Goal: Task Accomplishment & Management: Use online tool/utility

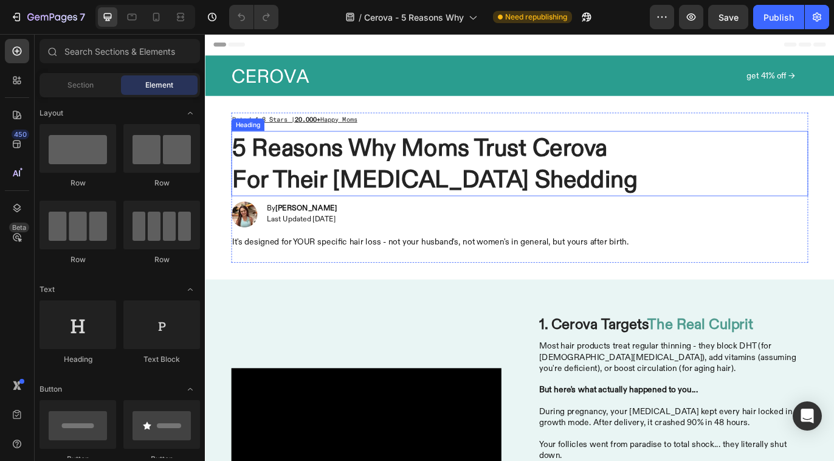
click at [562, 191] on h1 "5 Reasons Why Moms Trust Cerova For Their [MEDICAL_DATA] Shedding" at bounding box center [569, 184] width 669 height 75
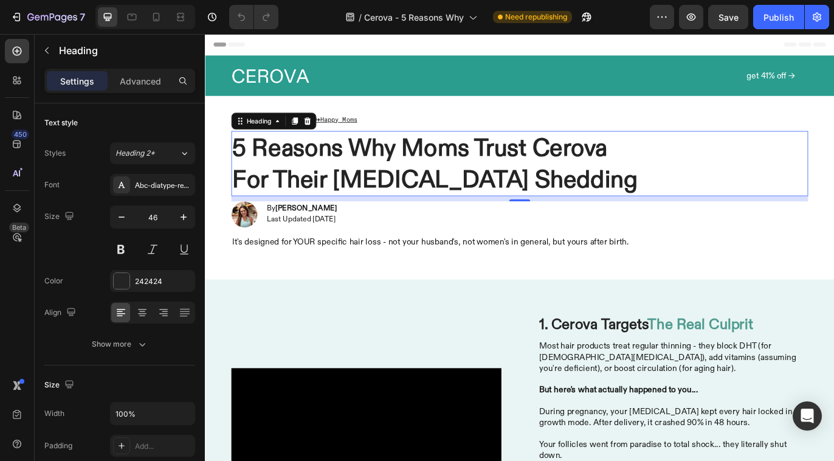
click at [562, 191] on h1 "5 Reasons Why Moms Trust Cerova For Their [MEDICAL_DATA] Shedding" at bounding box center [569, 184] width 669 height 75
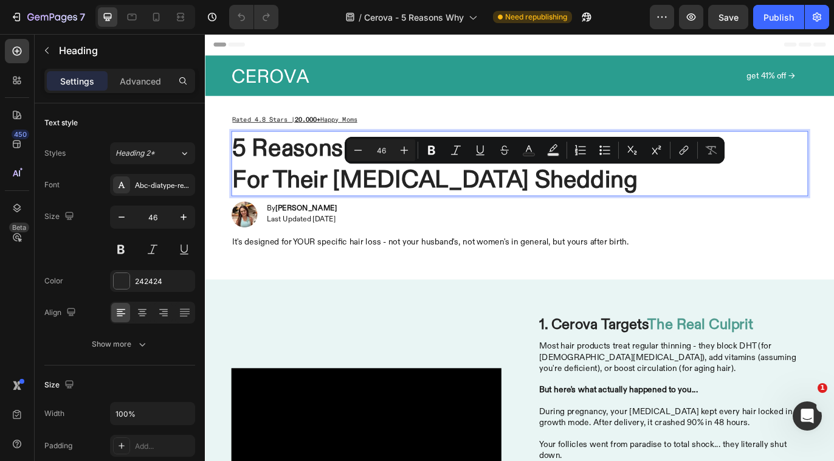
click at [639, 202] on p "5 Reasons Why Moms Trust Cerova For Their [MEDICAL_DATA] Shedding" at bounding box center [570, 184] width 666 height 73
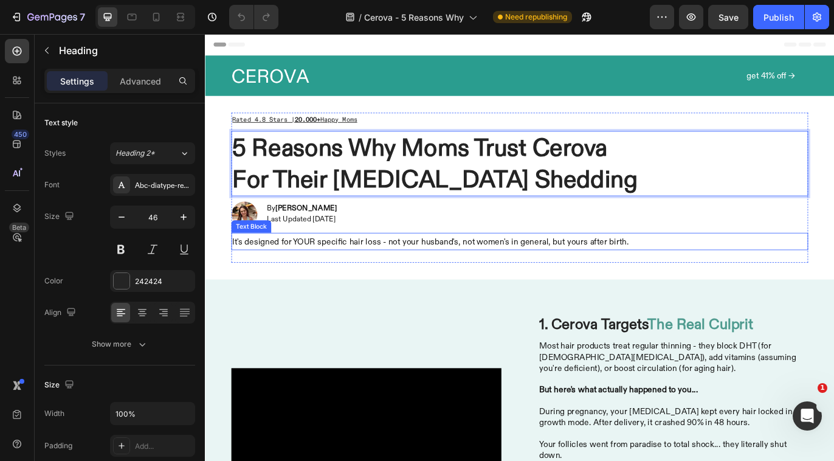
click at [265, 275] on p "It's designed for YOUR specific hair loss - not your husband's, not women's in …" at bounding box center [570, 275] width 666 height 18
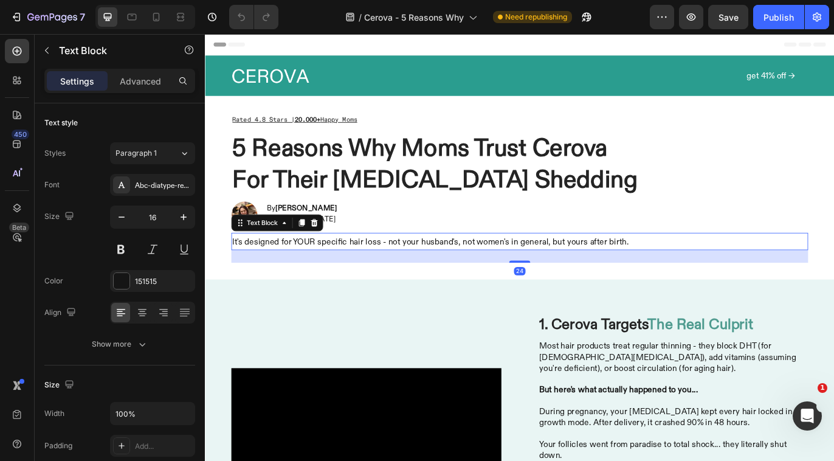
click at [265, 275] on p "It's designed for YOUR specific hair loss - not your husband's, not women's in …" at bounding box center [570, 275] width 666 height 18
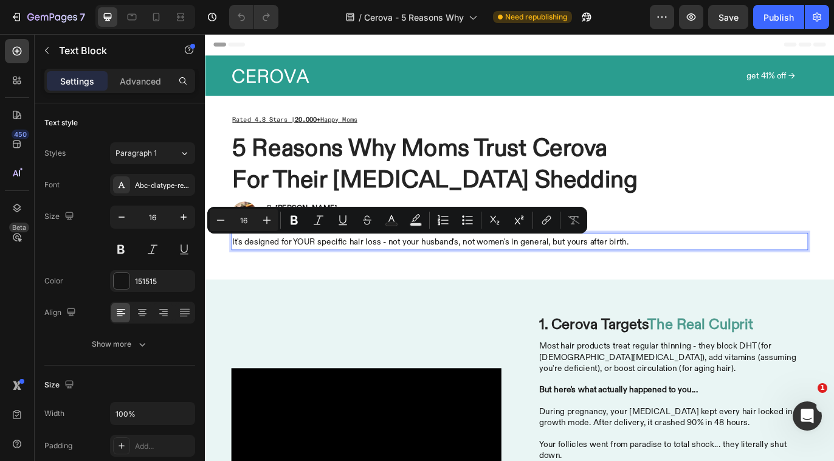
click at [237, 271] on p "It's designed for YOUR specific hair loss - not your husband's, not women's in …" at bounding box center [570, 275] width 666 height 18
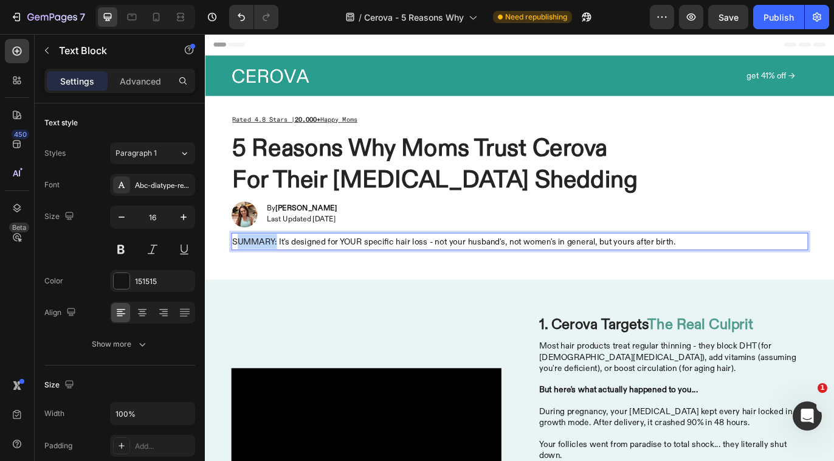
drag, startPoint x: 283, startPoint y: 274, endPoint x: 235, endPoint y: 274, distance: 48.0
click at [237, 274] on p "SUMMARY: It's designed for YOUR specific hair loss - not your husband's, not wo…" at bounding box center [570, 275] width 666 height 18
click at [181, 220] on icon "button" at bounding box center [184, 217] width 12 height 12
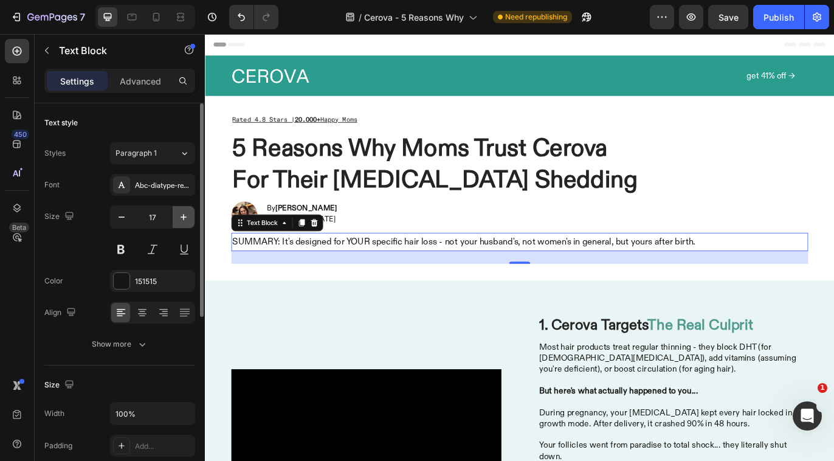
click at [181, 220] on icon "button" at bounding box center [184, 217] width 12 height 12
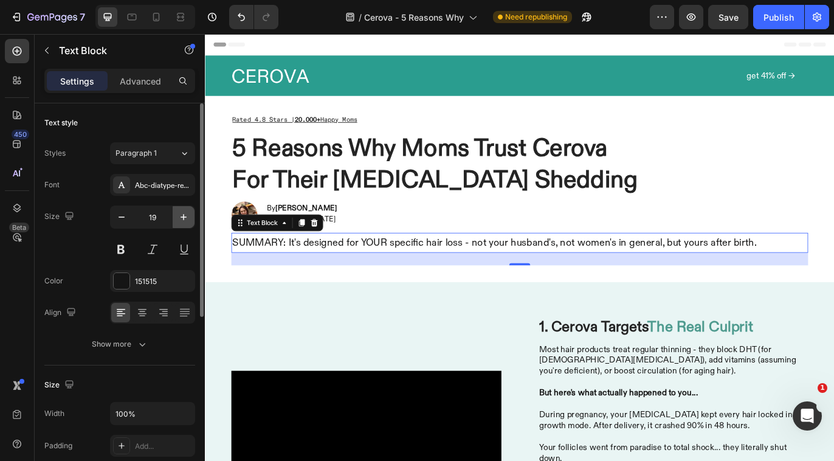
click at [181, 220] on icon "button" at bounding box center [184, 217] width 12 height 12
type input "20"
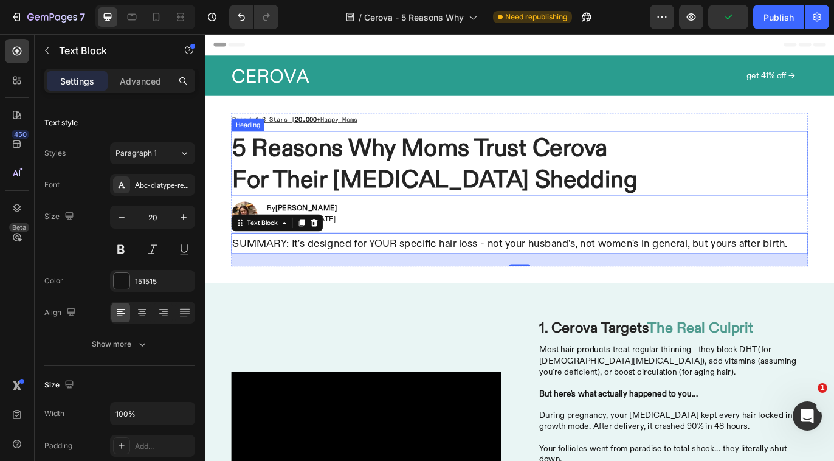
click at [679, 177] on p "5 Reasons Why Moms Trust Cerova For Their [MEDICAL_DATA] Shedding" at bounding box center [570, 184] width 666 height 73
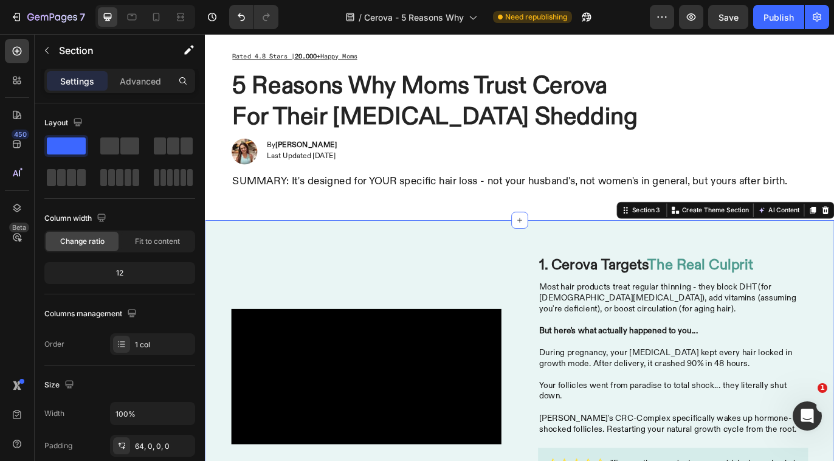
scroll to position [137, 0]
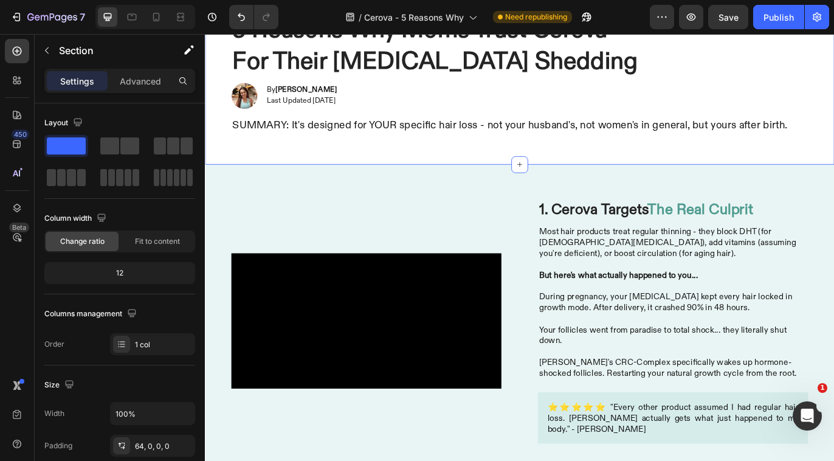
click at [390, 173] on div "Icon Icon Icon Icon Icon Icon List Rated 4.8 Stars | Loved by 20.000+ Moms Text…" at bounding box center [570, 76] width 730 height 217
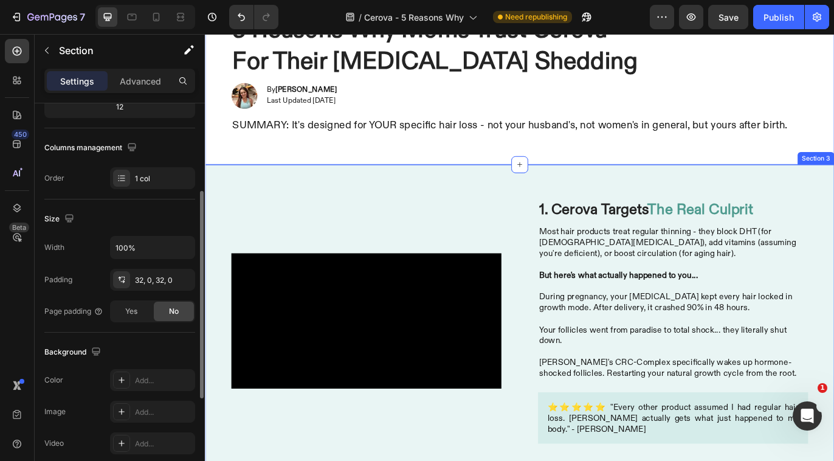
scroll to position [0, 0]
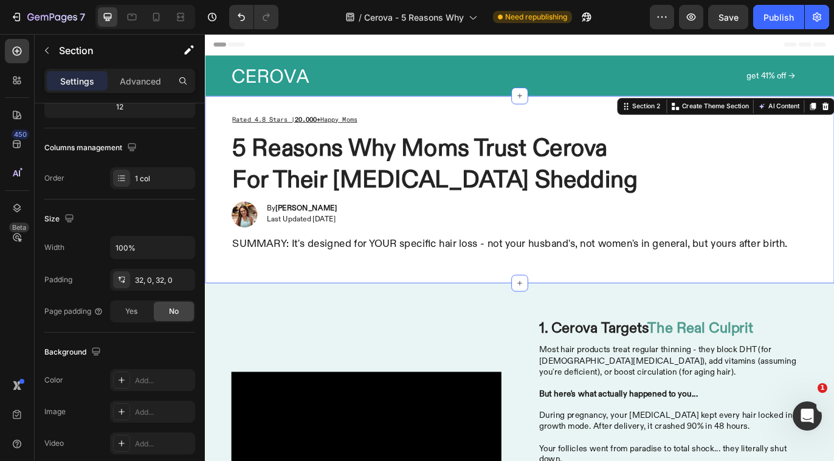
click at [493, 114] on div "Icon Icon Icon Icon Icon Icon List Rated 4.8 Stars | Loved by 20.000+ Moms Text…" at bounding box center [570, 214] width 730 height 217
click at [145, 244] on input "100%" at bounding box center [153, 248] width 84 height 22
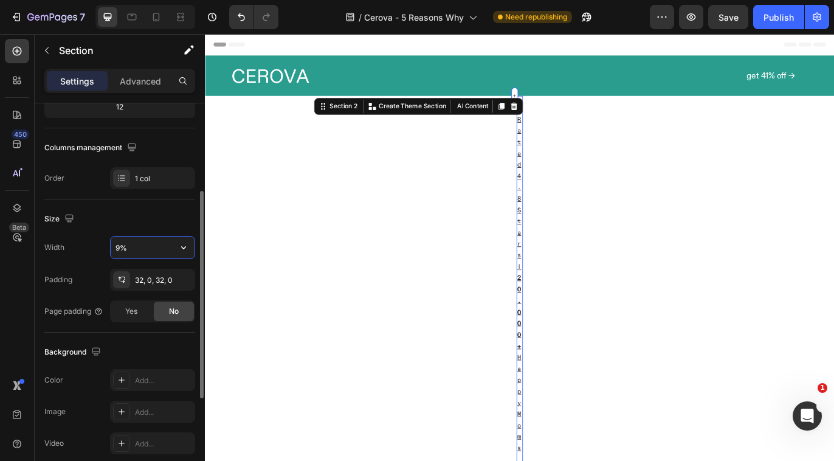
type input "%"
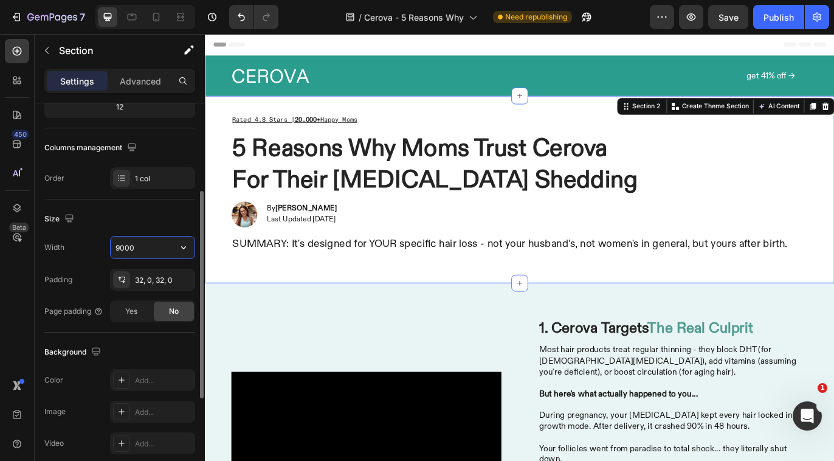
type input "900"
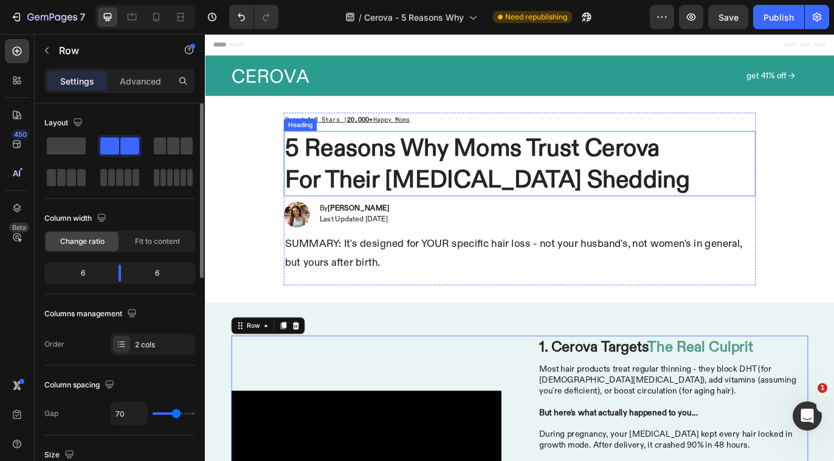
click at [297, 201] on p "5 Reasons Why Moms Trust Cerova For Their [MEDICAL_DATA] Shedding" at bounding box center [569, 184] width 545 height 73
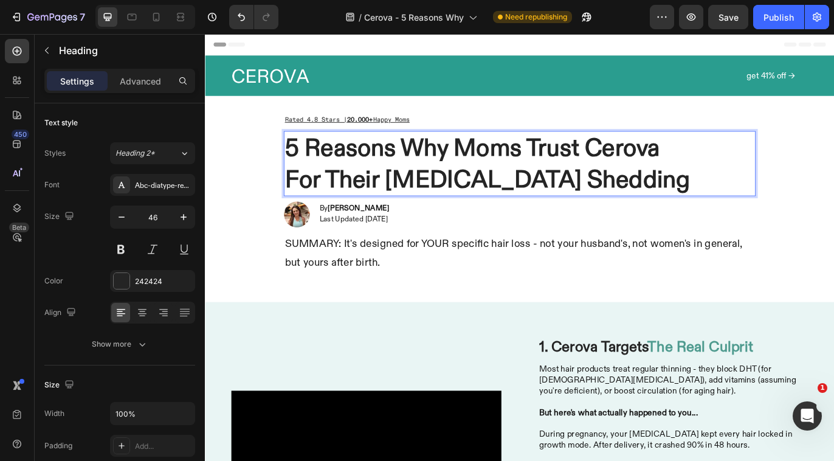
click at [297, 215] on p "5 Reasons Why Moms Trust Cerova For Their [MEDICAL_DATA] Shedding" at bounding box center [569, 184] width 545 height 73
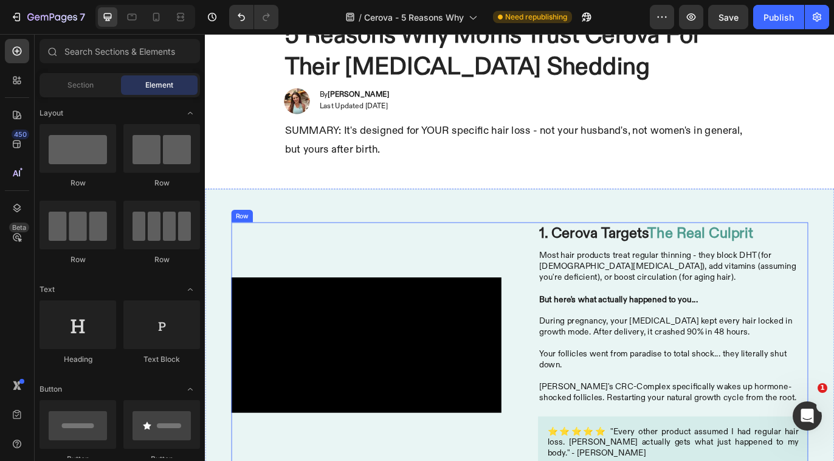
click at [562, 293] on div "Image Video 1. Cerova Targets The Real Culprit Heading Most hair products treat…" at bounding box center [569, 401] width 669 height 299
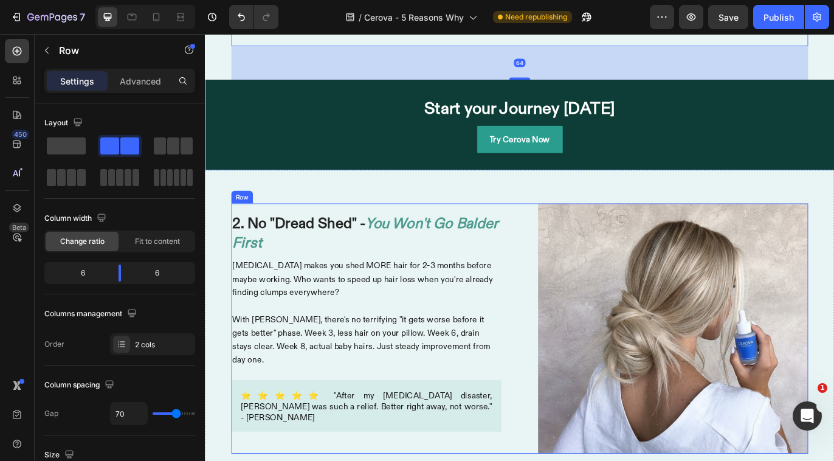
click at [567, 352] on div "Image 2. No "Dread Shed" - You Won't Go Balder First Heading [MEDICAL_DATA] mak…" at bounding box center [569, 374] width 669 height 289
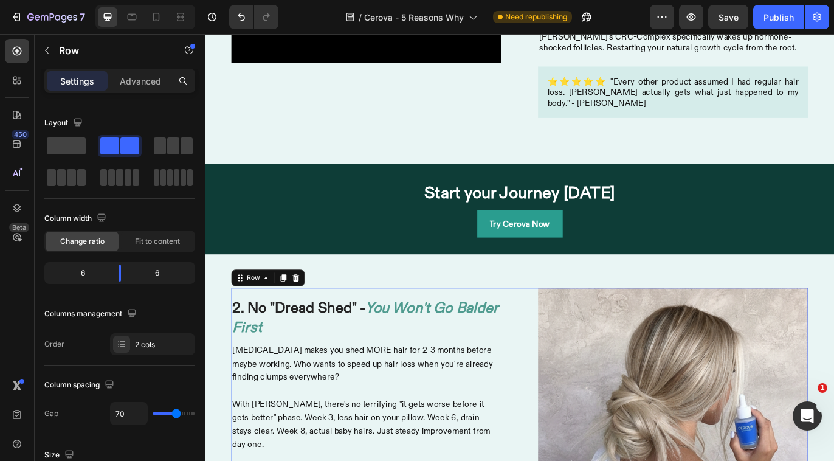
scroll to position [499, 0]
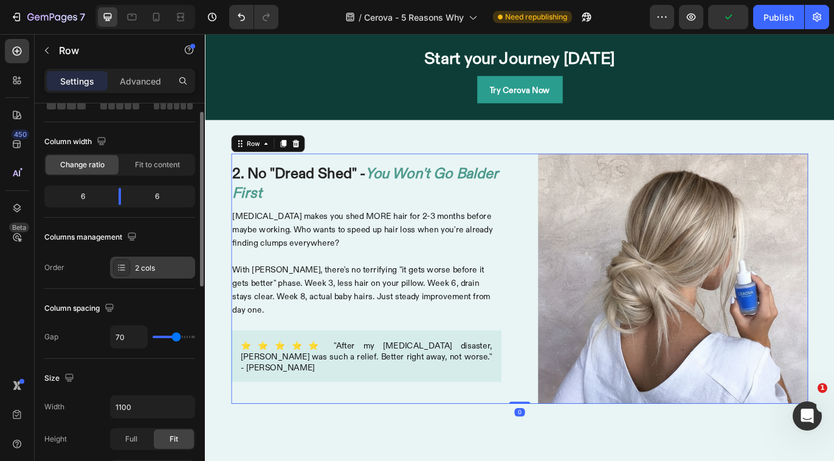
scroll to position [151, 0]
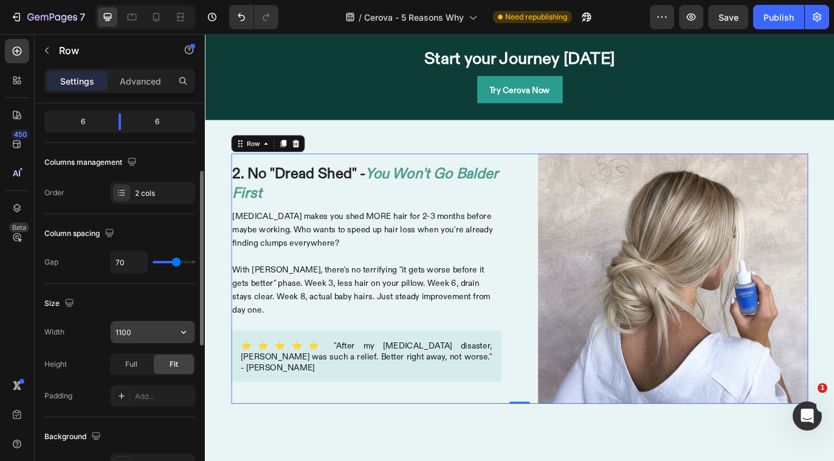
click at [138, 330] on input "1100" at bounding box center [153, 332] width 84 height 22
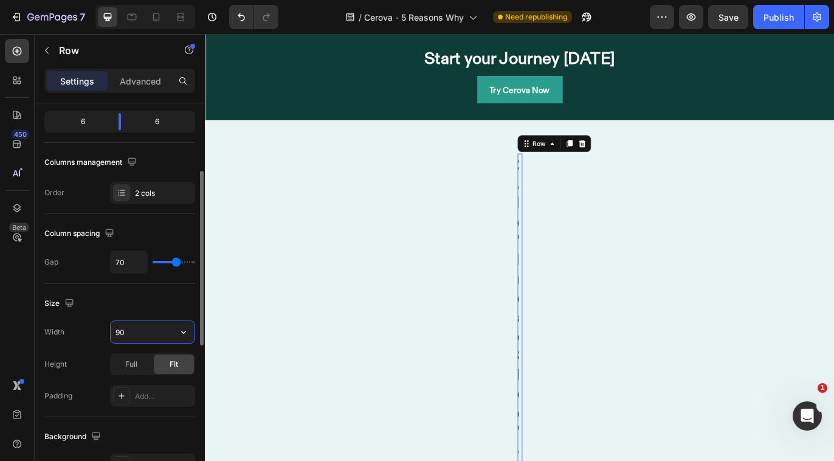
type input "900"
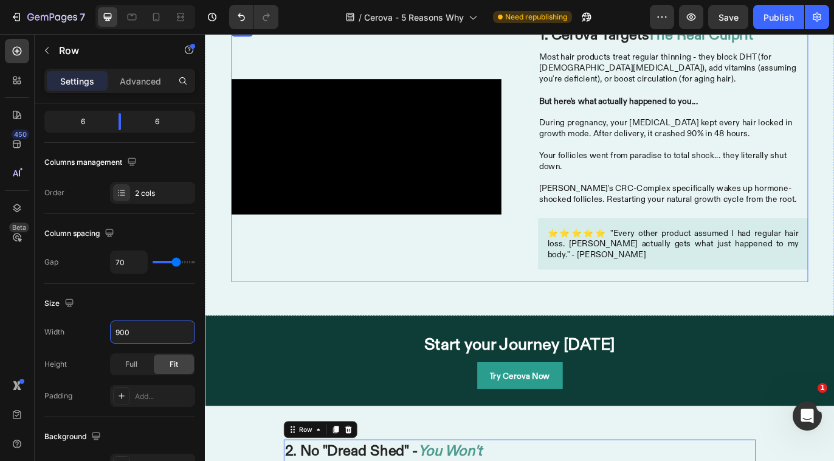
click at [555, 173] on div "Image Video 1. Cerova Targets The Real Culprit Heading Most hair products treat…" at bounding box center [569, 171] width 669 height 299
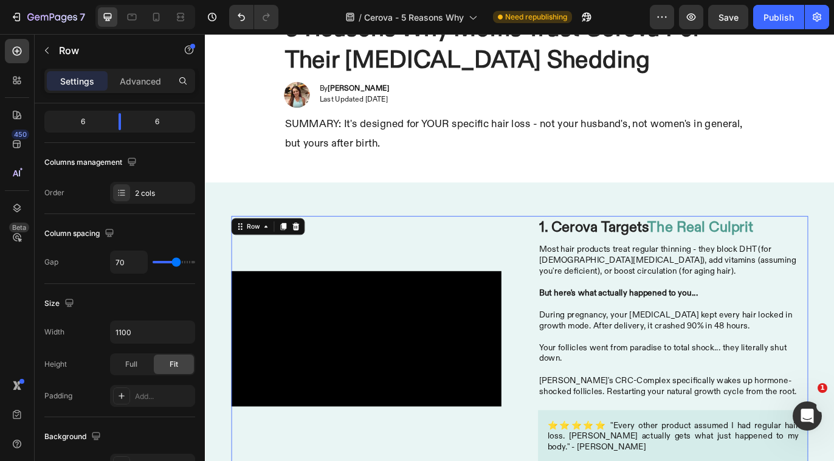
scroll to position [134, 0]
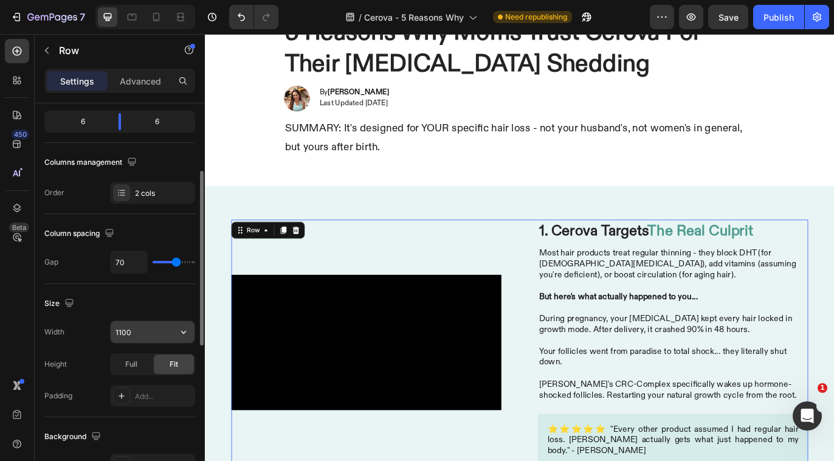
click at [152, 331] on input "1100" at bounding box center [153, 332] width 84 height 22
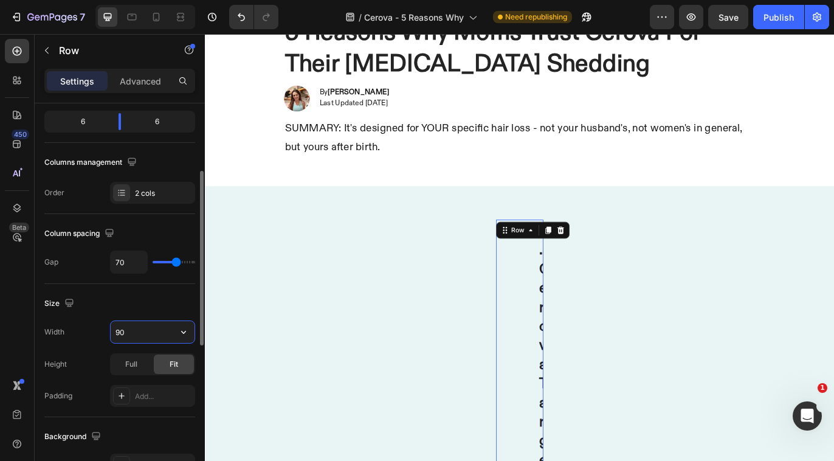
type input "900"
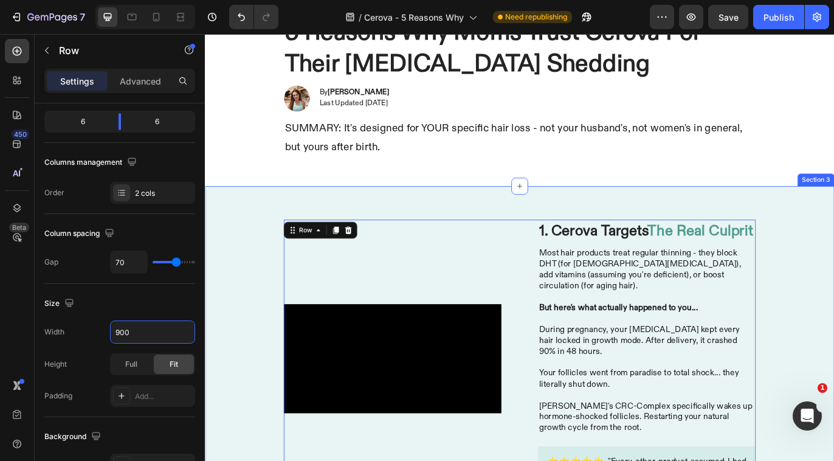
click at [542, 210] on div "Icon Icon Icon Icon Icon Icon List Rated 4.8 Stars | Loved by 20.000+ Moms Text…" at bounding box center [569, 90] width 547 height 239
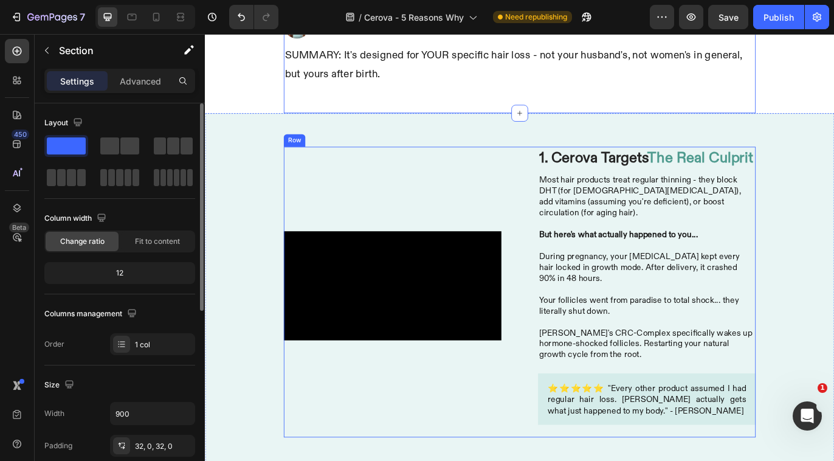
scroll to position [277, 0]
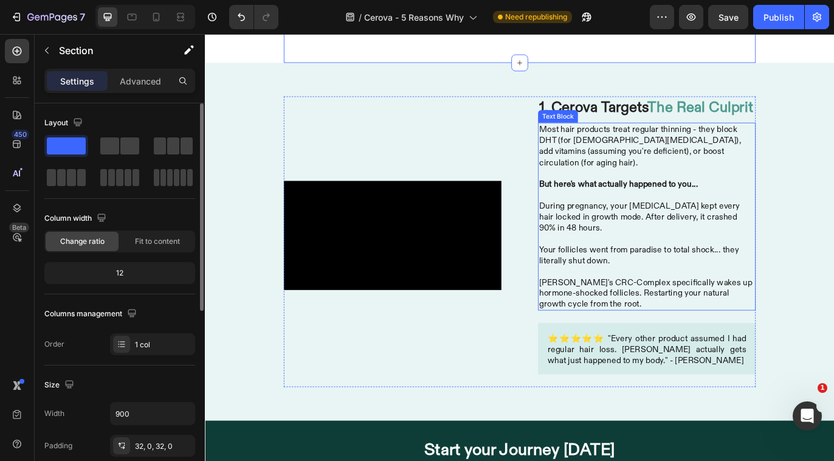
click at [713, 261] on p "During pregnancy, your [MEDICAL_DATA] kept every hair locked in growth mode. Af…" at bounding box center [717, 246] width 250 height 38
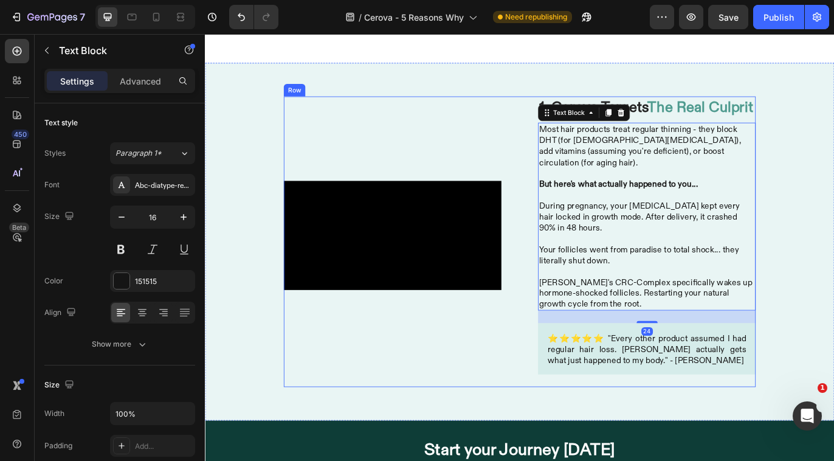
click at [564, 241] on div "Image Video 1. Cerova Targets The Real Culprit Heading Most hair products treat…" at bounding box center [569, 274] width 547 height 337
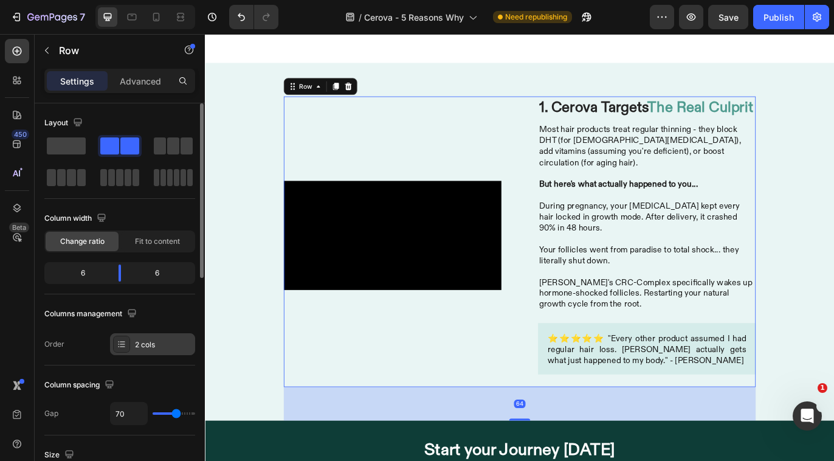
scroll to position [28, 0]
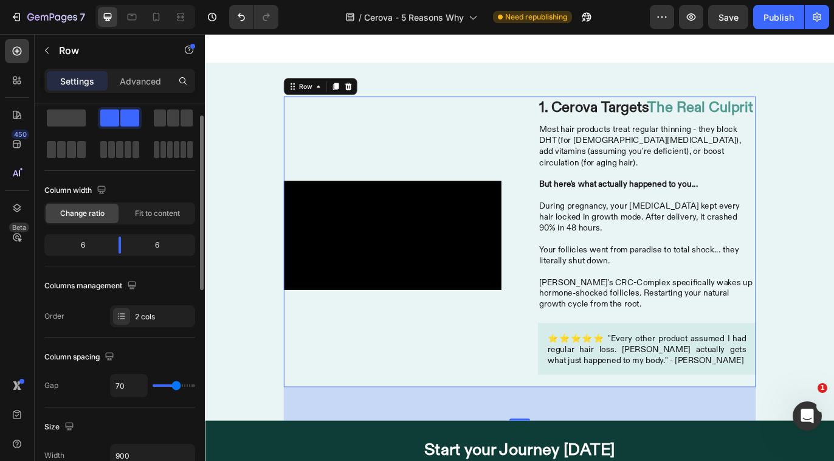
type input "60"
type input "48"
type input "43"
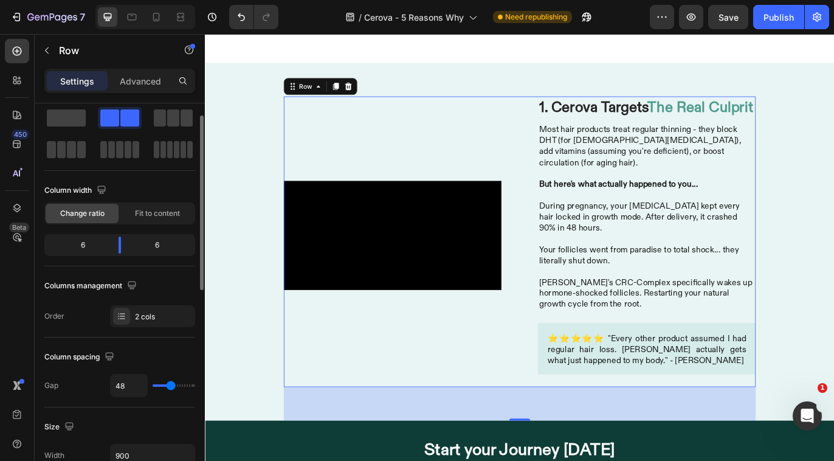
type input "43"
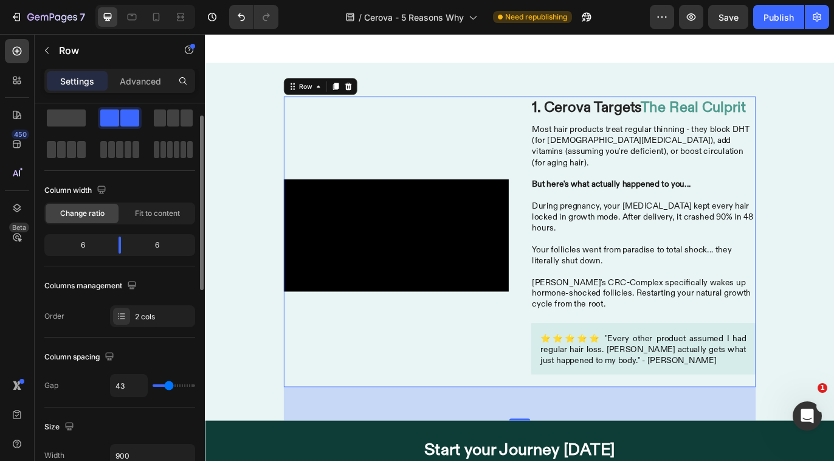
type input "42"
type input "41"
type input "40"
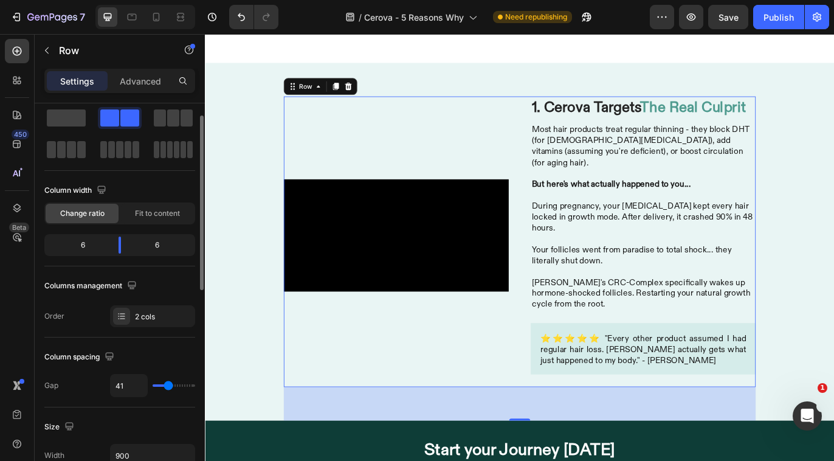
type input "40"
type input "39"
type input "38"
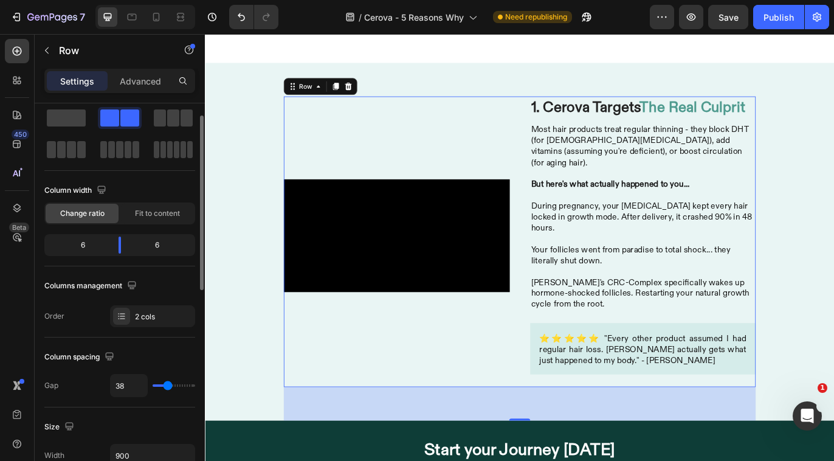
type input "37"
type input "36"
type input "35"
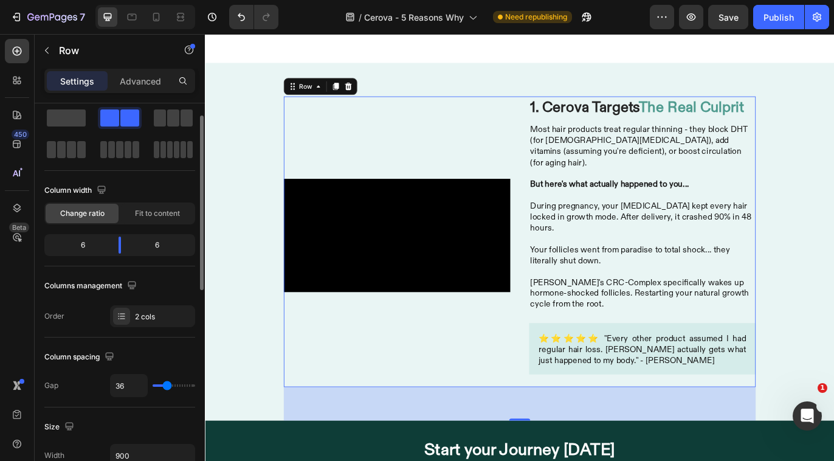
type input "35"
type input "34"
type input "35"
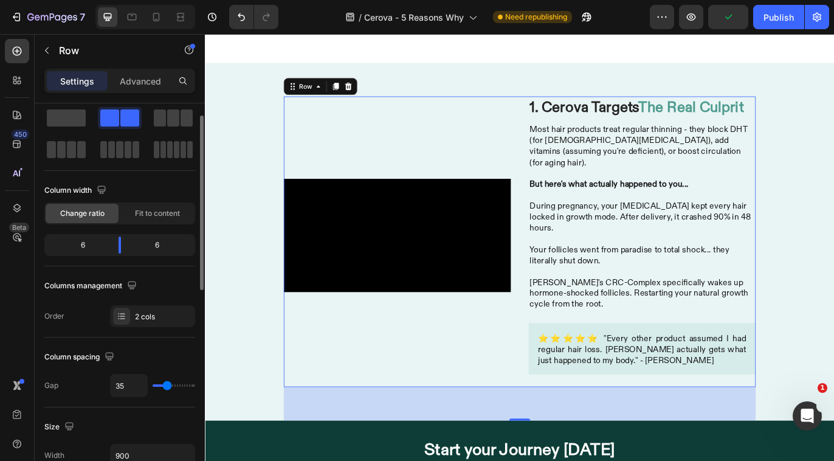
type input "36"
type input "37"
type input "38"
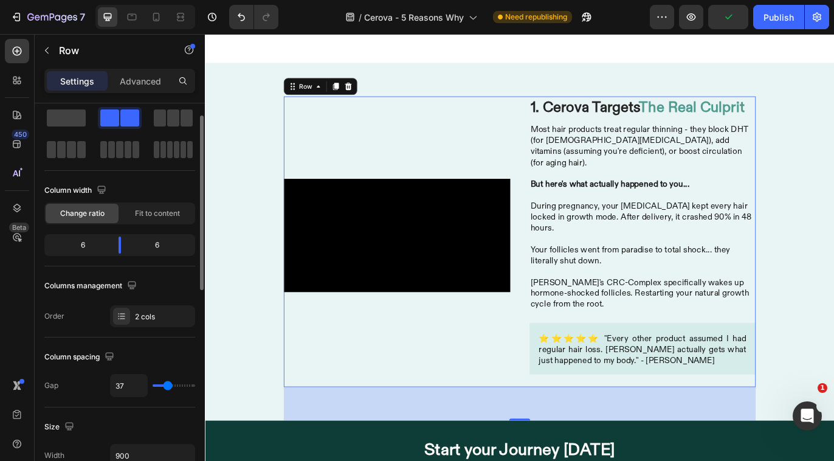
type input "38"
type input "39"
type input "40"
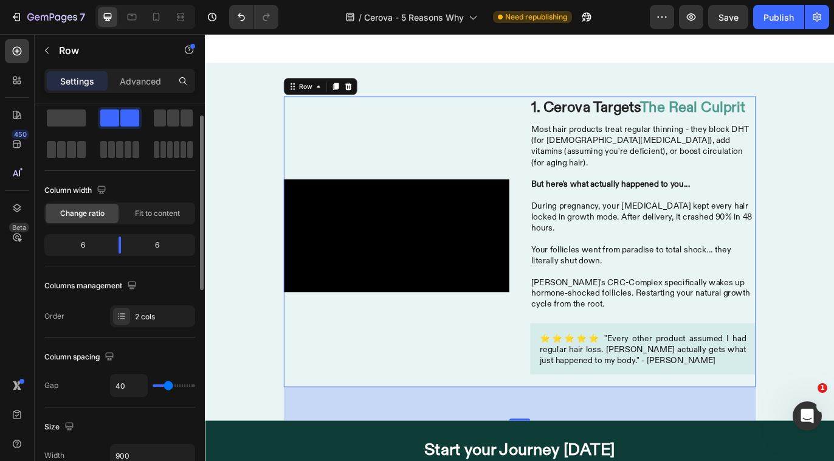
click at [168, 387] on input "range" at bounding box center [174, 385] width 43 height 2
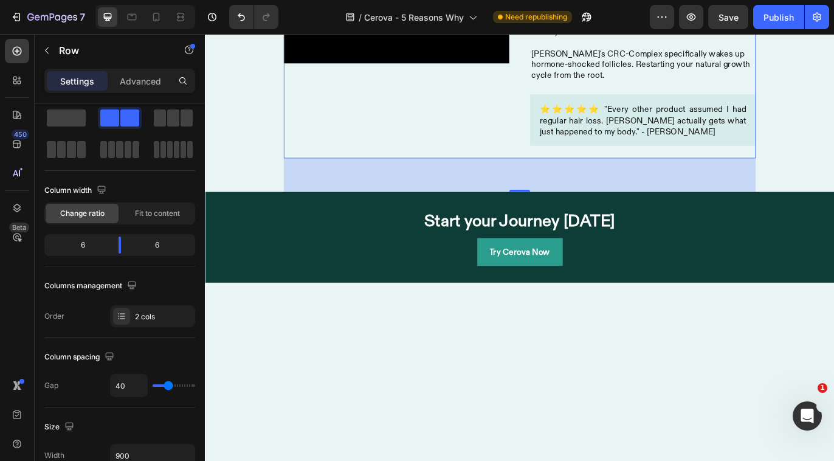
scroll to position [612, 0]
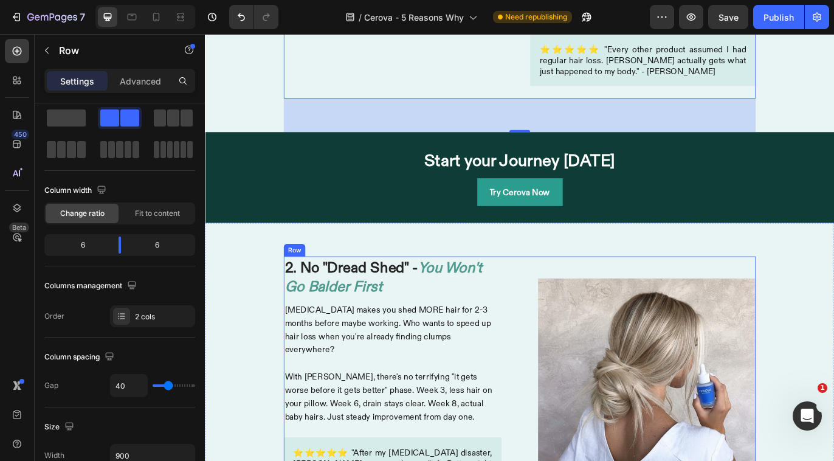
click at [566, 312] on div "Image 2. No "Dread Shed" - You Won't Go Balder First Heading [MEDICAL_DATA] mak…" at bounding box center [569, 434] width 547 height 285
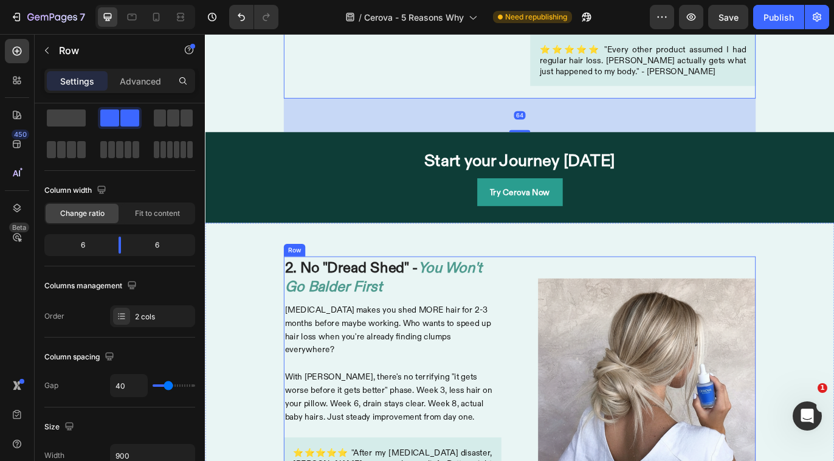
click at [568, 386] on div "Image 2. No "Dread Shed" - You Won't Go Balder First Heading [MEDICAL_DATA] mak…" at bounding box center [569, 434] width 547 height 285
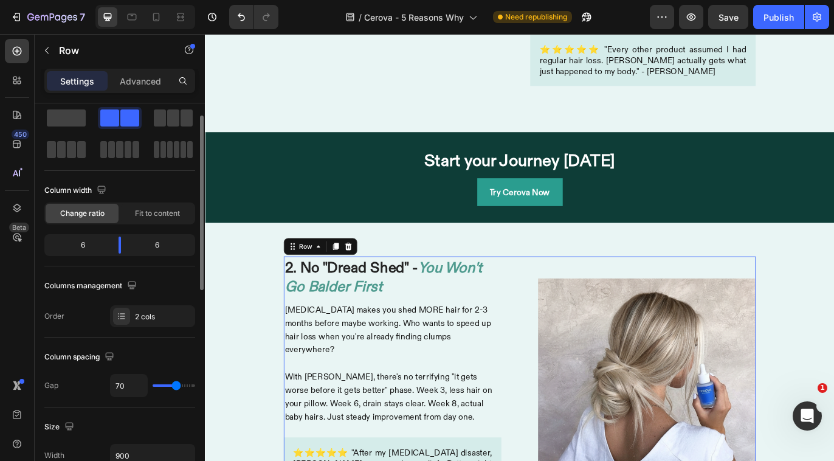
type input "58"
type input "54"
type input "44"
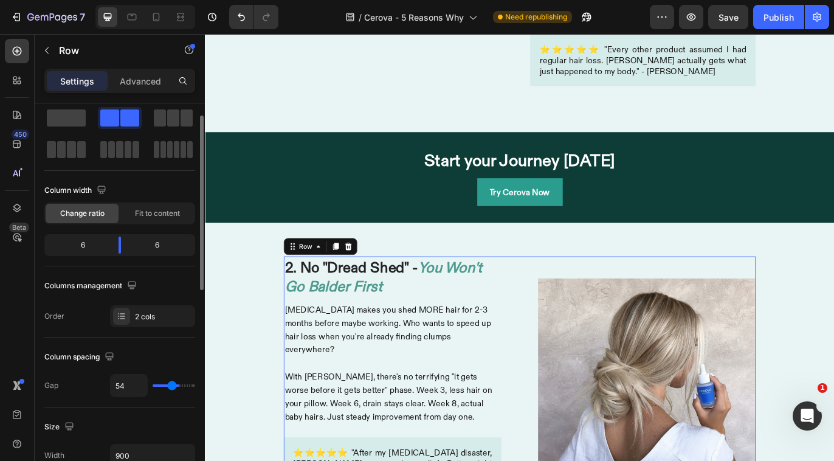
type input "44"
type input "43"
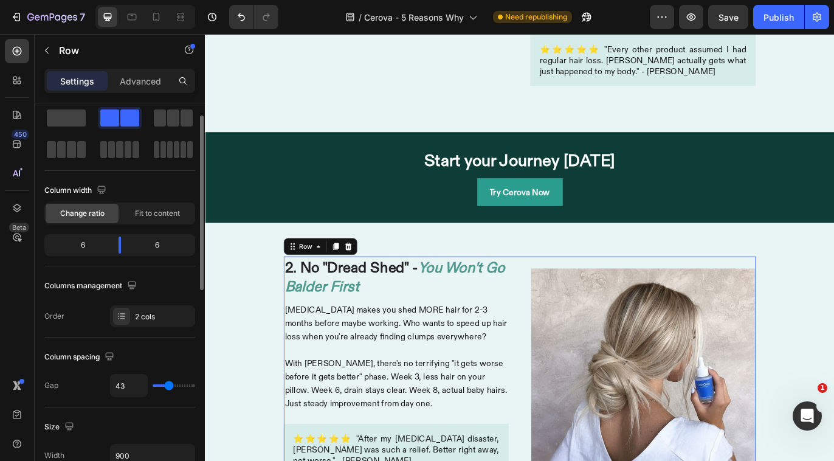
type input "42"
type input "41"
type input "40"
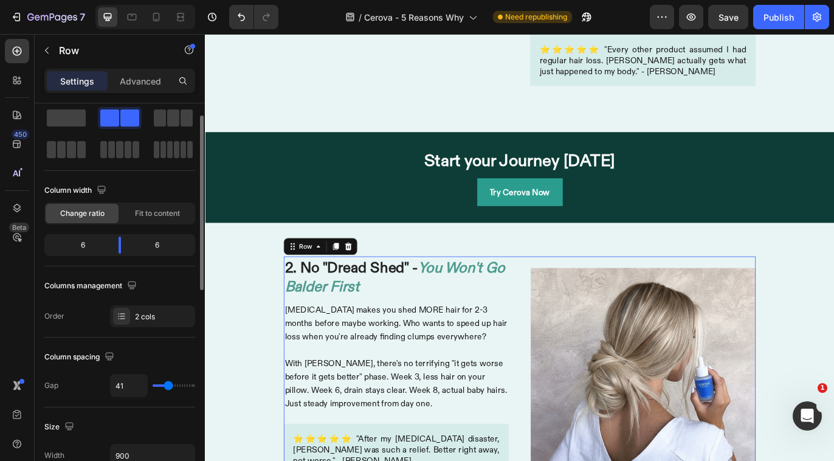
type input "40"
type input "39"
type input "38"
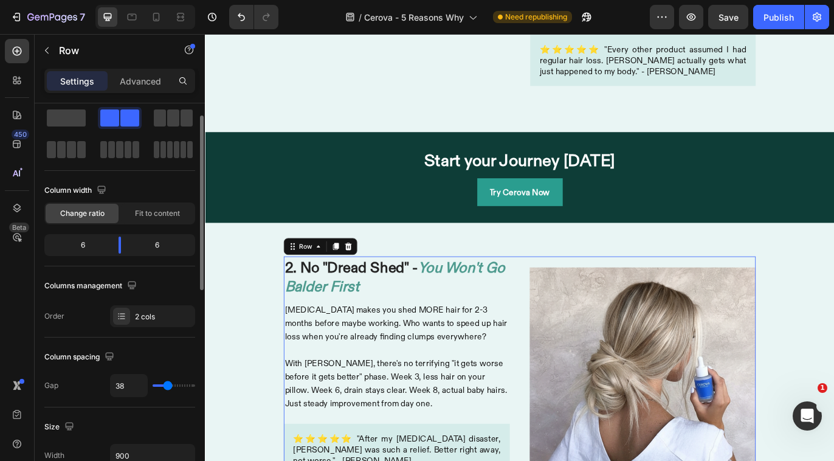
type input "39"
type input "40"
type input "41"
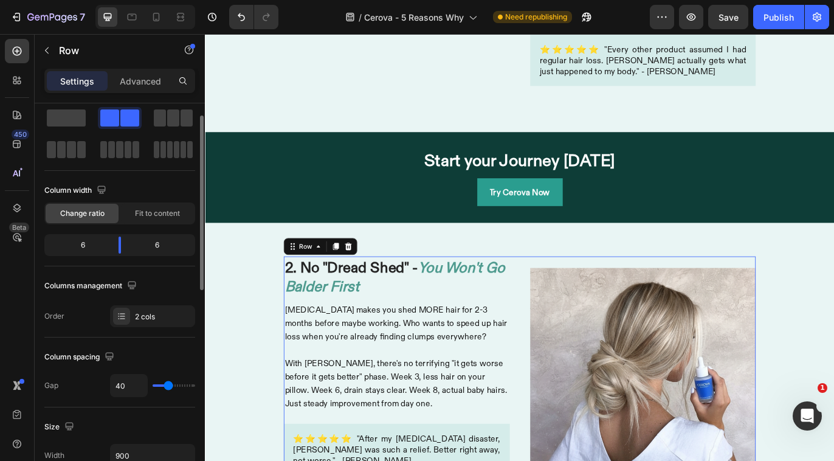
type input "41"
type input "42"
type input "41"
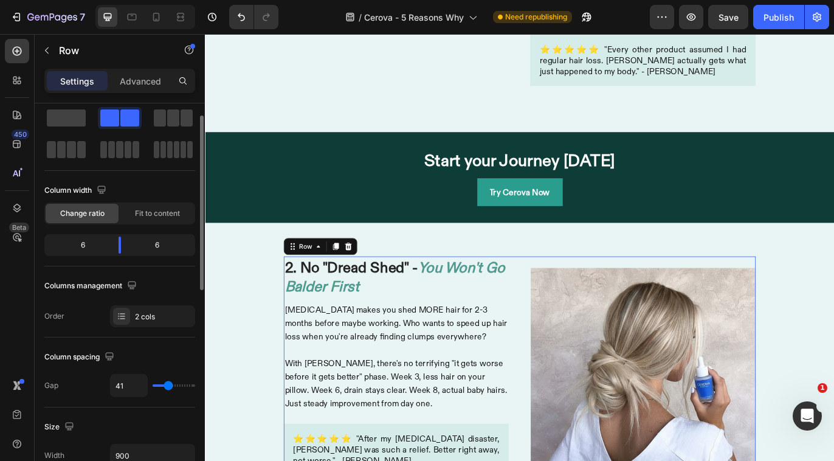
type input "40"
click at [168, 387] on input "range" at bounding box center [174, 385] width 43 height 2
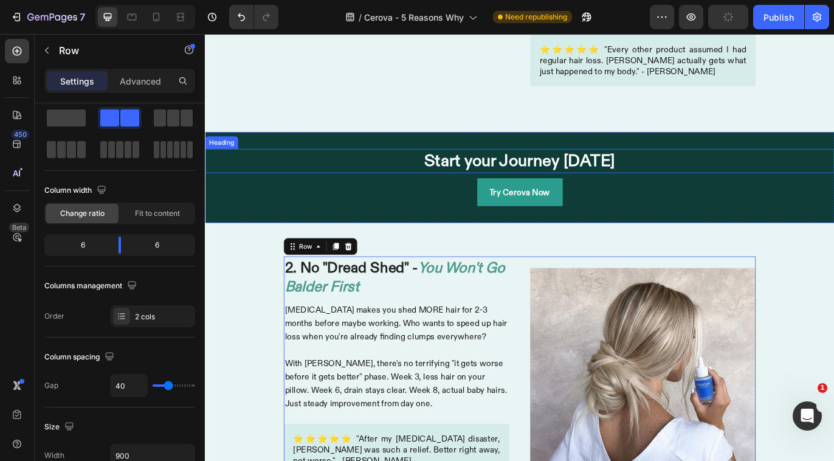
click at [514, 167] on h1 "Start your Journey [DATE]" at bounding box center [570, 181] width 606 height 28
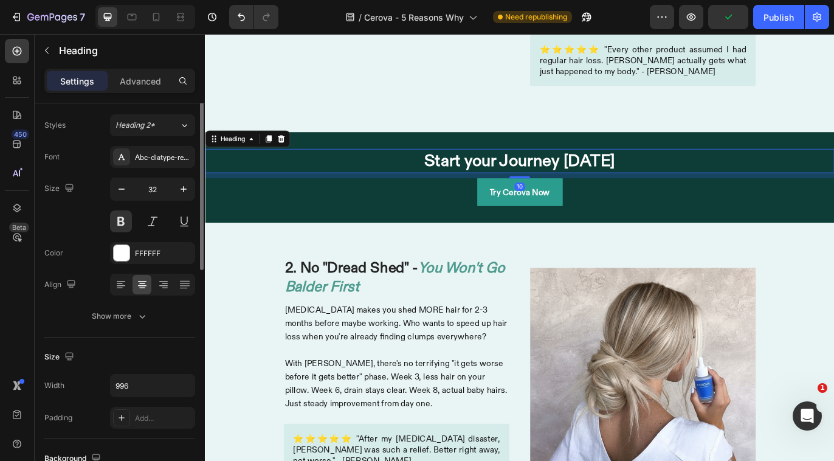
scroll to position [0, 0]
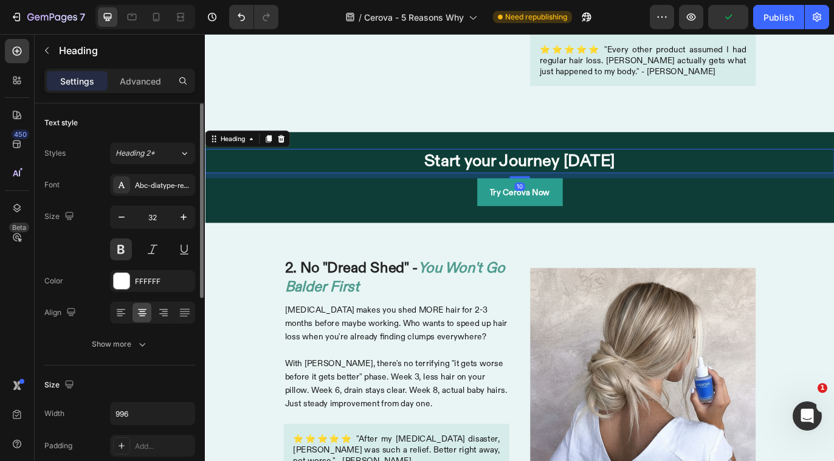
click at [514, 167] on h1 "Start your Journey [DATE]" at bounding box center [570, 181] width 606 height 28
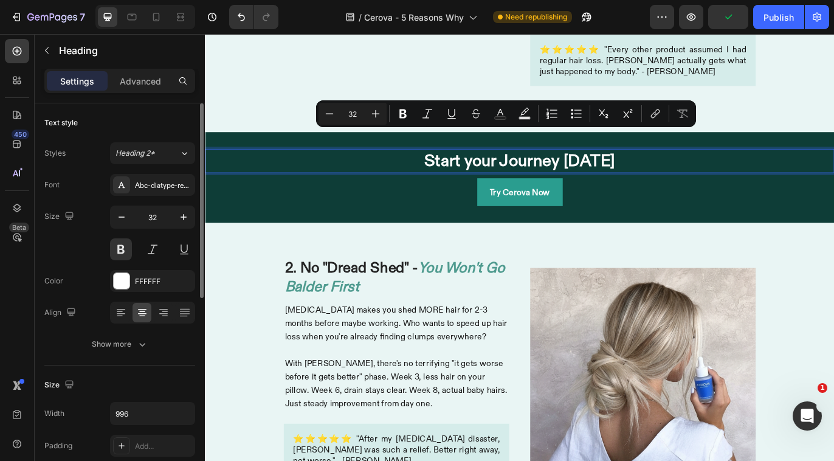
click at [514, 168] on p "Start your Journey [DATE]" at bounding box center [569, 181] width 603 height 26
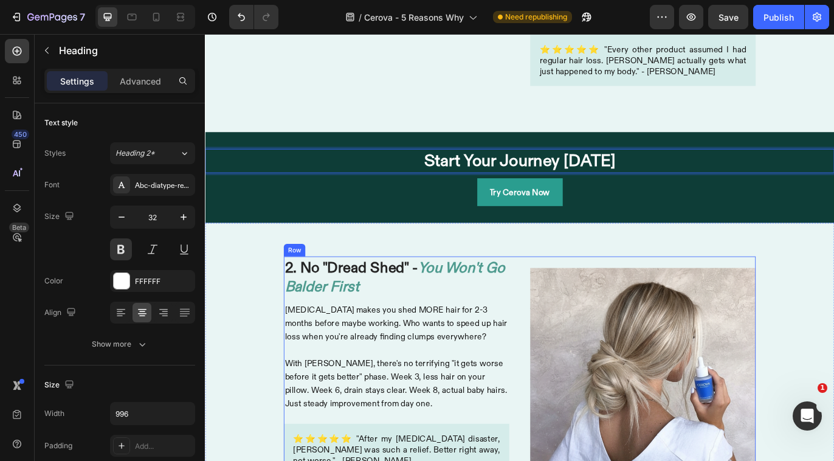
click at [701, 292] on div "Image" at bounding box center [712, 426] width 261 height 269
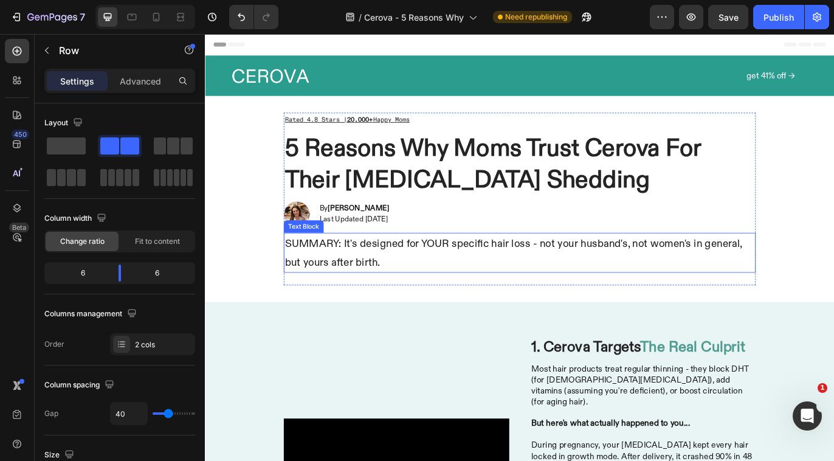
click at [536, 286] on p "SUMMARY: It's designed for YOUR specific hair loss - not your husband's, not wo…" at bounding box center [569, 288] width 545 height 44
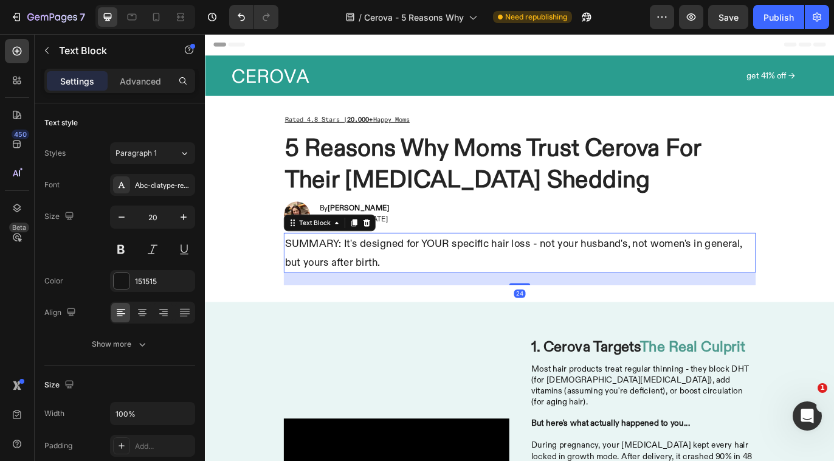
click at [355, 280] on p "SUMMARY: It's designed for YOUR specific hair loss - not your husband's, not wo…" at bounding box center [569, 288] width 545 height 44
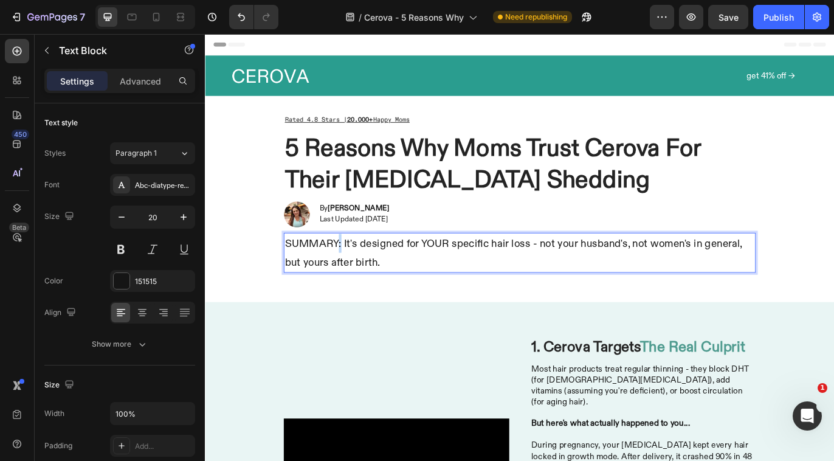
click at [355, 280] on p "SUMMARY: It's designed for YOUR specific hair loss - not your husband's, not wo…" at bounding box center [569, 288] width 545 height 44
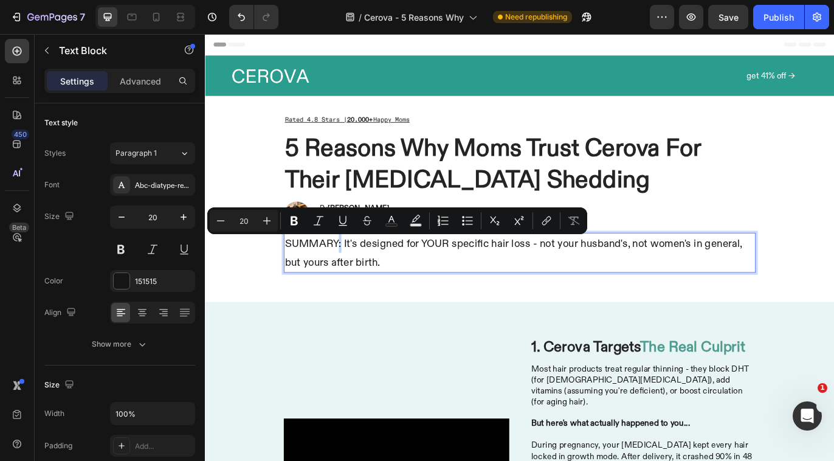
click at [357, 280] on p "SUMMARY: It's designed for YOUR specific hair loss - not your husband's, not wo…" at bounding box center [569, 288] width 545 height 44
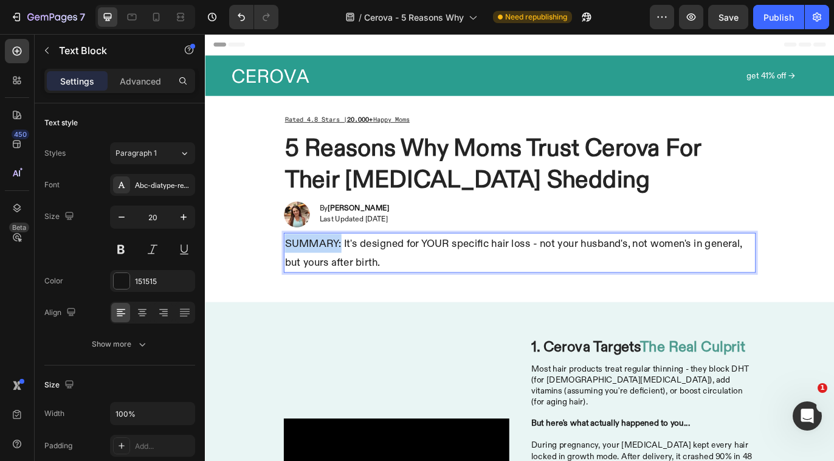
drag, startPoint x: 357, startPoint y: 280, endPoint x: 297, endPoint y: 277, distance: 60.3
click at [297, 277] on p "SUMMARY: It's designed for YOUR specific hair loss - not your husband's, not wo…" at bounding box center [569, 288] width 545 height 44
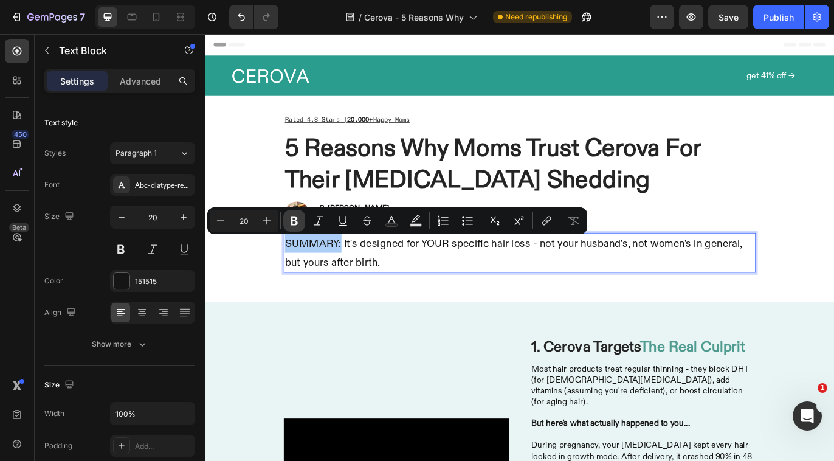
click at [292, 221] on icon "Editor contextual toolbar" at bounding box center [294, 220] width 7 height 9
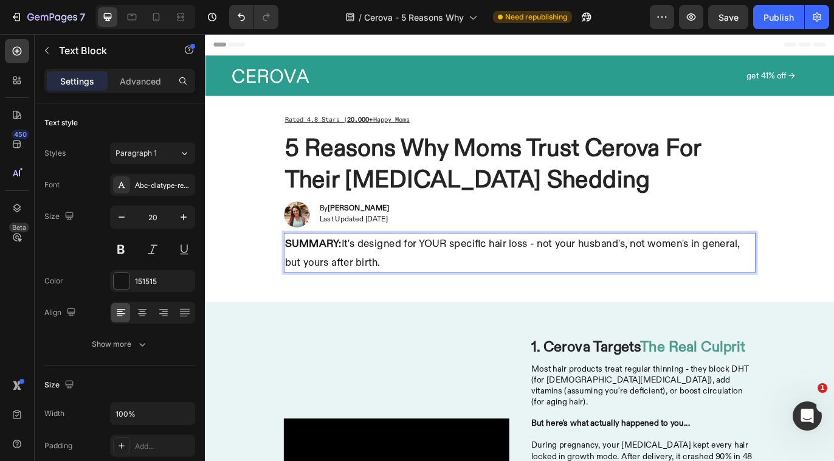
click at [402, 285] on p "SUMMARY: It's designed for YOUR specific hair loss - not your husband's, not wo…" at bounding box center [569, 288] width 545 height 44
click at [401, 296] on p "SUMMARY: It's designed for YOUR specific hair loss - not your husband's, not wo…" at bounding box center [569, 288] width 545 height 44
click at [368, 280] on p "SUMMARY: It's designed for YOUR specific hair loss - not your husband's, not wo…" at bounding box center [569, 288] width 545 height 44
click at [302, 279] on p "re SUMMARY: C designed for YOUR specific hair loss - not your husband's, not wo…" at bounding box center [569, 288] width 545 height 44
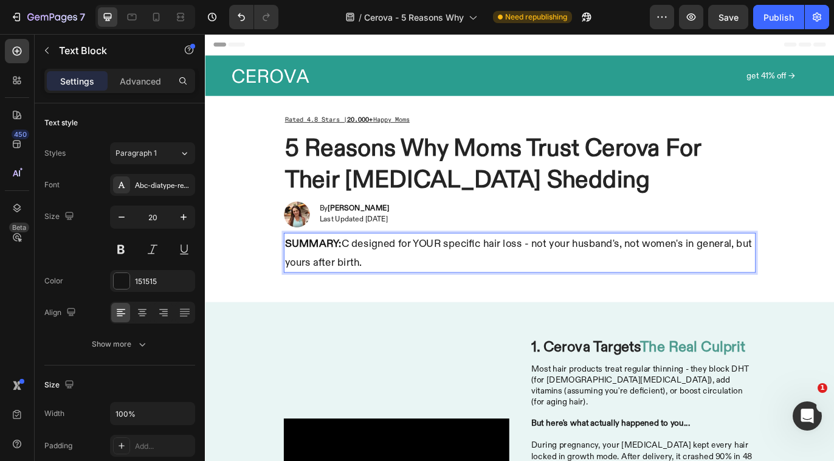
click at [365, 278] on p "SUMMARY: C designed for YOUR specific hair loss - not your husband's, not women…" at bounding box center [569, 288] width 545 height 44
click at [377, 277] on p "SUMMARY: Ce designed for YOUR specific hair loss - not your husband's, not wome…" at bounding box center [569, 288] width 545 height 44
click at [375, 279] on p "SUMMARY: Ce designed for YOUR specific hair loss - not your husband's, not wome…" at bounding box center [569, 288] width 545 height 44
click at [380, 277] on p "SUMMARY: Cer designed for YOUR specific hair loss - not your husband's, not wom…" at bounding box center [569, 288] width 545 height 44
click at [386, 277] on p "SUMMARY: [PERSON_NAME] designed for YOUR specific hair loss - not your husband'…" at bounding box center [569, 288] width 545 height 44
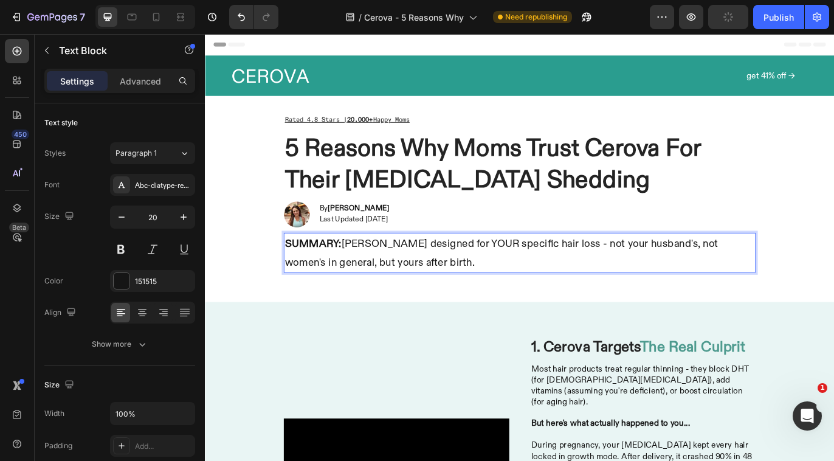
click at [392, 279] on p "SUMMARY: [PERSON_NAME] designed for YOUR specific hair loss - not your husband'…" at bounding box center [569, 288] width 545 height 44
click at [405, 282] on p "SUMMARY: [PERSON_NAME] designed for YOUR specific hair loss - not your husband'…" at bounding box center [569, 288] width 545 height 44
click at [403, 278] on p "SUMMARY: [PERSON_NAME] designed for YOUR specific hair loss - not your husband'…" at bounding box center [569, 288] width 545 height 44
click at [403, 278] on p "SUMMARY: [PERSON_NAME] idesigned for YOUR specific hair loss - not your husband…" at bounding box center [569, 288] width 545 height 44
click at [411, 278] on p "SUMMARY: [PERSON_NAME] isdesigned for YOUR specific hair loss - not your husban…" at bounding box center [569, 288] width 545 height 44
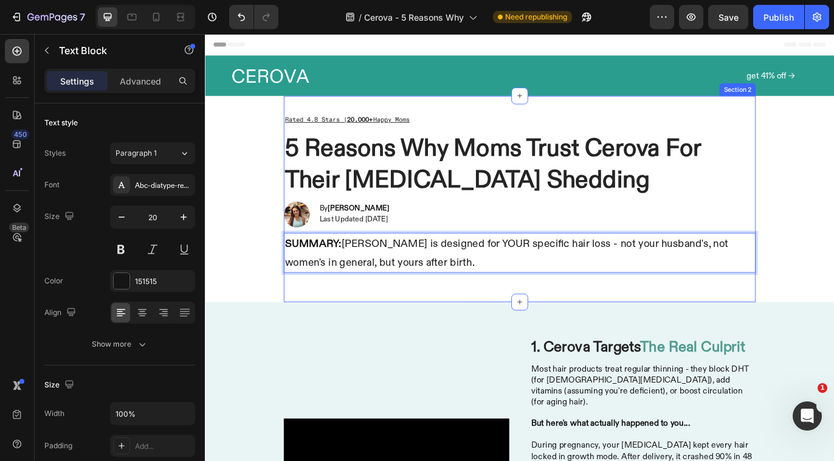
click at [526, 332] on div "Icon Icon Icon Icon Icon Icon List Rated 4.8 Stars | Loved by 20.000+ Moms Text…" at bounding box center [569, 225] width 547 height 239
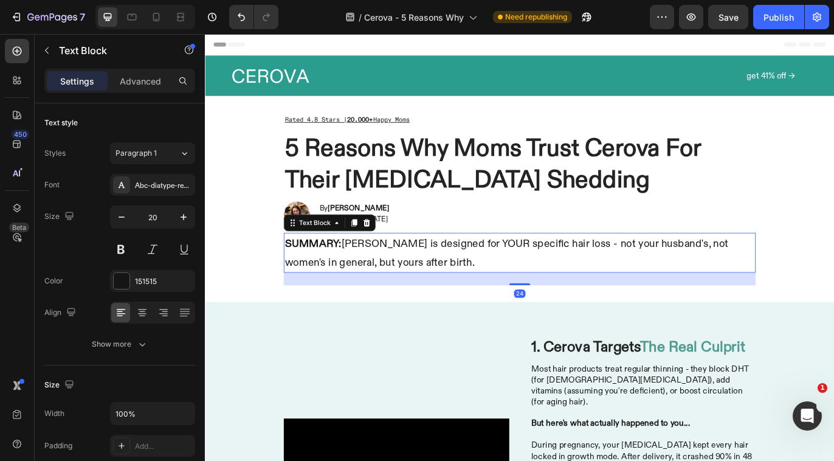
click at [454, 297] on p "SUMMARY: [PERSON_NAME] is designed for YOUR specific hair loss - not your husba…" at bounding box center [569, 288] width 545 height 44
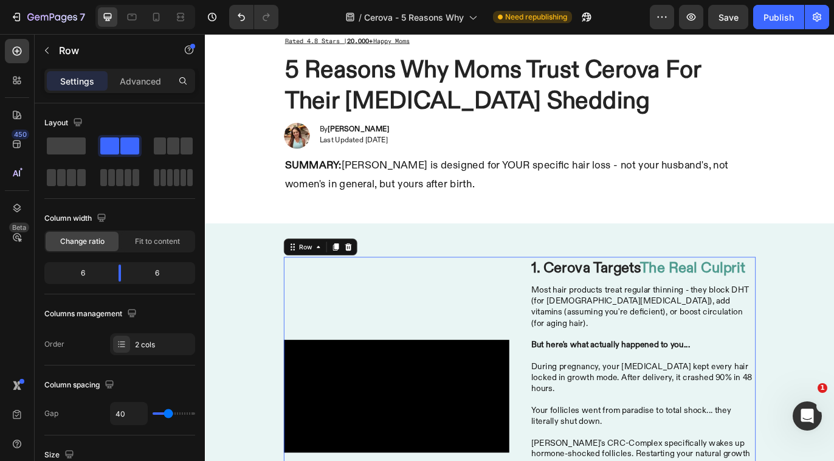
scroll to position [86, 0]
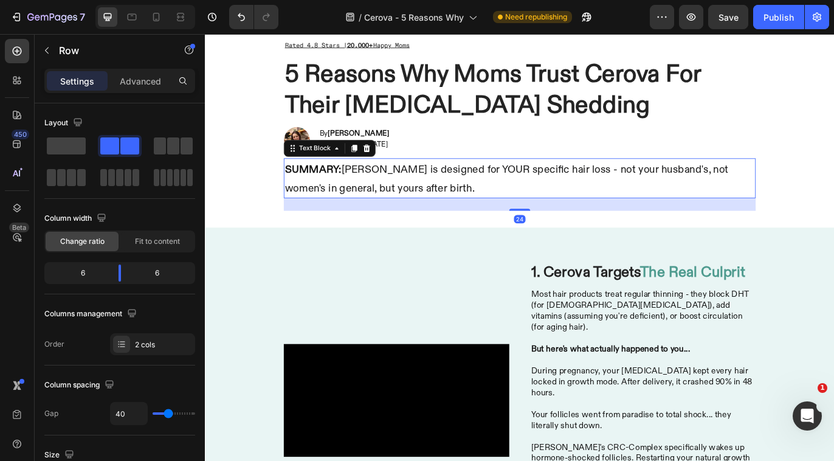
click at [483, 211] on p "SUMMARY: [PERSON_NAME] is designed for YOUR specific hair loss - not your husba…" at bounding box center [569, 201] width 545 height 44
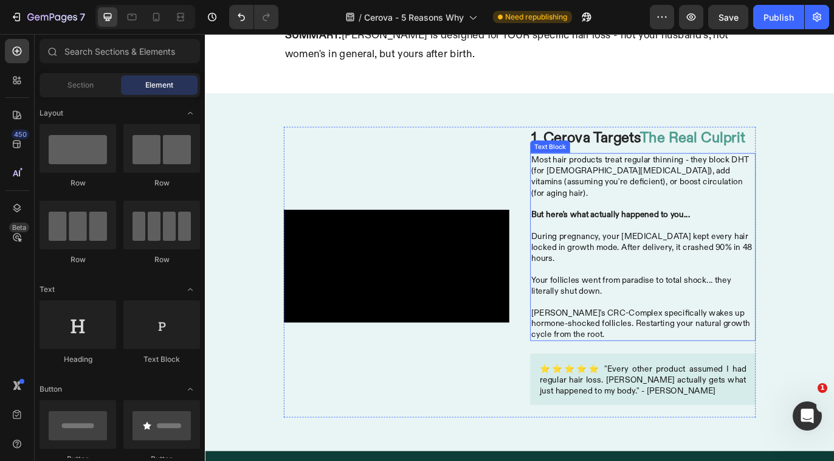
scroll to position [201, 0]
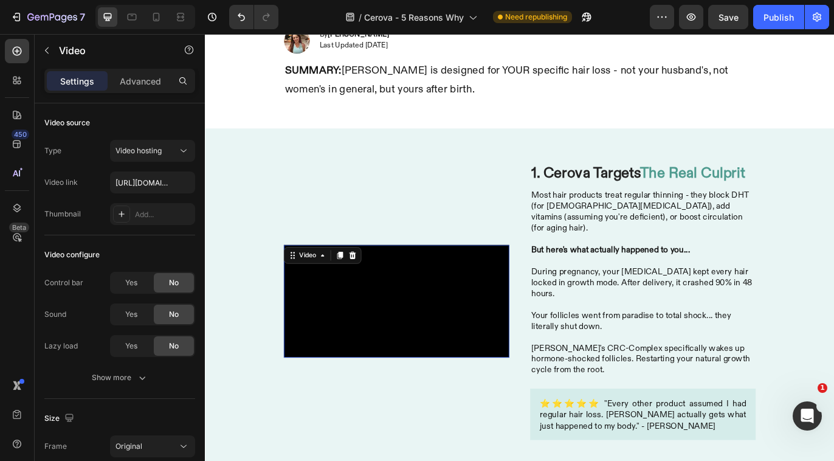
click at [497, 279] on video at bounding box center [426, 344] width 261 height 131
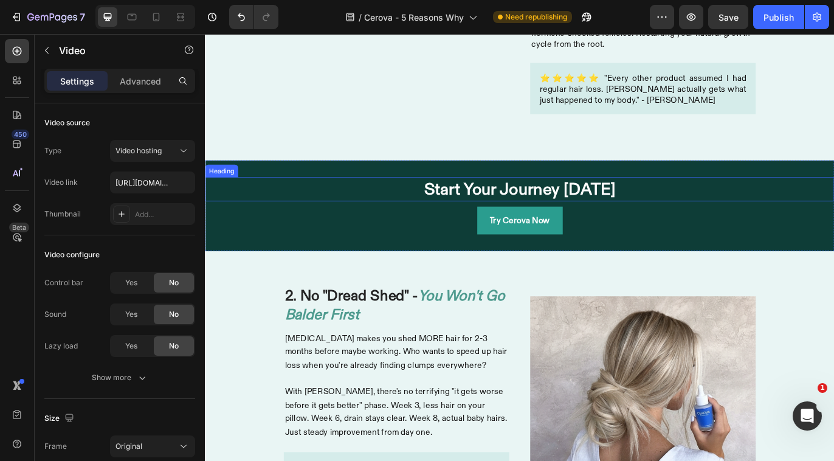
scroll to position [688, 0]
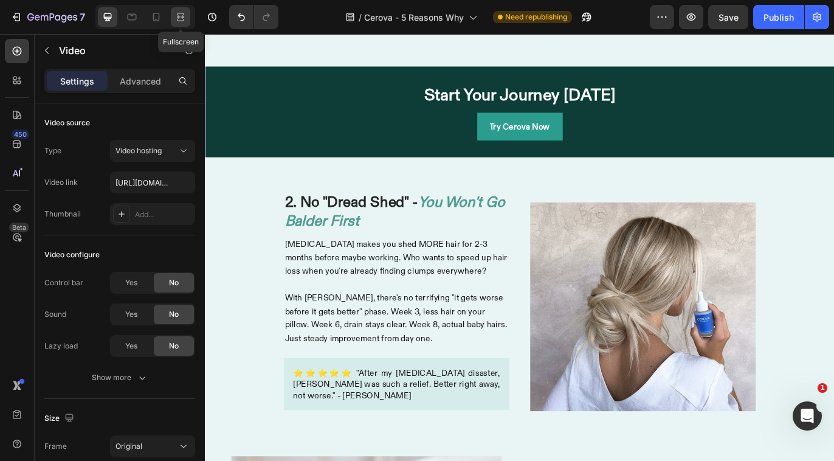
click at [175, 19] on icon at bounding box center [181, 17] width 12 height 12
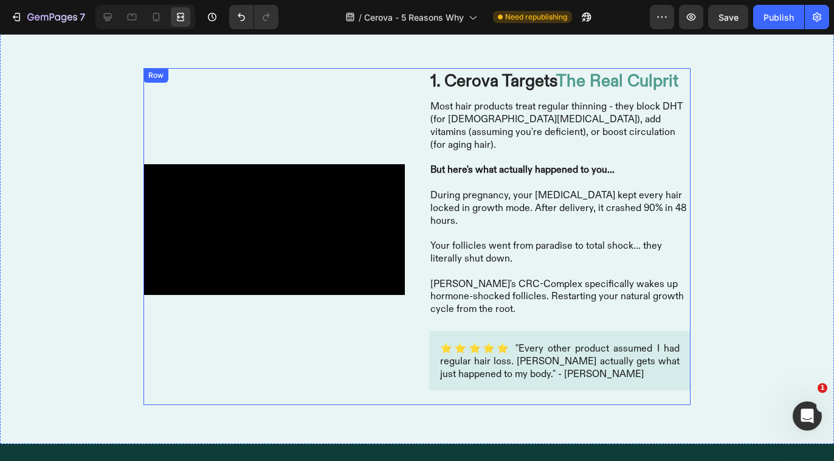
scroll to position [296, 0]
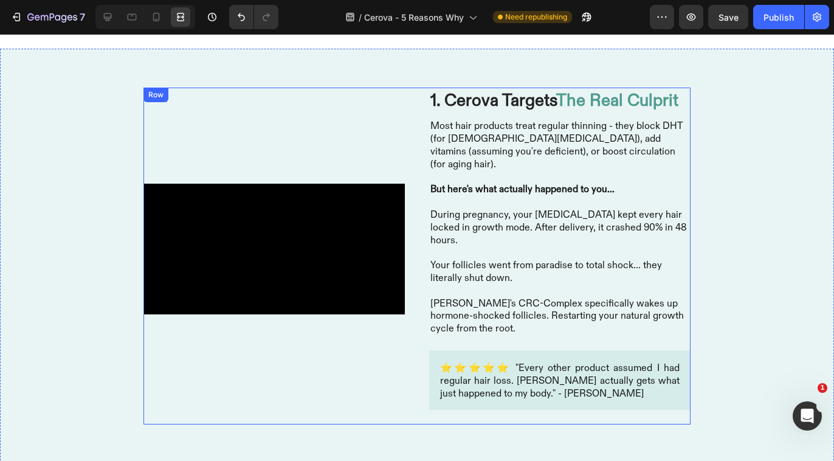
click at [415, 238] on div "Image Video 1. Cerova Targets The Real Culprit Heading Most hair products treat…" at bounding box center [417, 256] width 547 height 337
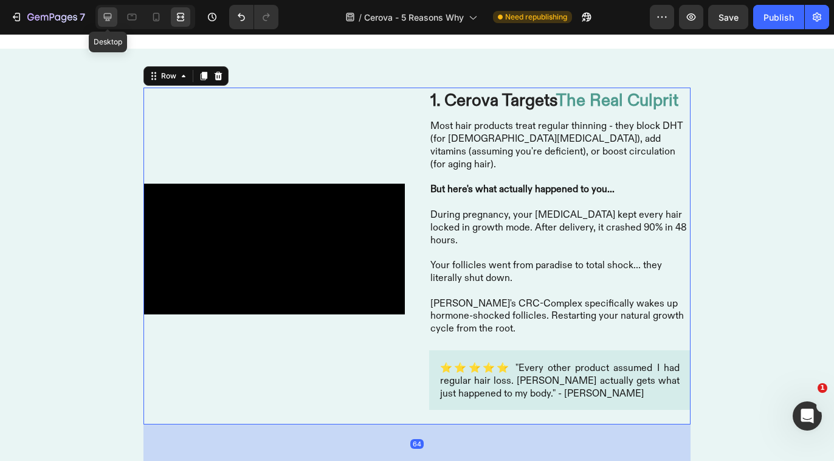
click at [104, 18] on icon at bounding box center [108, 17] width 8 height 8
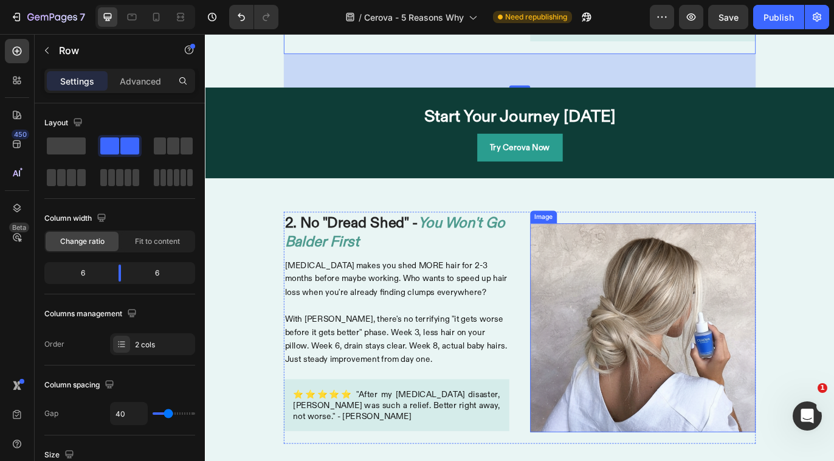
scroll to position [700, 0]
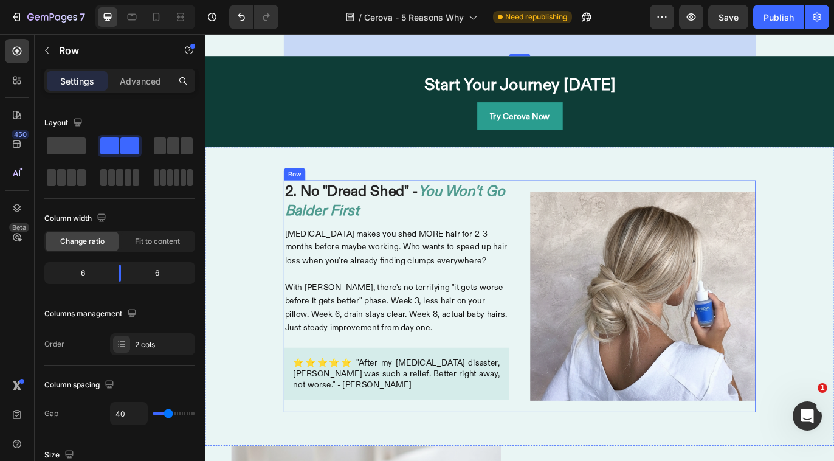
click at [563, 318] on div "Image 2. No "Dread Shed" - You Won't Go Balder First Heading [MEDICAL_DATA] mak…" at bounding box center [569, 338] width 547 height 269
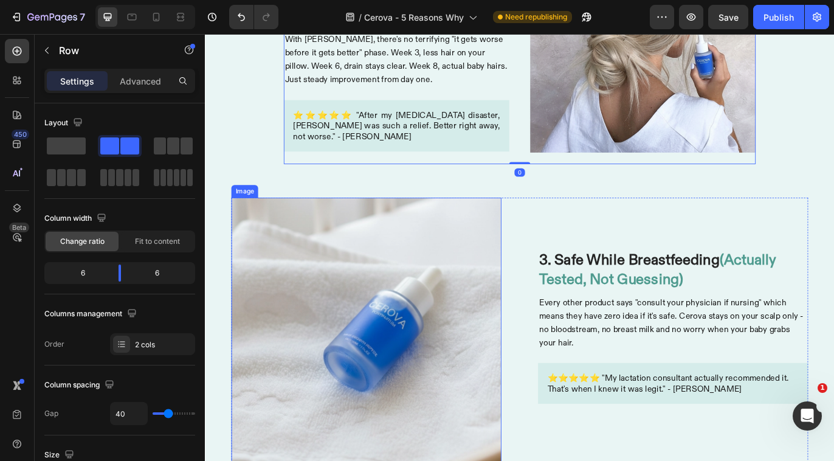
scroll to position [967, 0]
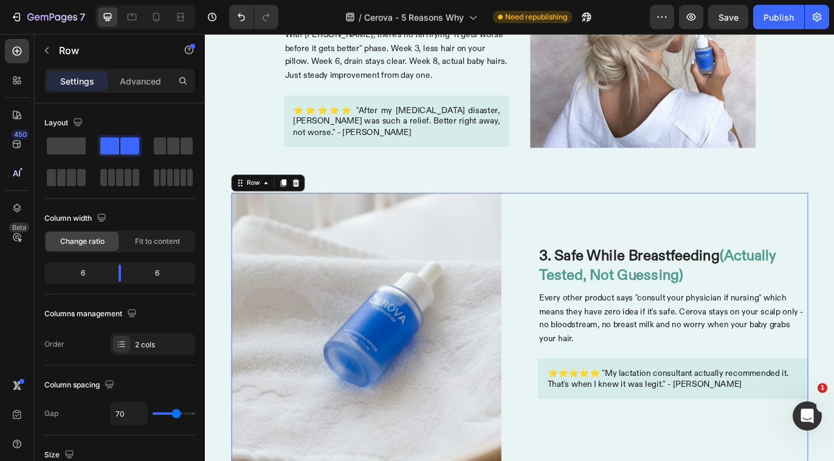
click at [550, 324] on div "Image 3. Safe While Breastfeeding (Actually Tested, Not Guessing) Heading Every…" at bounding box center [569, 374] width 669 height 313
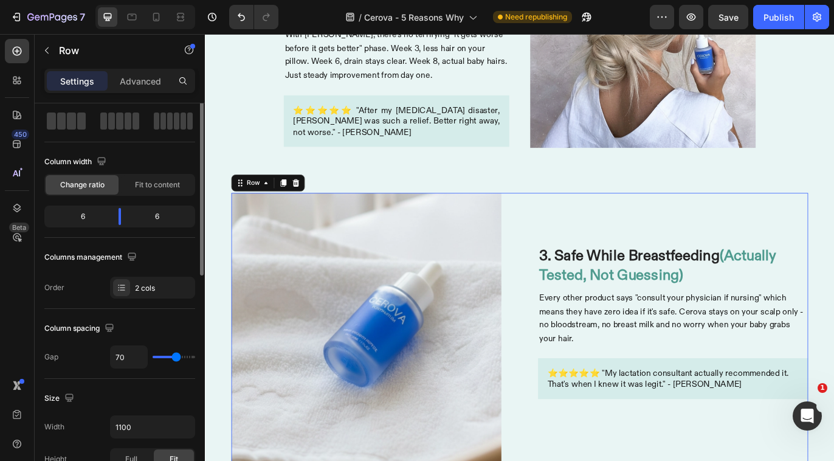
scroll to position [95, 0]
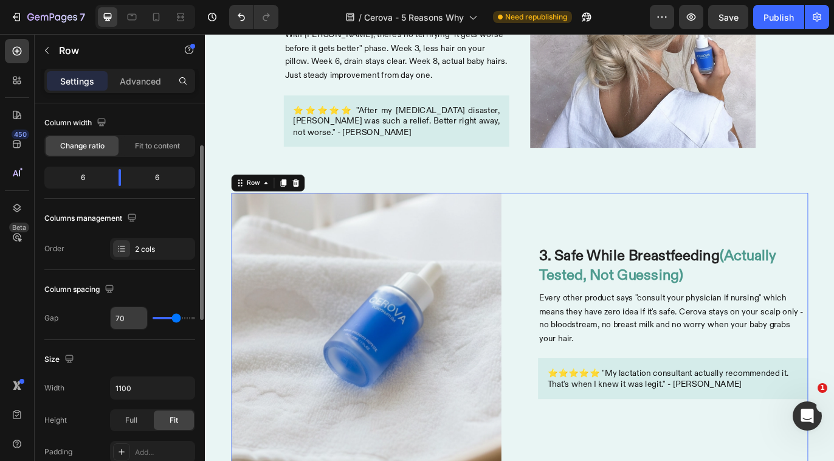
click at [126, 320] on input "70" at bounding box center [129, 318] width 36 height 22
type input "4"
type input "40"
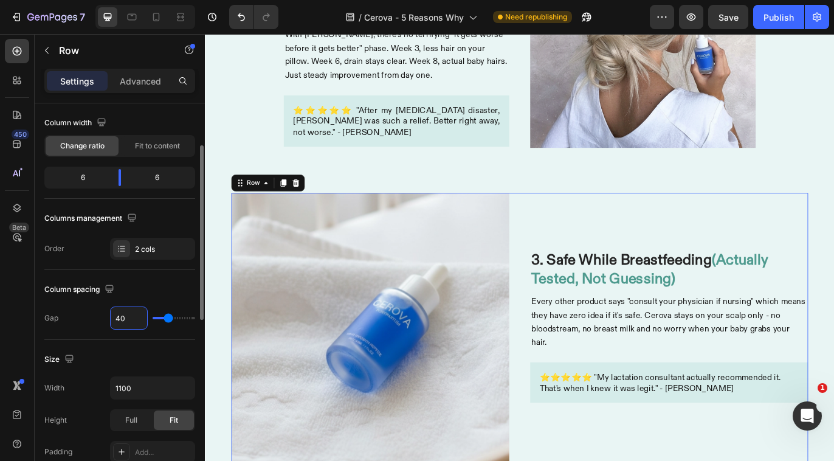
type input "40"
click at [134, 374] on div "Size Width 1100 Height Full Fit Padding Add..." at bounding box center [119, 406] width 151 height 133
click at [135, 386] on input "1100" at bounding box center [153, 388] width 84 height 22
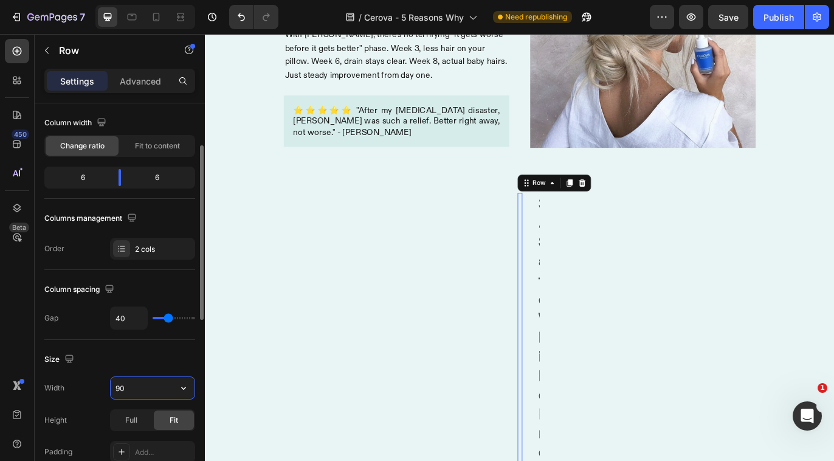
type input "900"
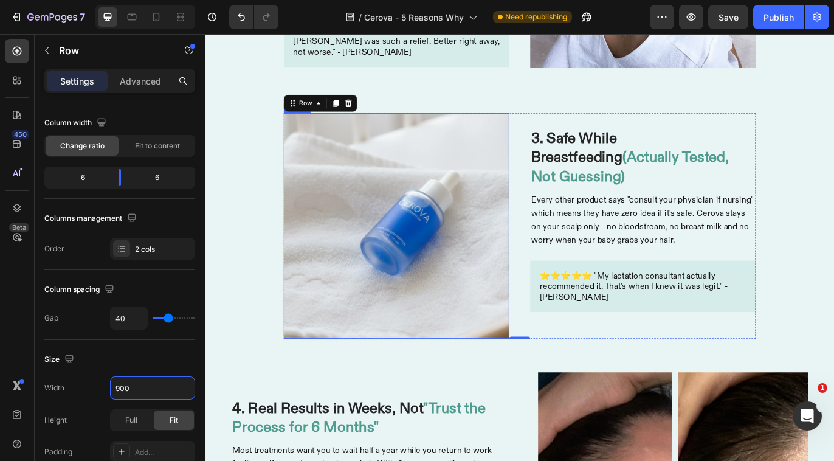
scroll to position [1194, 0]
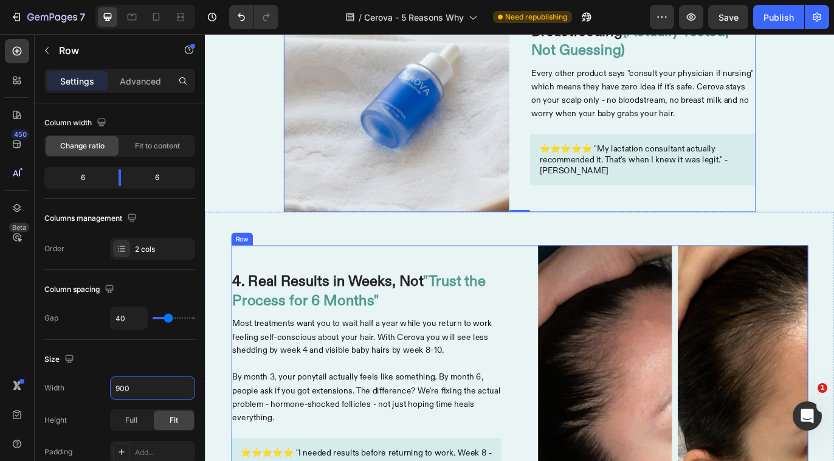
click at [549, 356] on div "Image 4. Real Results in Weeks, Not "Trust the Process for 6 Months" Heading Mo…" at bounding box center [569, 435] width 669 height 313
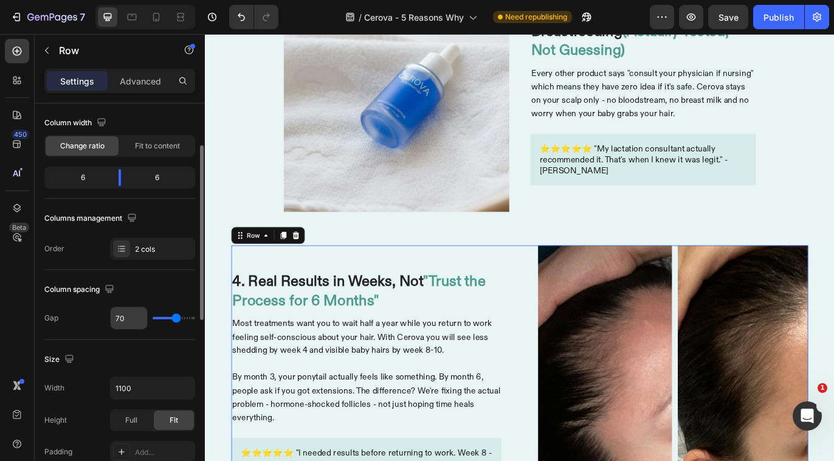
click at [130, 315] on input "70" at bounding box center [129, 318] width 36 height 22
type input "4"
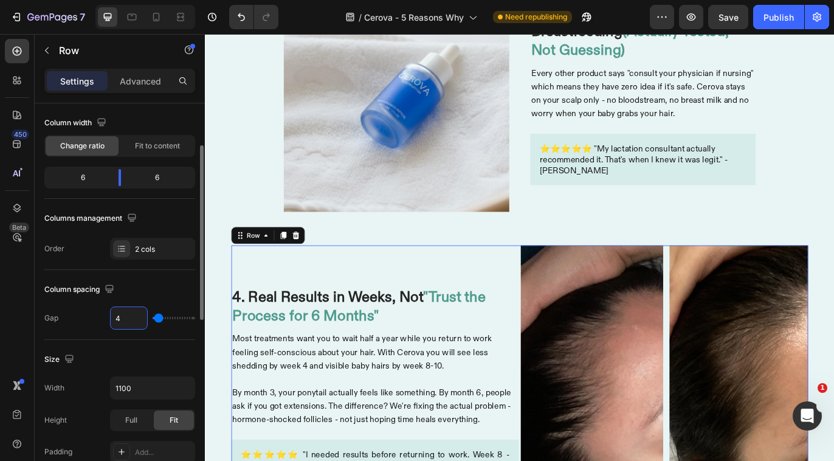
type input "40"
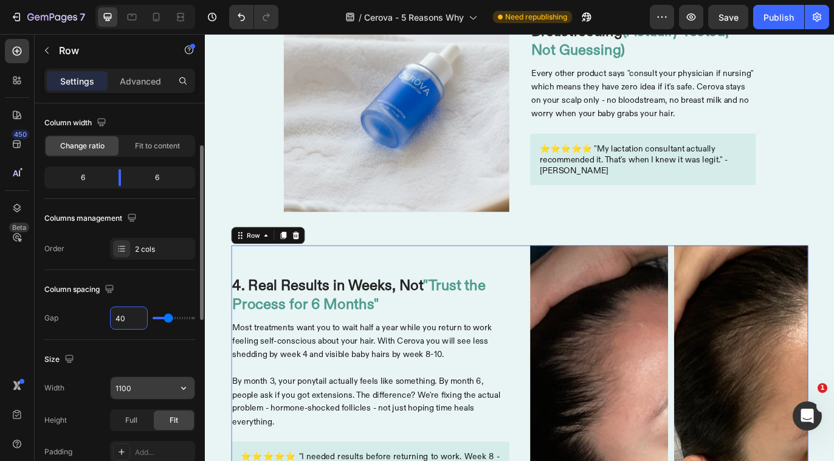
type input "40"
click at [140, 387] on input "1100" at bounding box center [153, 388] width 84 height 22
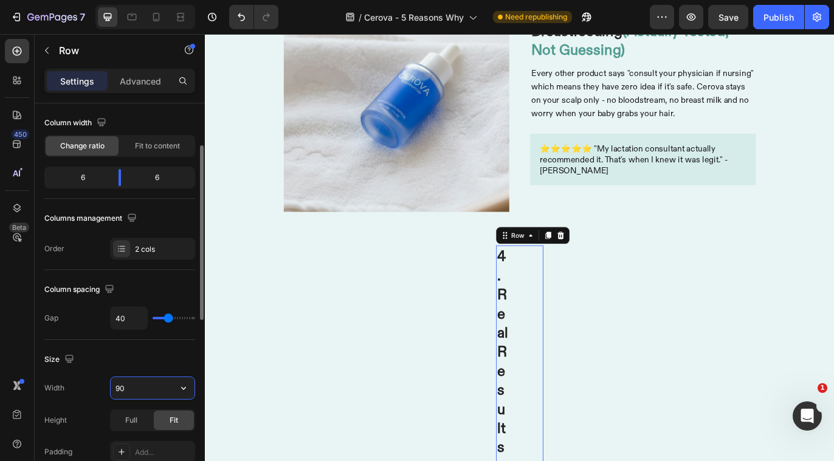
type input "900"
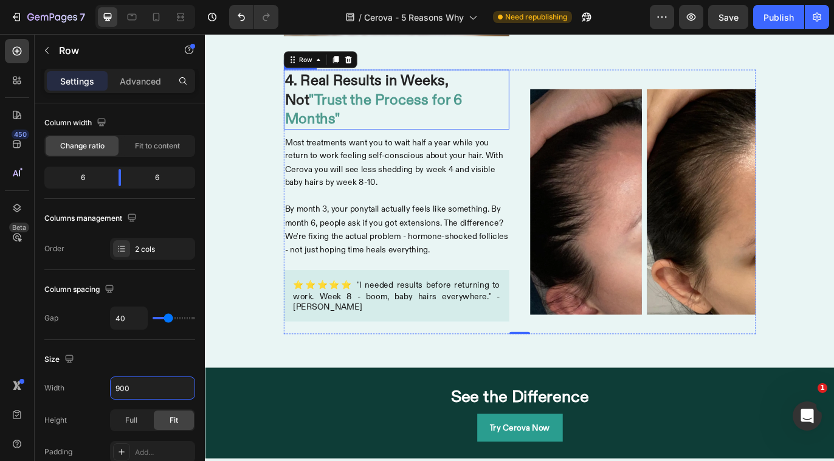
scroll to position [1448, 0]
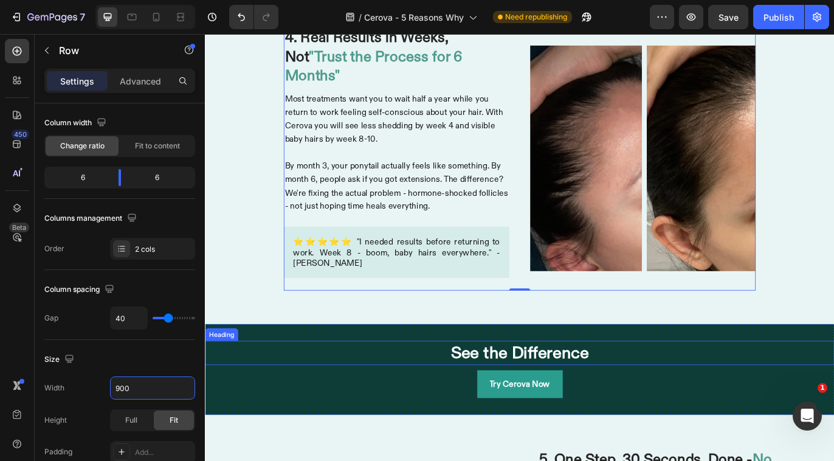
click at [502, 390] on h1 "See the Difference" at bounding box center [570, 404] width 606 height 28
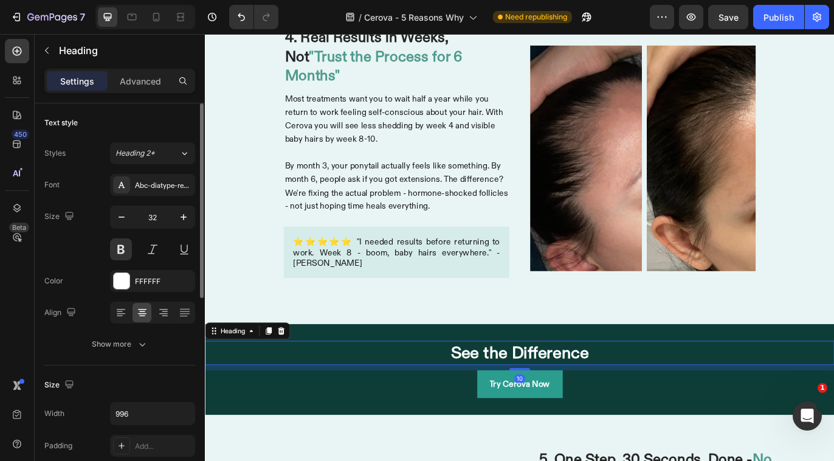
scroll to position [1473, 0]
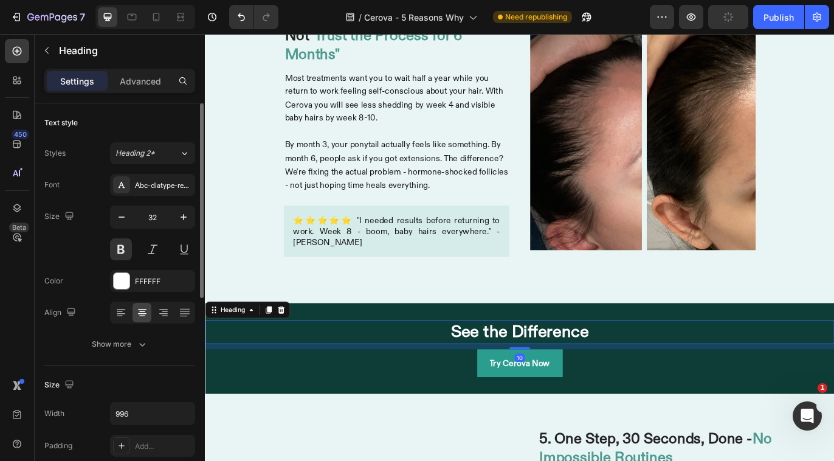
click at [530, 365] on h1 "See the Difference" at bounding box center [570, 379] width 606 height 28
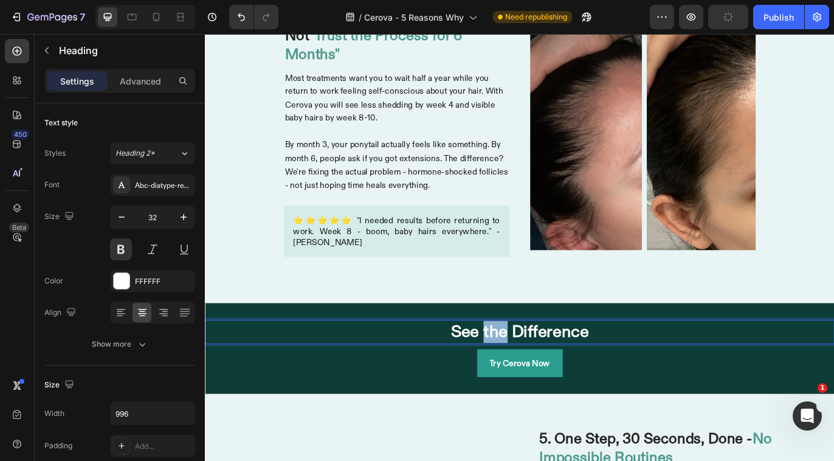
click at [530, 367] on p "See the Difference" at bounding box center [569, 380] width 603 height 26
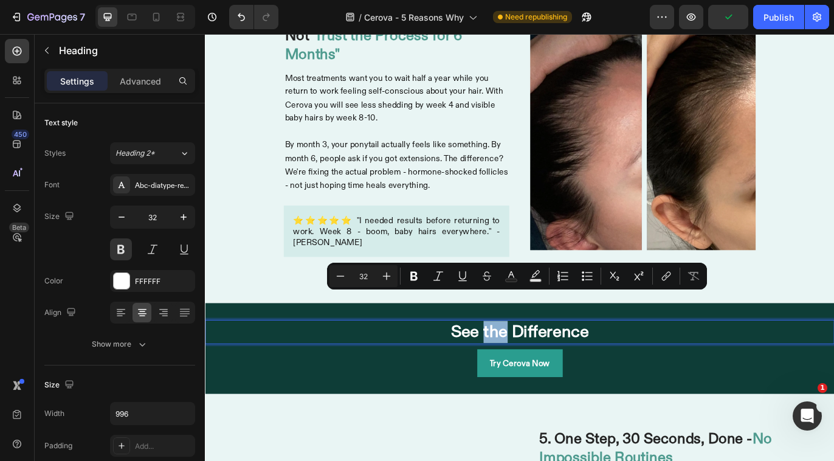
click at [530, 367] on p "See the Difference" at bounding box center [569, 380] width 603 height 26
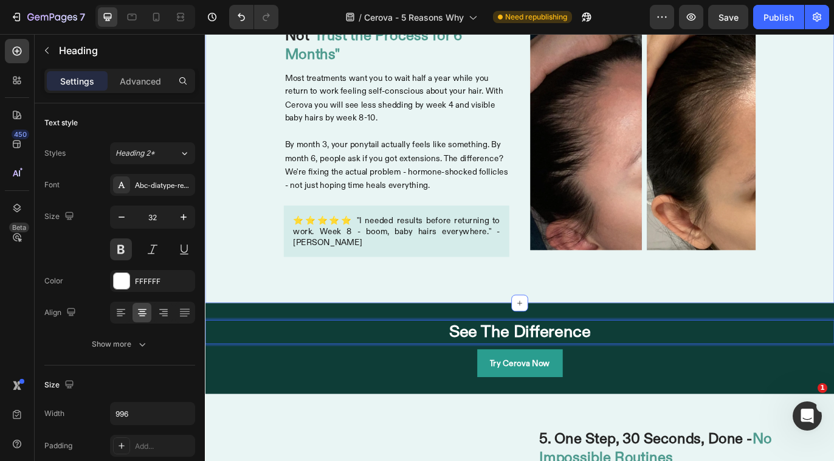
click at [581, 283] on div "Image 4. Real Results in Weeks, Not "Trust the Process for 6 Months" Heading Mo…" at bounding box center [570, 154] width 730 height 384
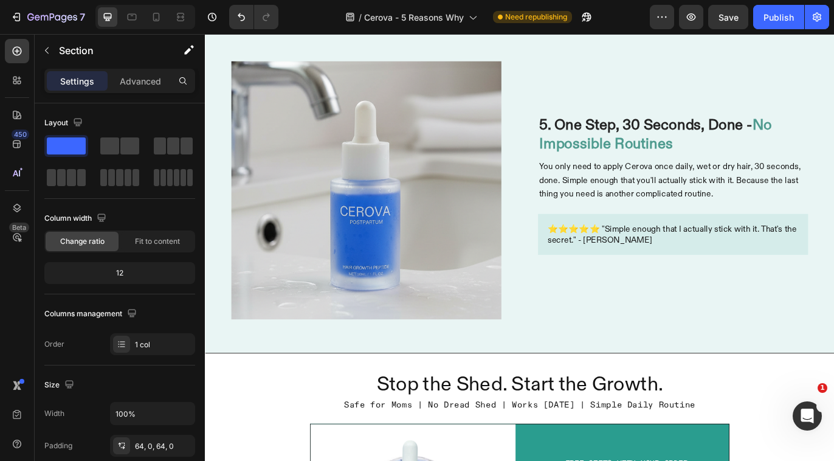
scroll to position [1863, 0]
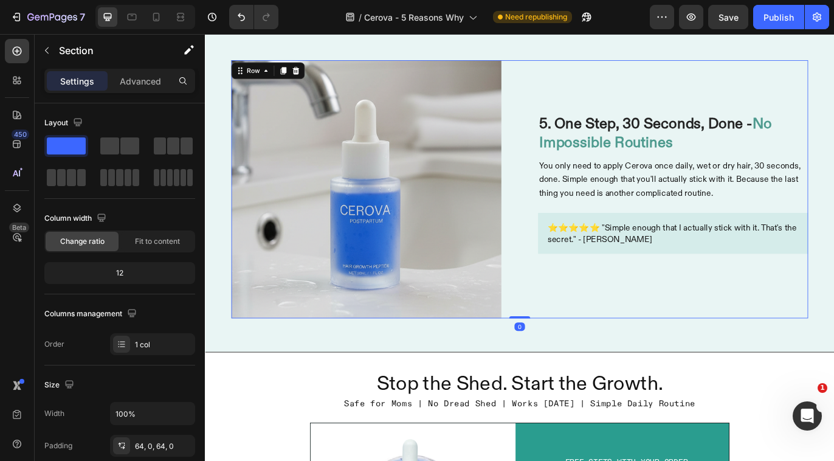
click at [559, 210] on div "Image 5. One Step, 30 Seconds, Done - No Impossible Routines Heading You only n…" at bounding box center [569, 213] width 669 height 299
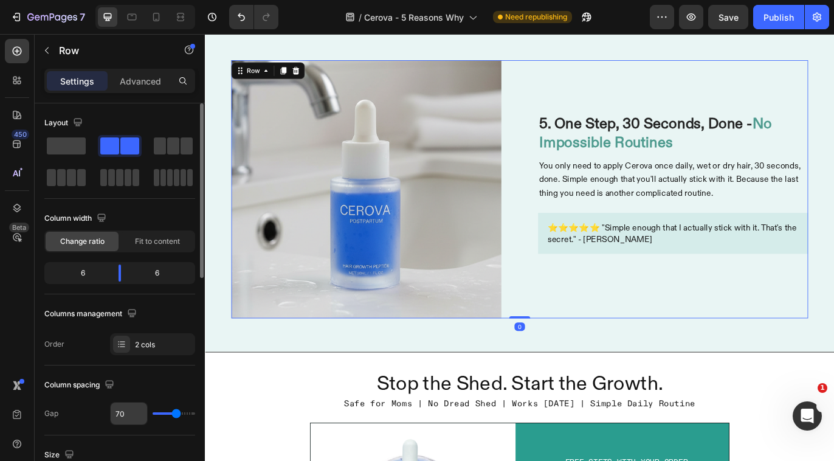
click at [130, 412] on input "70" at bounding box center [129, 414] width 36 height 22
type input "4"
type input "40"
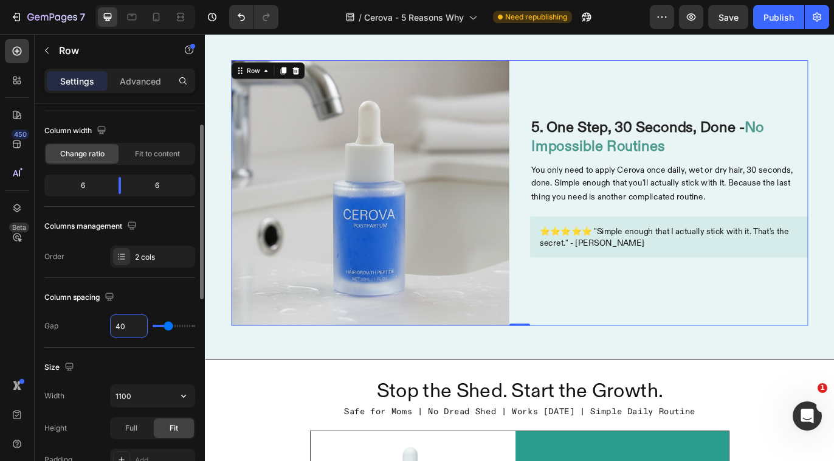
scroll to position [145, 0]
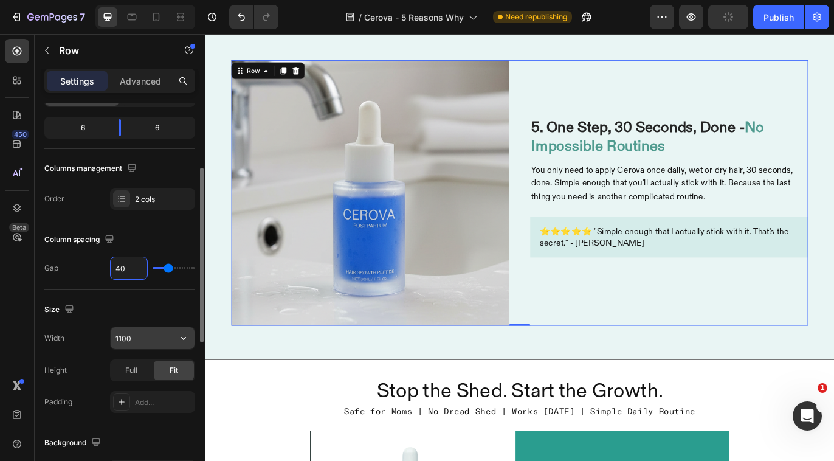
type input "40"
click at [146, 332] on input "1100" at bounding box center [153, 338] width 84 height 22
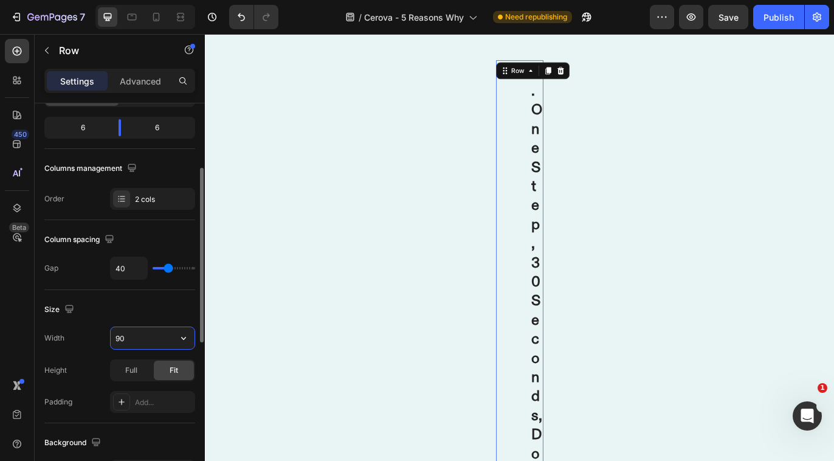
type input "900"
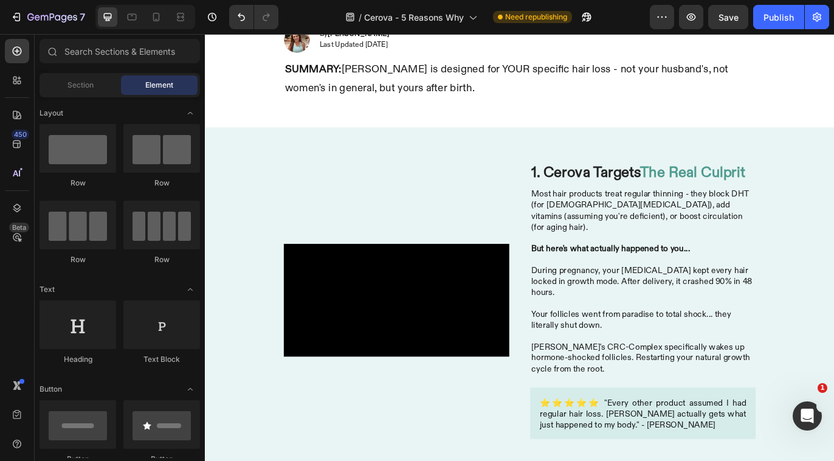
scroll to position [0, 0]
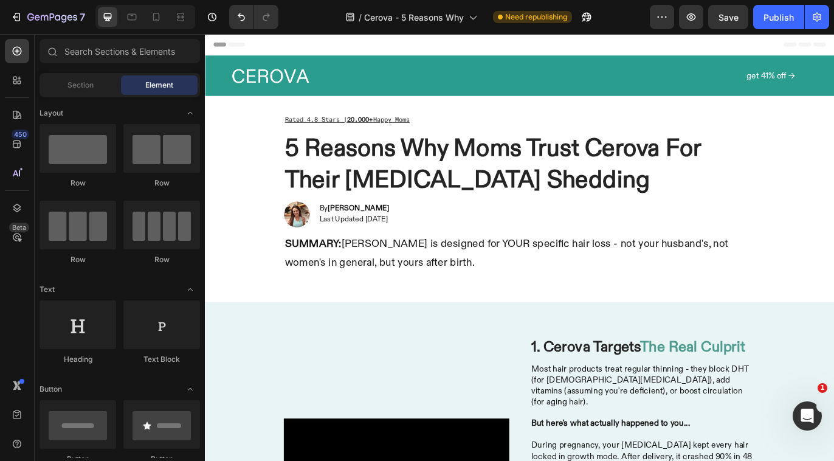
click at [549, 83] on div "Image get 41% off → Button Row" at bounding box center [569, 82] width 669 height 32
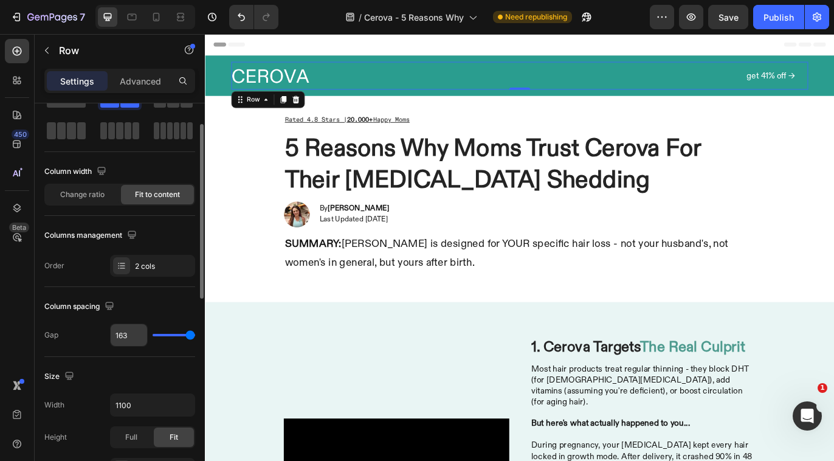
scroll to position [93, 0]
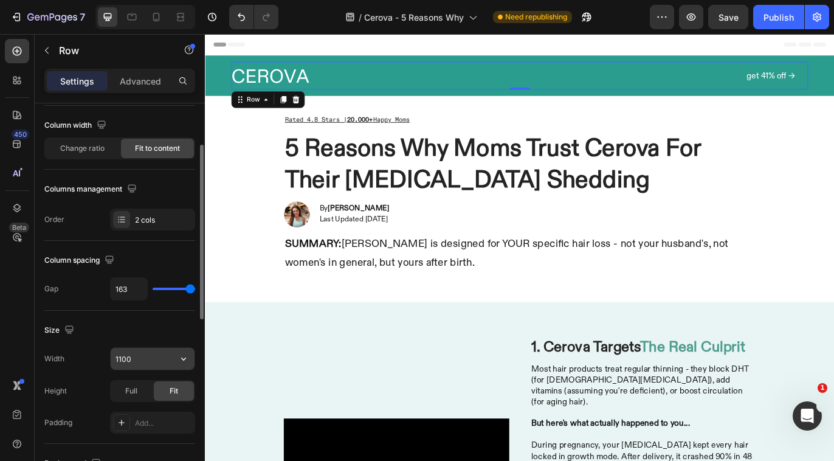
click at [142, 361] on input "1100" at bounding box center [153, 359] width 84 height 22
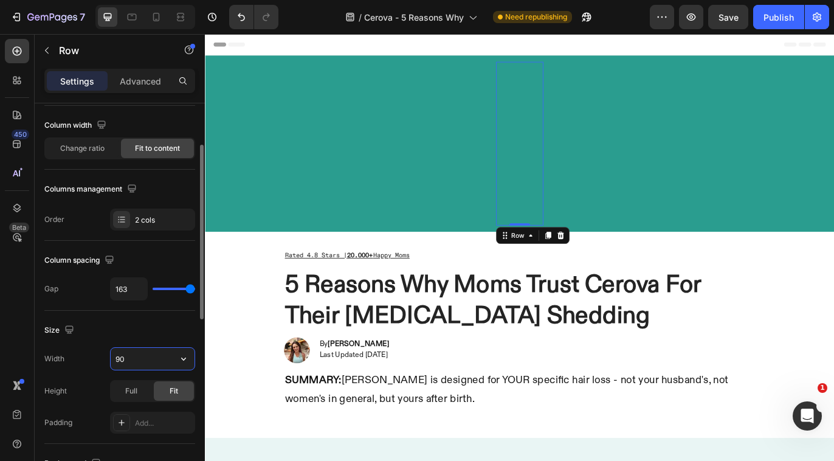
type input "900"
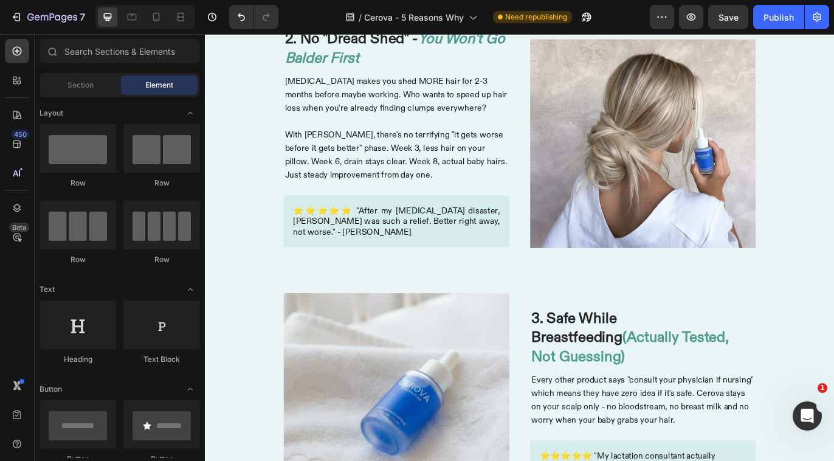
scroll to position [859, 0]
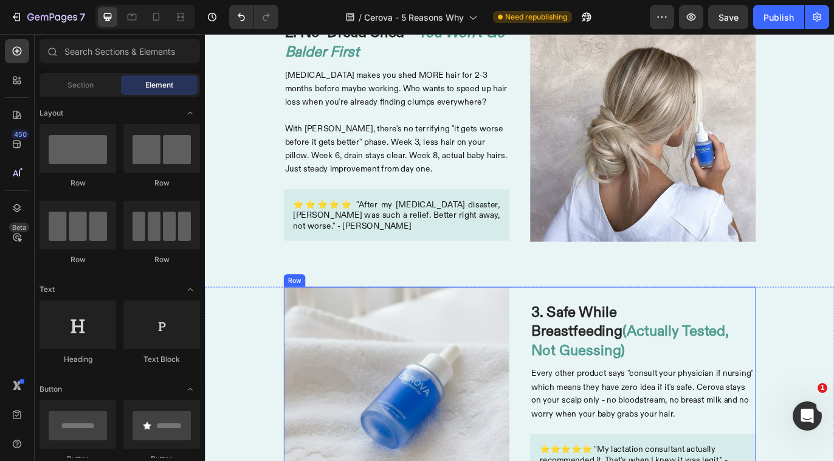
click at [565, 361] on div "Image 3. Safe While Breastfeeding (Actually Tested, Not Guessing) Heading Every…" at bounding box center [569, 457] width 547 height 261
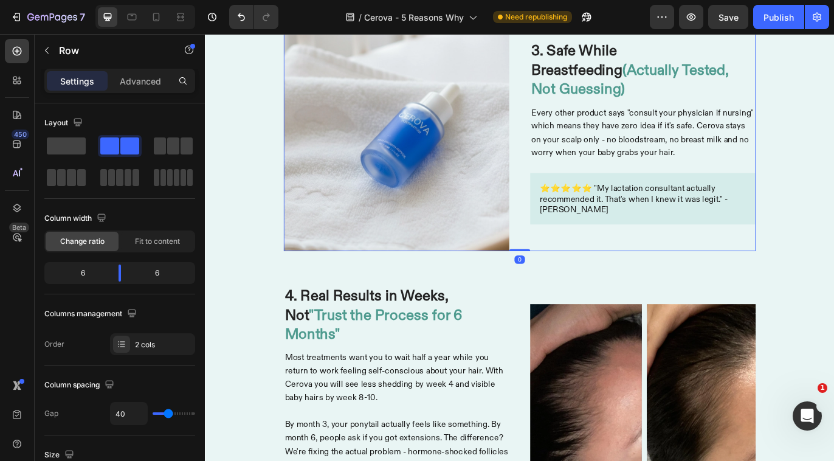
scroll to position [1222, 0]
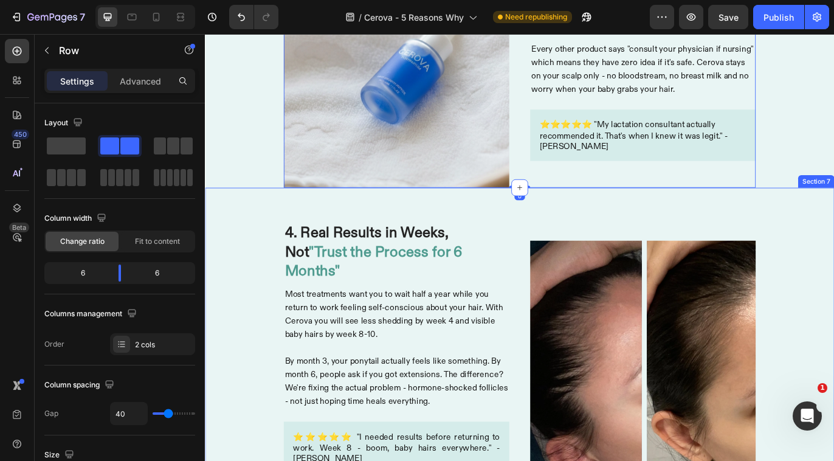
click at [559, 246] on div "Image 4. Real Results in Weeks, Not "Trust the Process for 6 Months" Heading Mo…" at bounding box center [570, 404] width 730 height 384
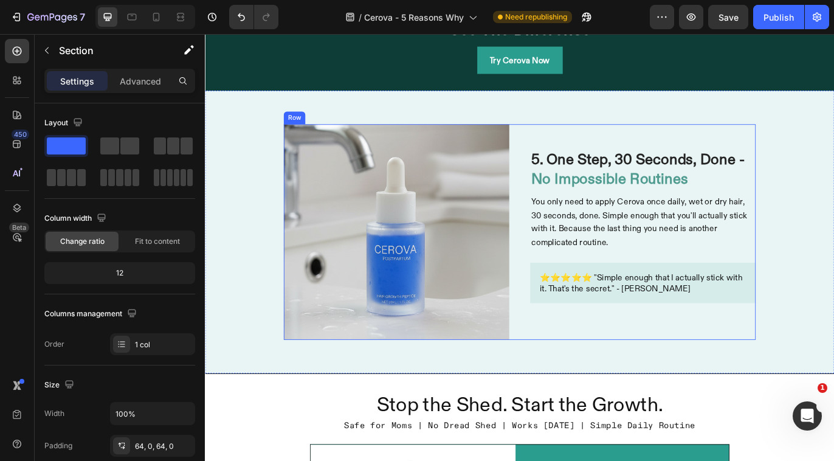
click at [566, 263] on div "Image 5. One Step, 30 Seconds, Done - No Impossible Routines Heading You only n…" at bounding box center [569, 263] width 547 height 249
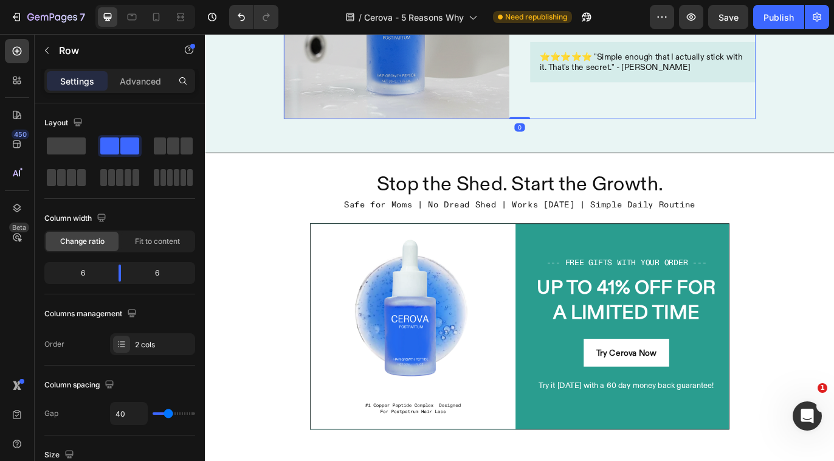
scroll to position [2055, 0]
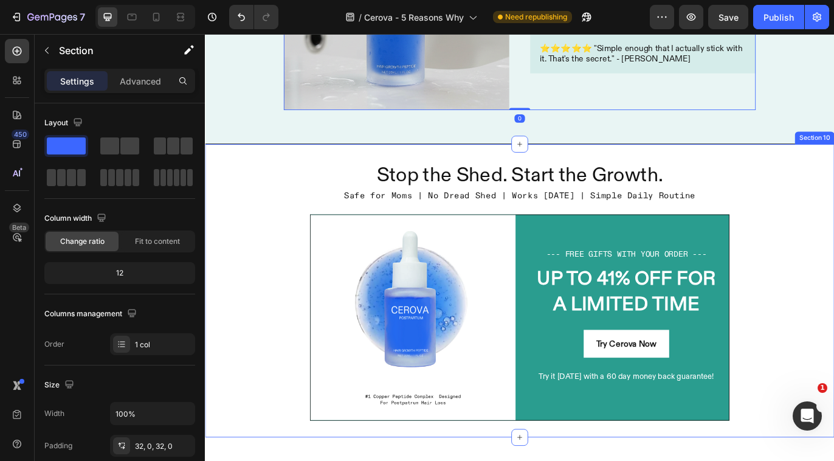
click at [559, 171] on div "Stop the Shed. Start the Growth. Heading Stop the Shed. Start the Growth. Headi…" at bounding box center [570, 331] width 730 height 341
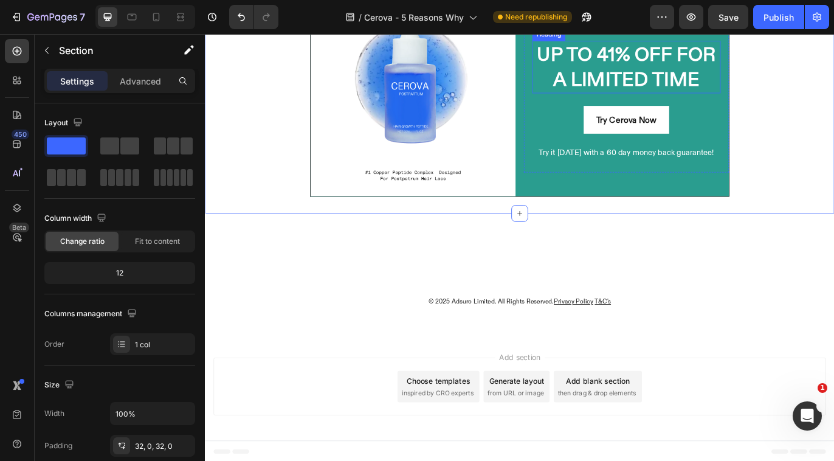
scroll to position [2317, 0]
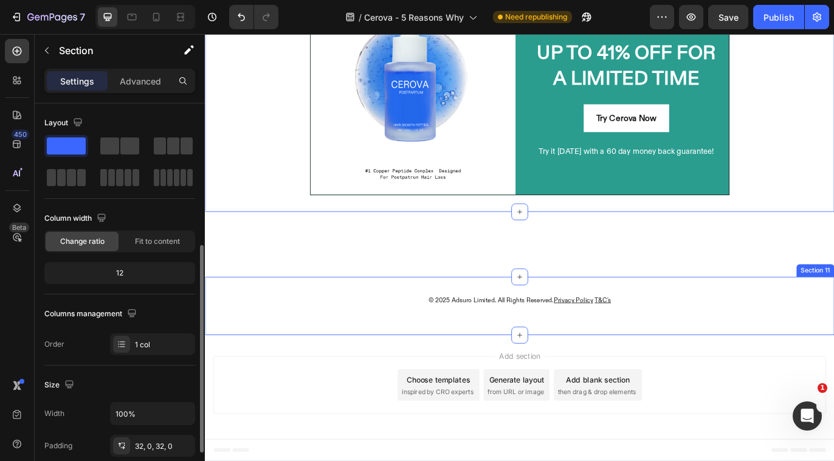
click at [670, 367] on div "© 2025 Adsuro Limited. All Rights Reserved. Privacy Policy T&C's Text Block Sec…" at bounding box center [570, 349] width 730 height 67
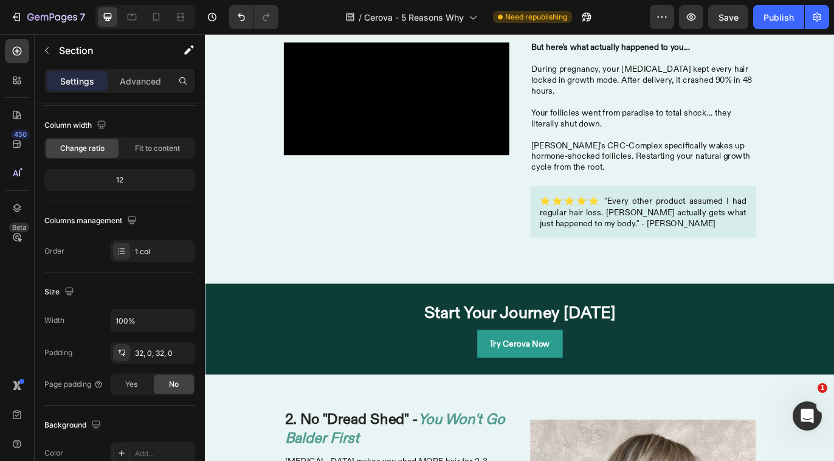
scroll to position [592, 0]
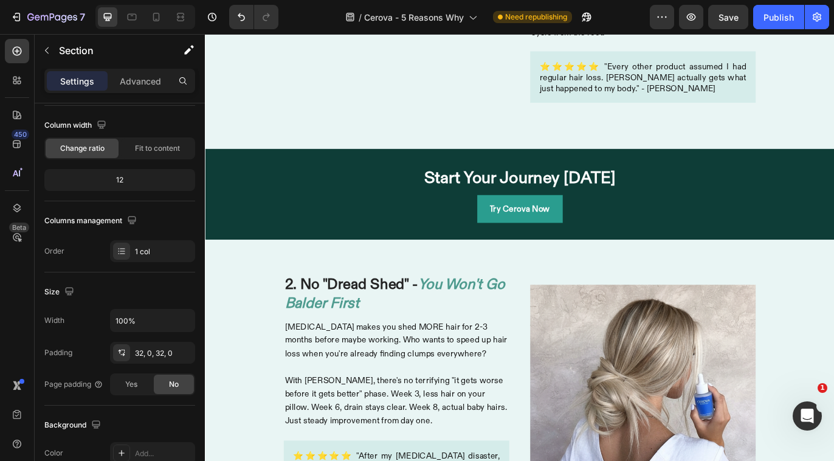
click at [167, 16] on div at bounding box center [145, 17] width 100 height 24
click at [154, 18] on icon at bounding box center [156, 17] width 12 height 12
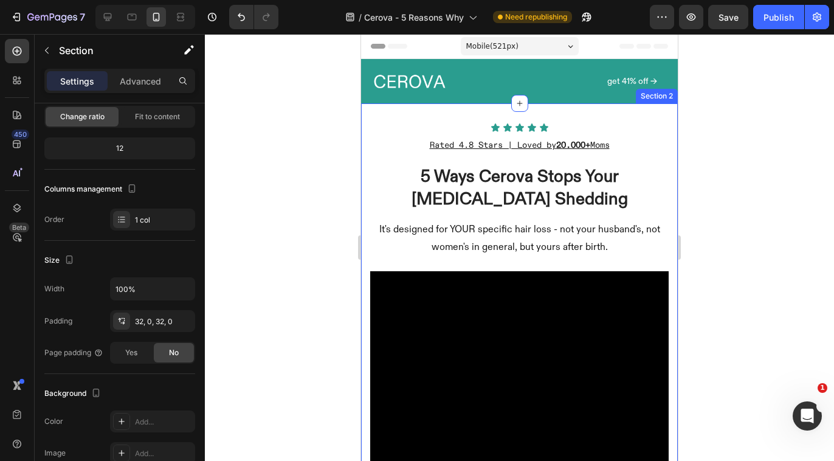
click at [423, 117] on div "Icon Icon Icon Icon Icon Icon List Rated 4.8 Stars | Loved by 20.000+ Moms Text…" at bounding box center [519, 386] width 317 height 566
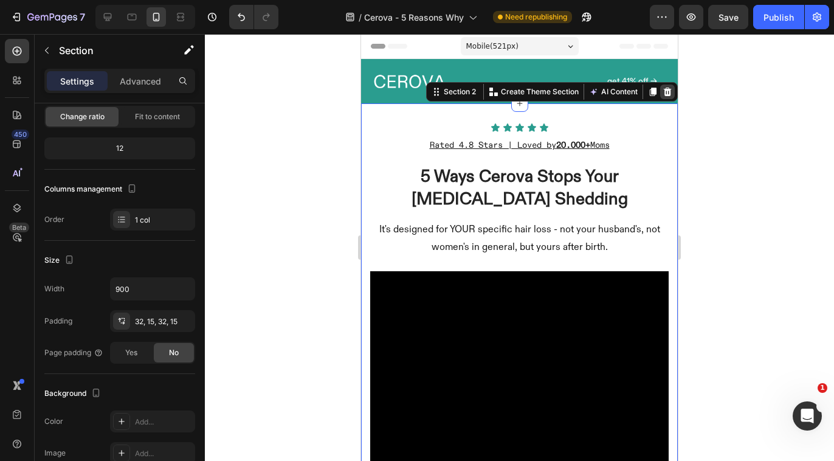
click at [664, 94] on icon at bounding box center [668, 92] width 8 height 9
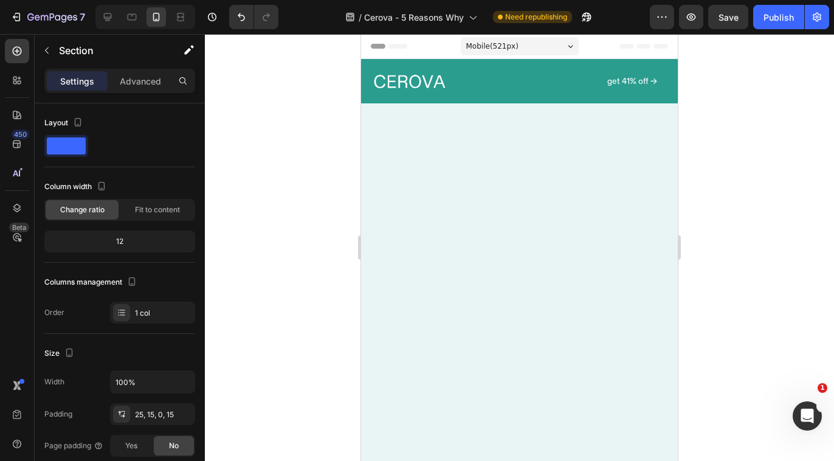
click at [109, 17] on icon at bounding box center [108, 17] width 8 height 8
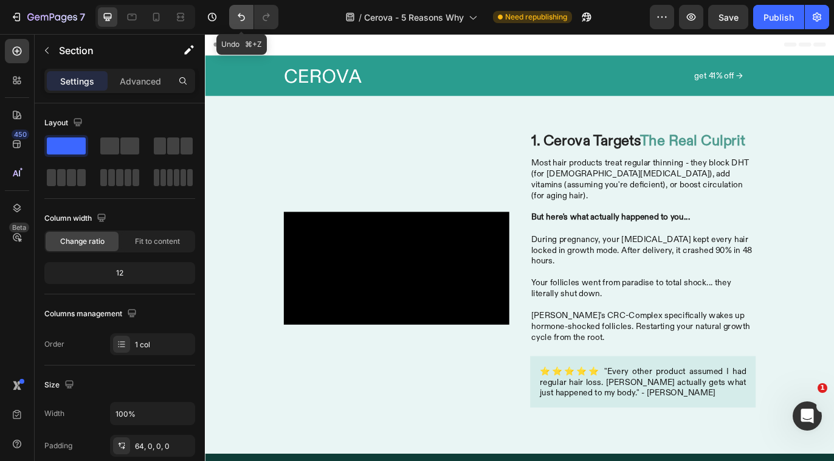
click at [234, 12] on button "Undo/Redo" at bounding box center [241, 17] width 24 height 24
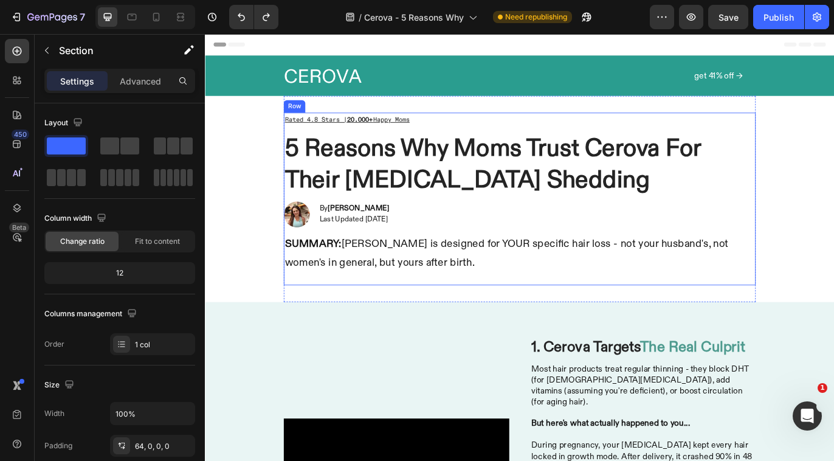
click at [573, 226] on div "Rated 4.8 Stars | 20.000+ Happy Moms Text Block 5 Reasons Why Moms Trust Cerova…" at bounding box center [569, 225] width 547 height 200
click at [134, 77] on p "Advanced" at bounding box center [140, 81] width 41 height 13
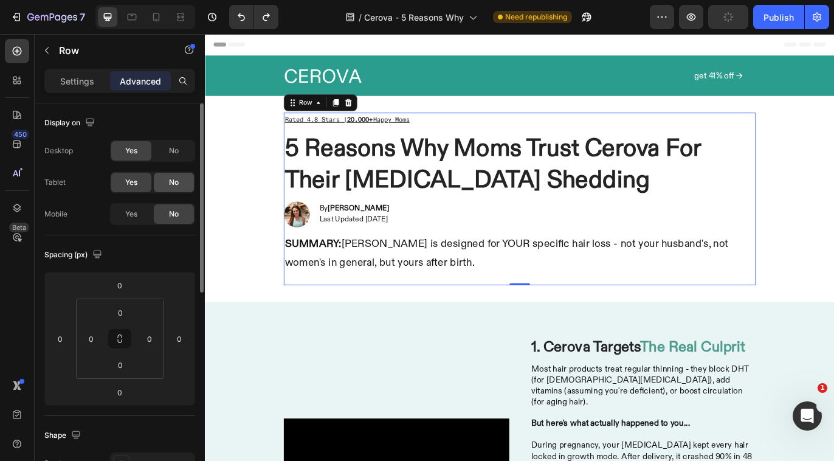
click at [171, 187] on span "No" at bounding box center [174, 182] width 10 height 11
click at [171, 153] on span "No" at bounding box center [174, 150] width 10 height 11
click at [132, 179] on span "Yes" at bounding box center [131, 182] width 12 height 11
click at [132, 210] on span "Yes" at bounding box center [131, 214] width 12 height 11
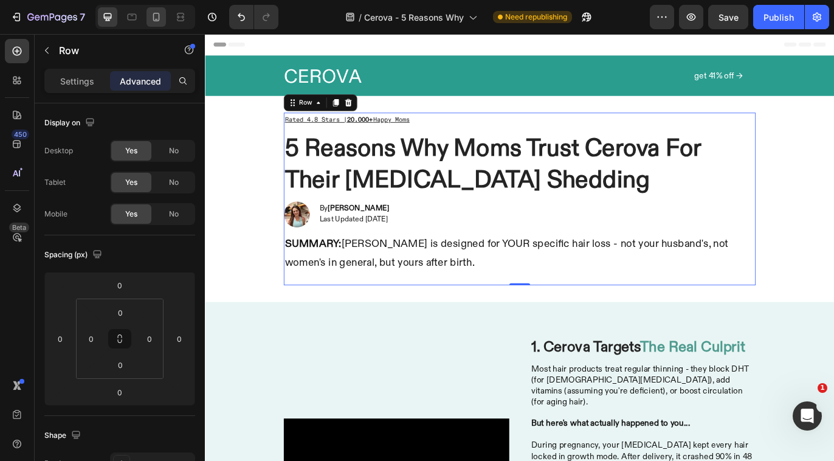
click at [158, 19] on icon at bounding box center [156, 17] width 12 height 12
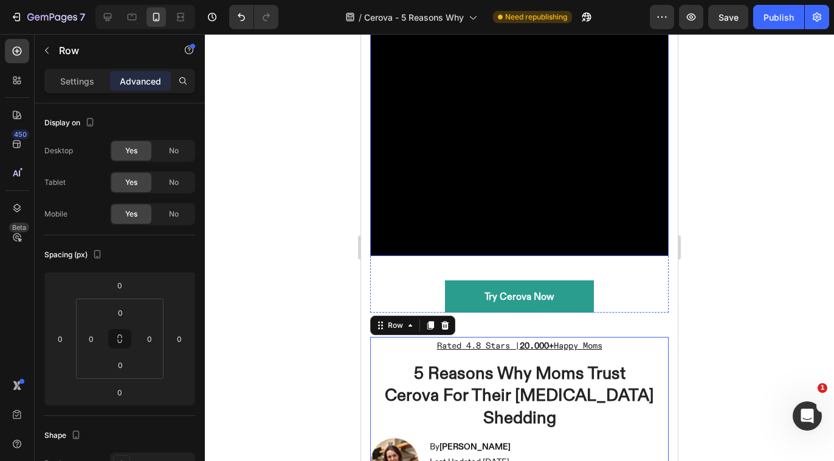
scroll to position [282, 0]
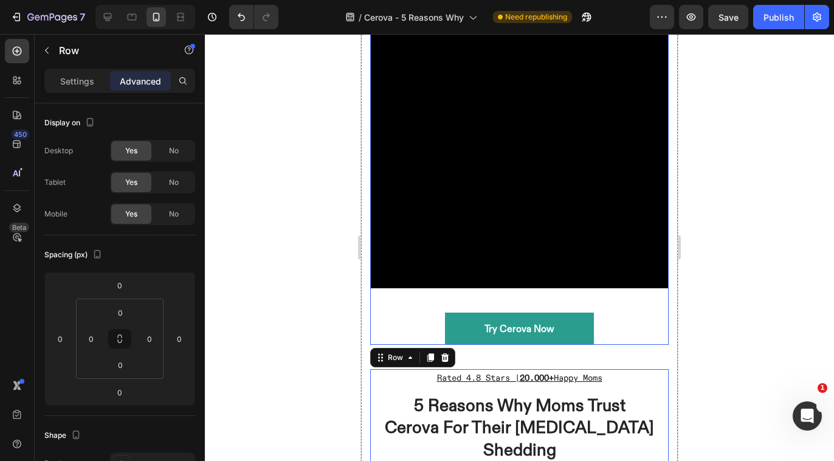
click at [612, 295] on div "Icon Icon Icon Icon Icon Icon List Rated 4.8 Stars | Loved by 20.000+ Moms Text…" at bounding box center [519, 92] width 299 height 503
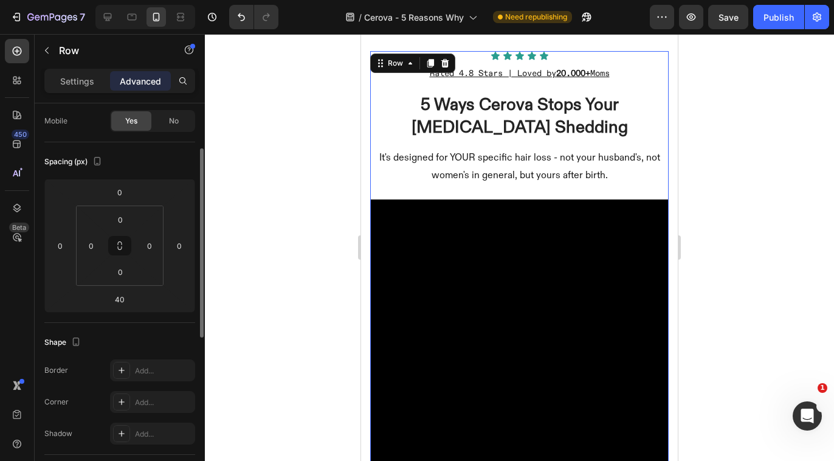
scroll to position [0, 0]
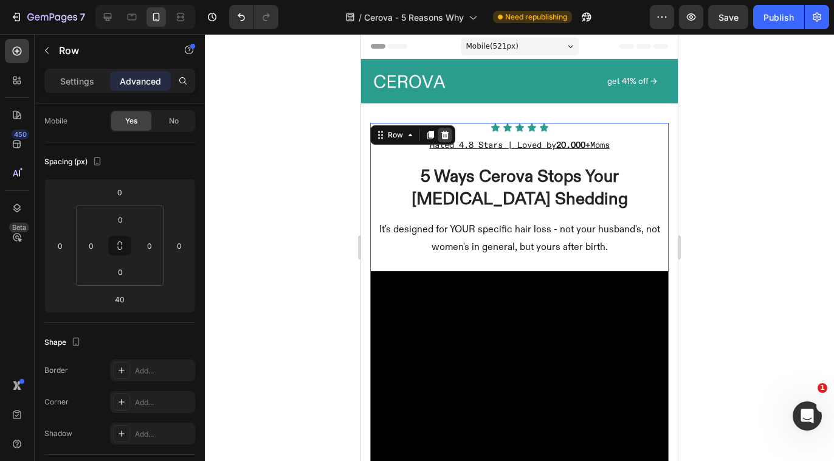
click at [443, 132] on icon at bounding box center [445, 135] width 8 height 9
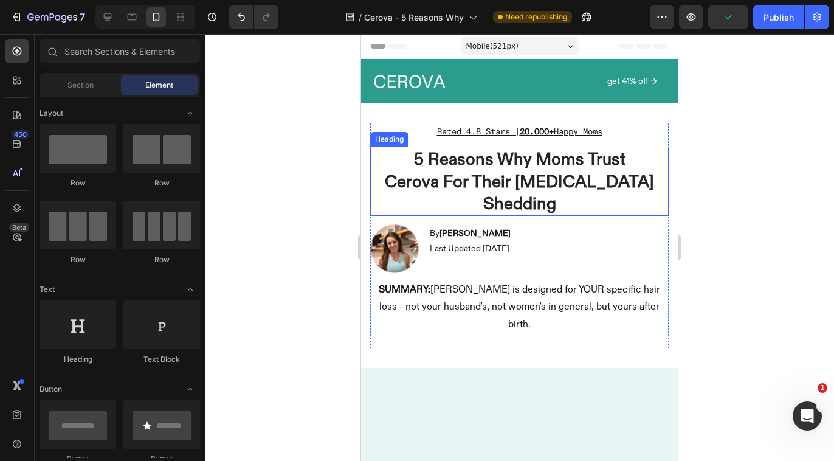
click at [536, 180] on h1 "5 Reasons Why Moms Trust Cerova For Their [MEDICAL_DATA] Shedding" at bounding box center [519, 181] width 299 height 69
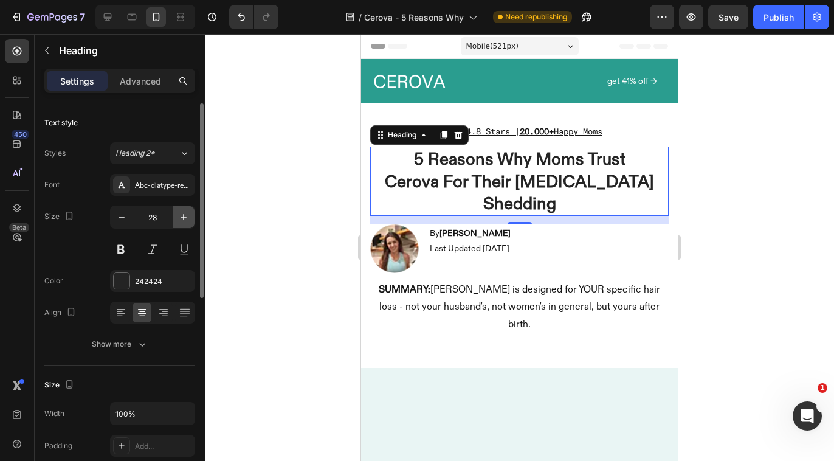
click at [175, 218] on button "button" at bounding box center [184, 217] width 22 height 22
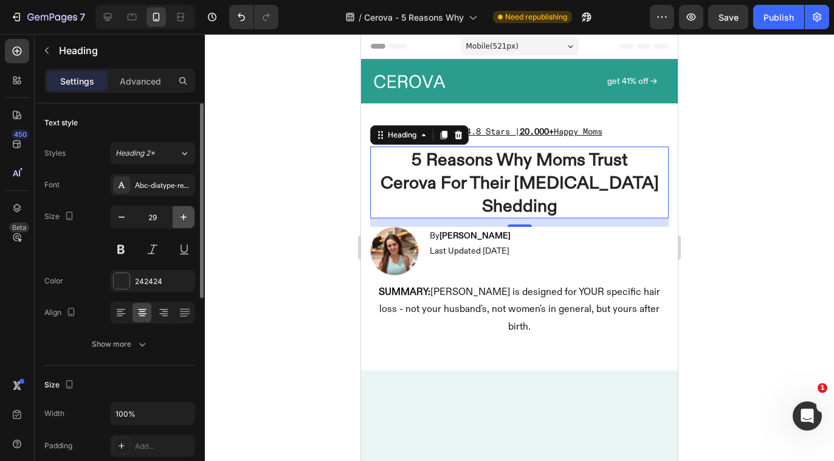
click at [175, 218] on button "button" at bounding box center [184, 217] width 22 height 22
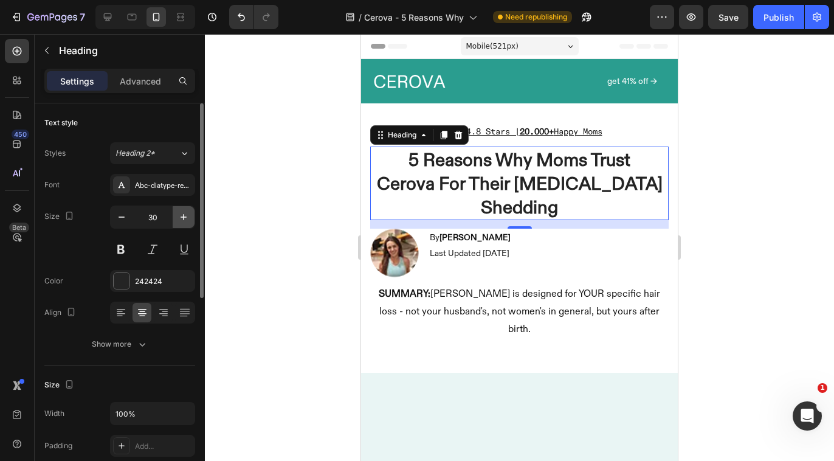
click at [175, 218] on button "button" at bounding box center [184, 217] width 22 height 22
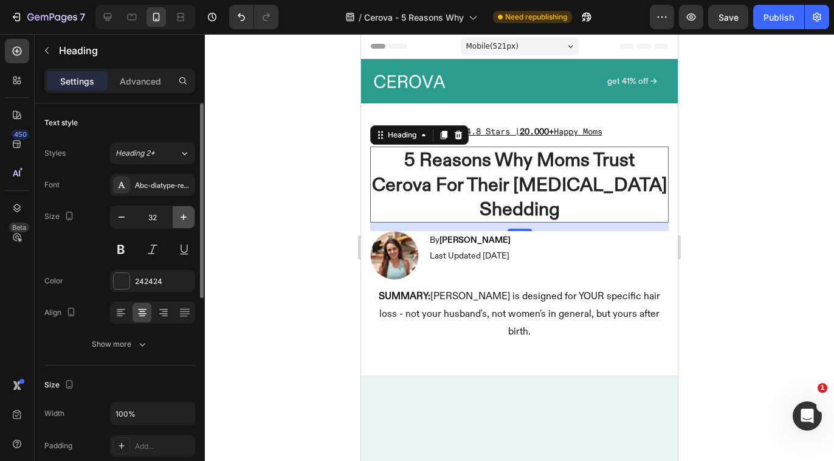
click at [175, 218] on button "button" at bounding box center [184, 217] width 22 height 22
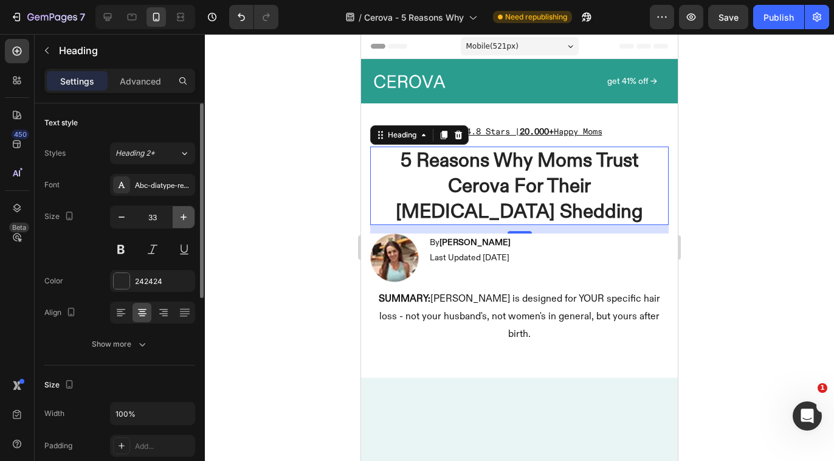
click at [175, 218] on button "button" at bounding box center [184, 217] width 22 height 22
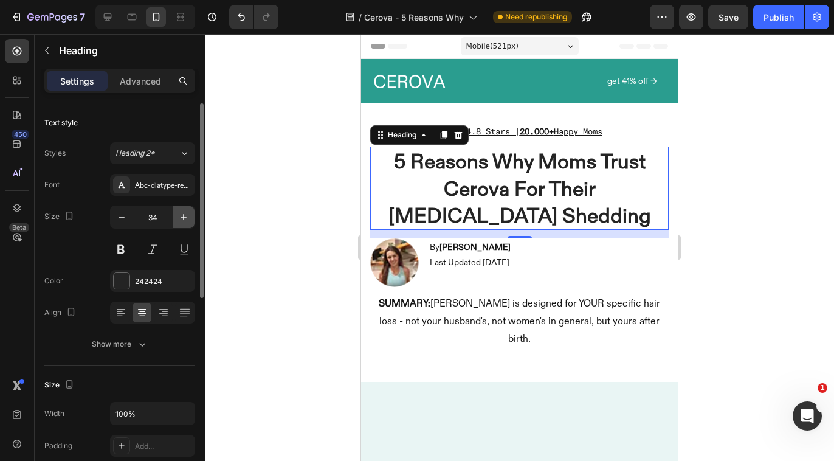
click at [175, 218] on button "button" at bounding box center [184, 217] width 22 height 22
type input "35"
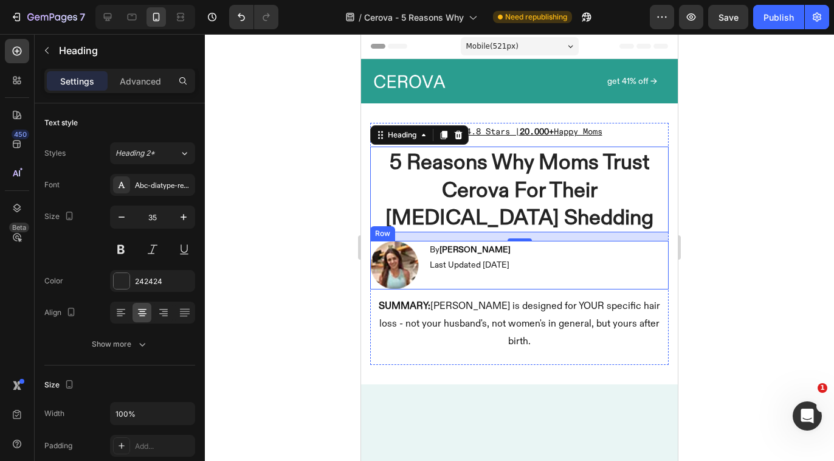
click at [392, 269] on img at bounding box center [394, 265] width 49 height 49
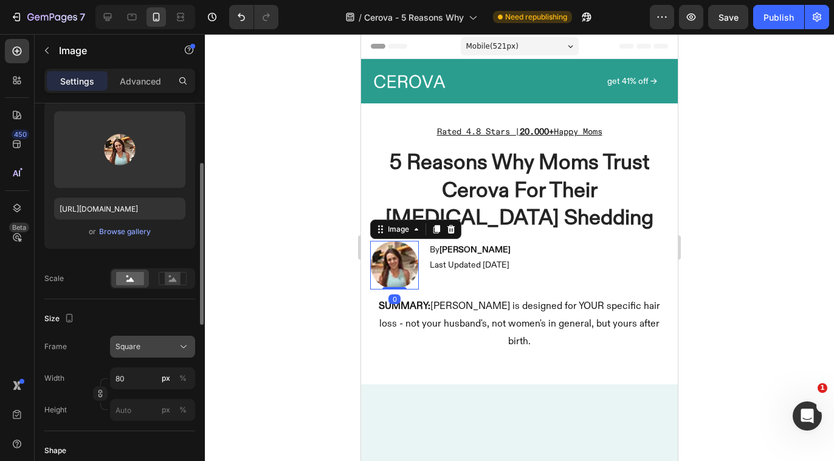
scroll to position [130, 0]
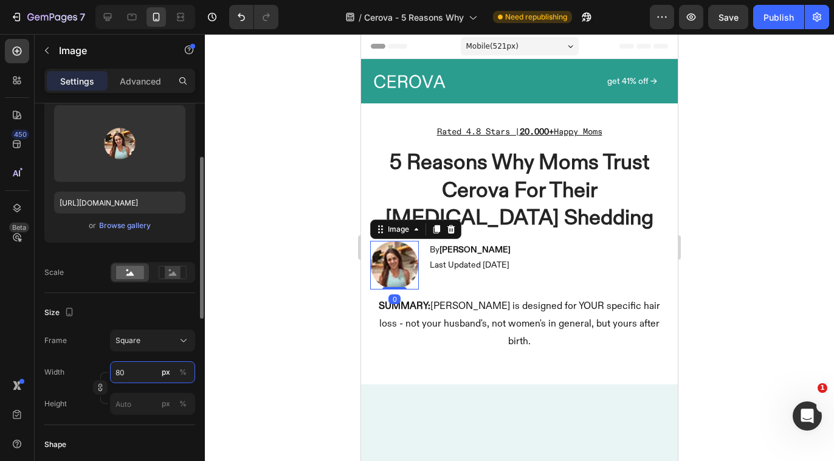
click at [128, 377] on input "80" at bounding box center [152, 372] width 85 height 22
type input "3"
type input "30"
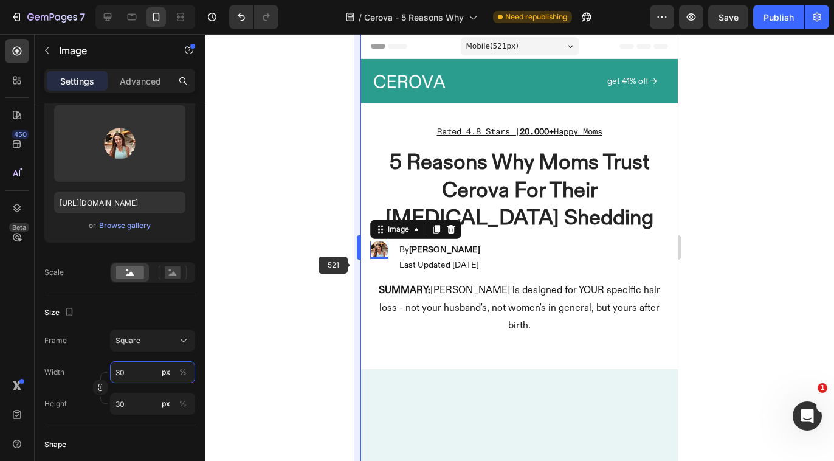
type input "3"
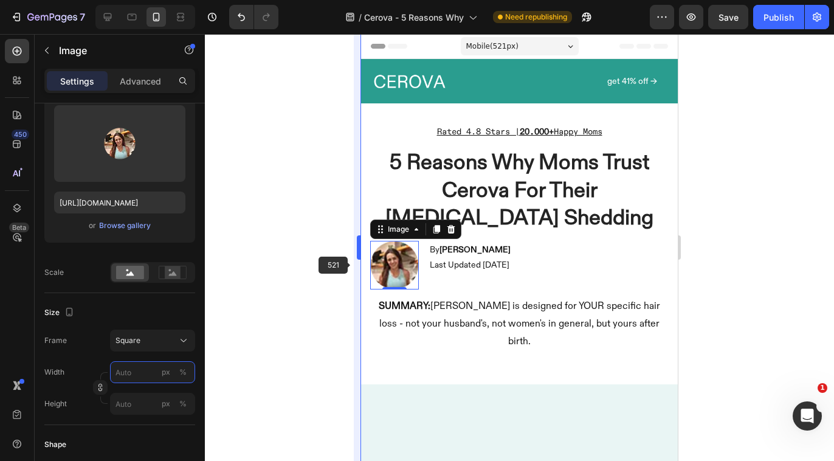
type input "5"
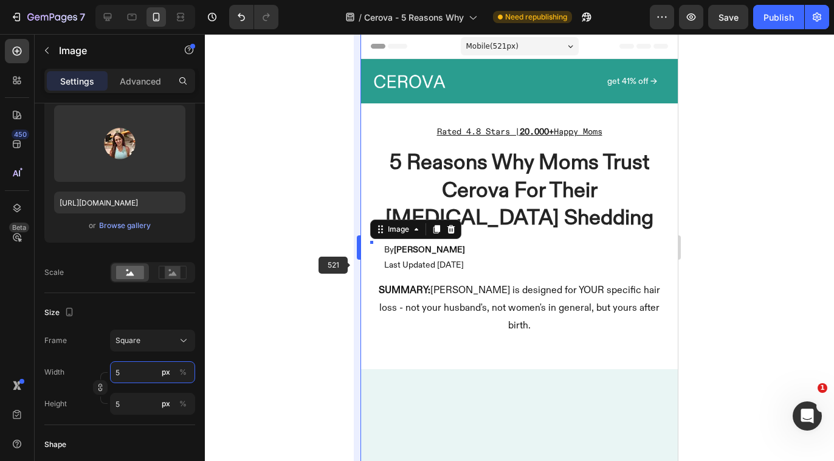
type input "50"
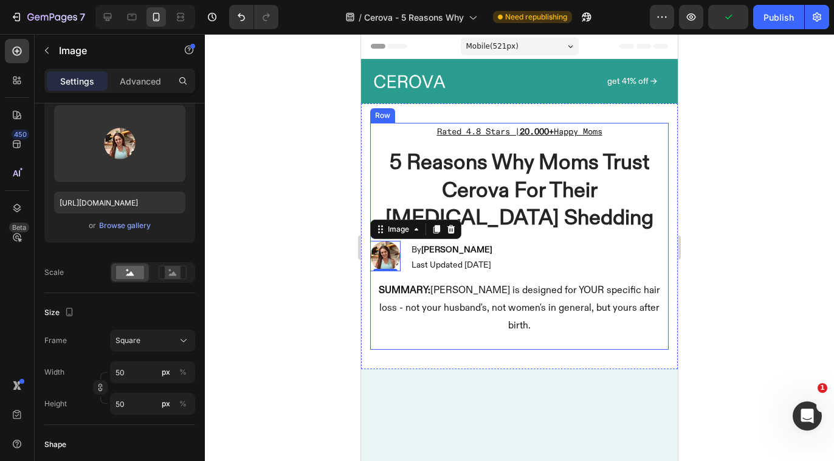
click at [595, 249] on div "Image 0 By [PERSON_NAME] Last Updated [DATE] Text Block Row" at bounding box center [519, 257] width 299 height 33
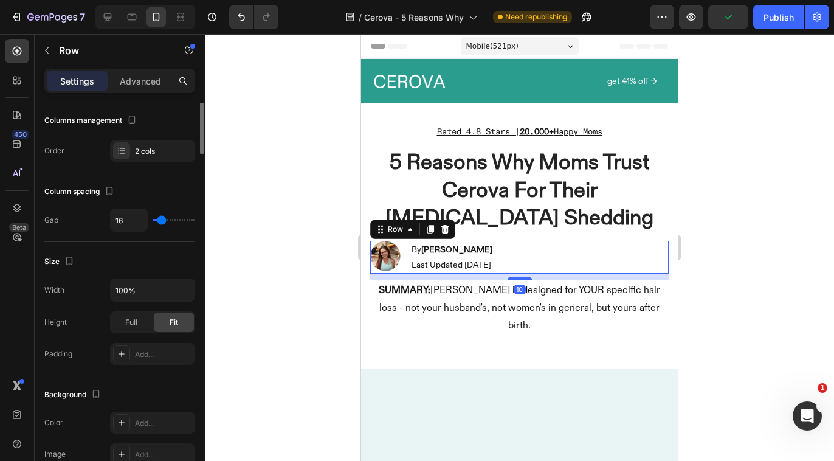
scroll to position [0, 0]
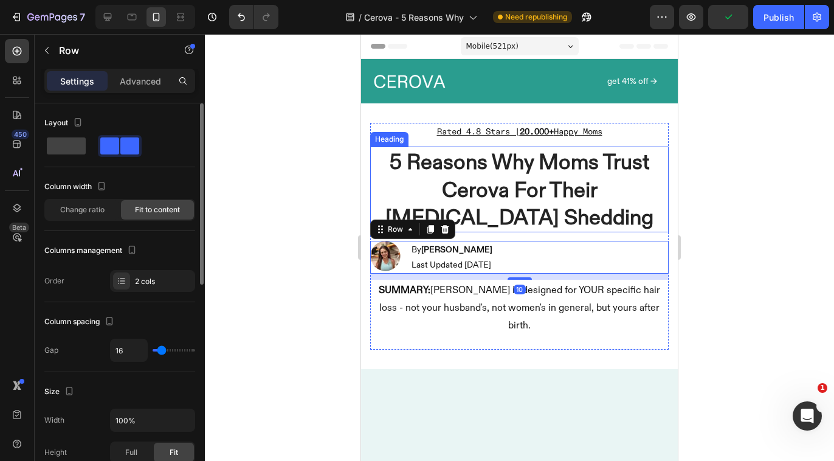
click at [529, 210] on h1 "5 Reasons Why Moms Trust Cerova For Their [MEDICAL_DATA] Shedding" at bounding box center [519, 190] width 299 height 86
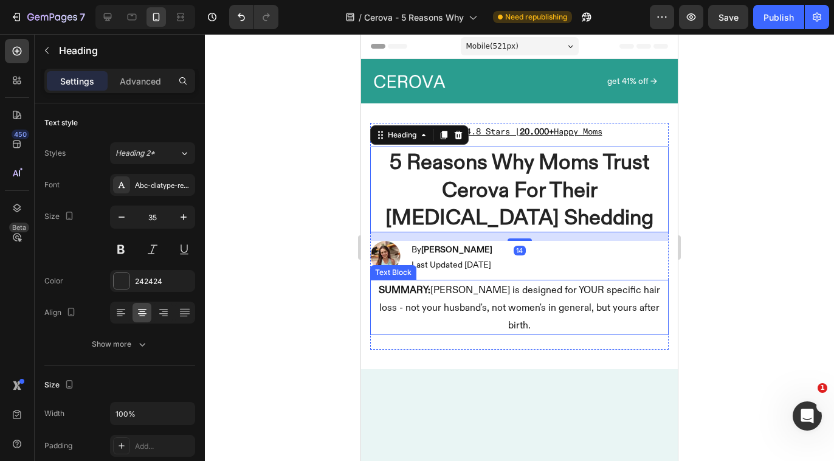
click at [408, 298] on p "SUMMARY: [PERSON_NAME] is designed for YOUR specific hair loss - not your husba…" at bounding box center [520, 307] width 290 height 52
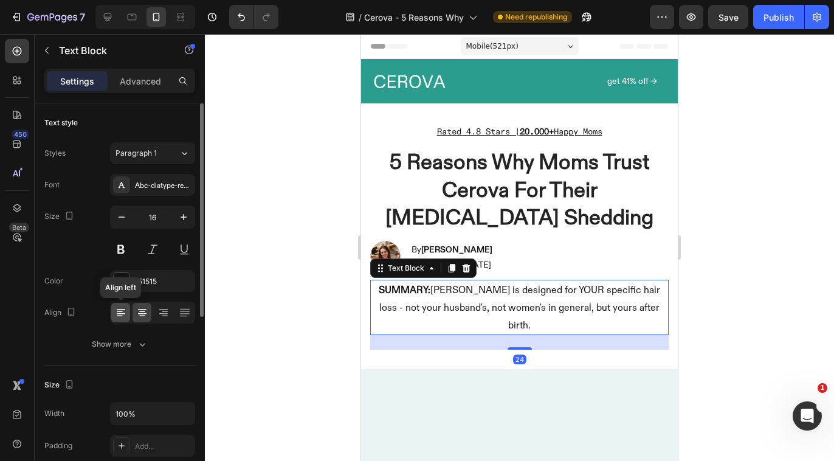
click at [119, 319] on div at bounding box center [120, 312] width 19 height 19
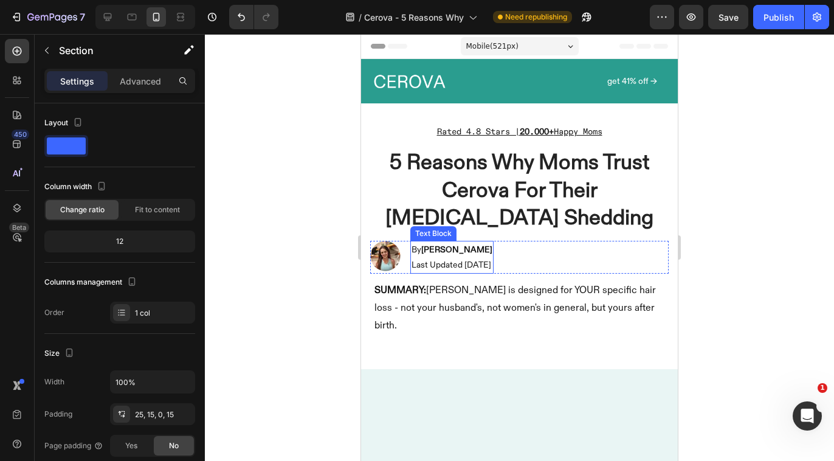
click at [499, 207] on h1 "5 Reasons Why Moms Trust Cerova For Their [MEDICAL_DATA] Shedding" at bounding box center [519, 190] width 299 height 86
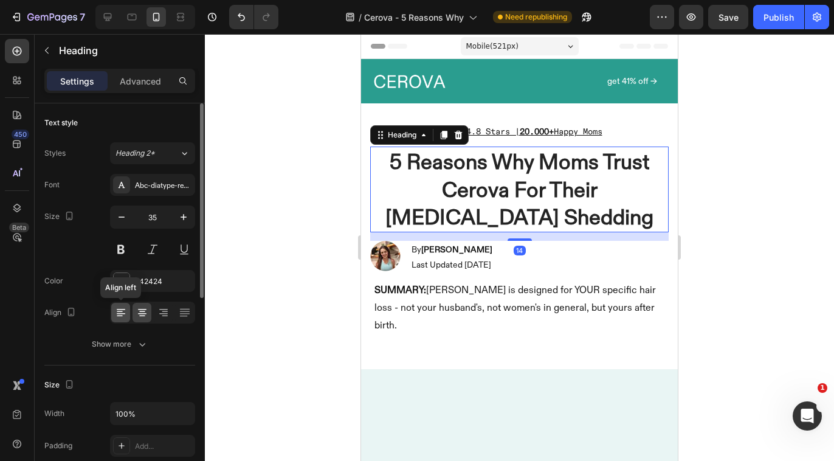
click at [121, 309] on icon at bounding box center [121, 309] width 9 height 1
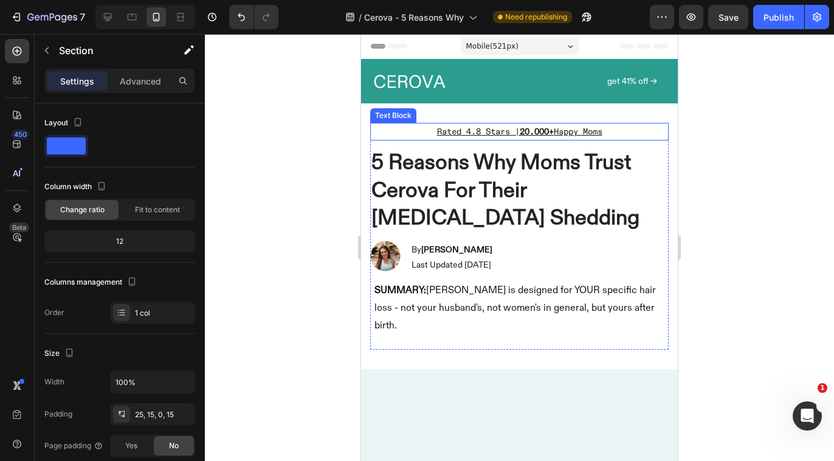
click at [417, 134] on p "Rated 4.8 Stars | 20.000+ Happy Moms" at bounding box center [520, 131] width 296 height 15
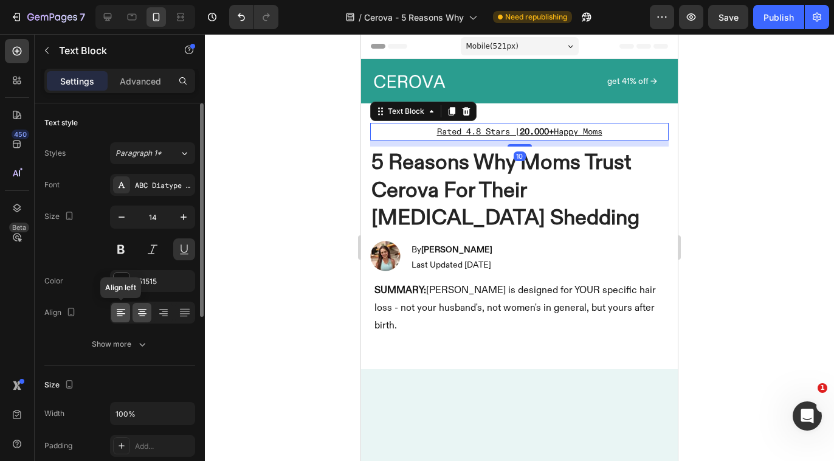
click at [120, 313] on icon at bounding box center [121, 312] width 12 height 12
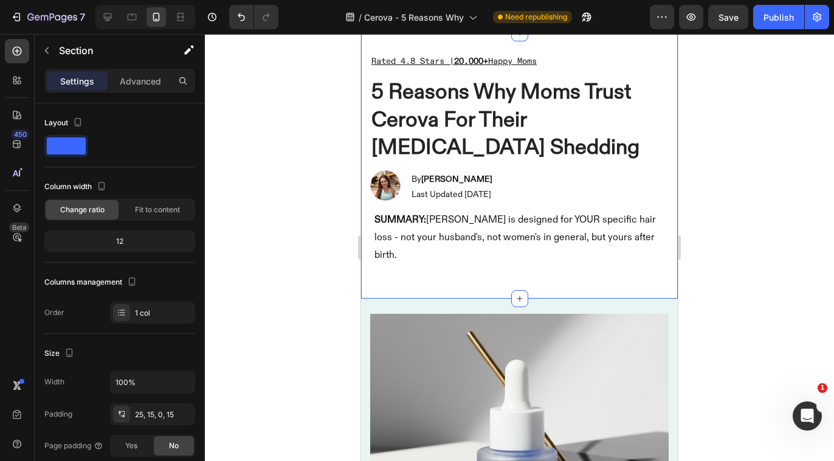
scroll to position [84, 0]
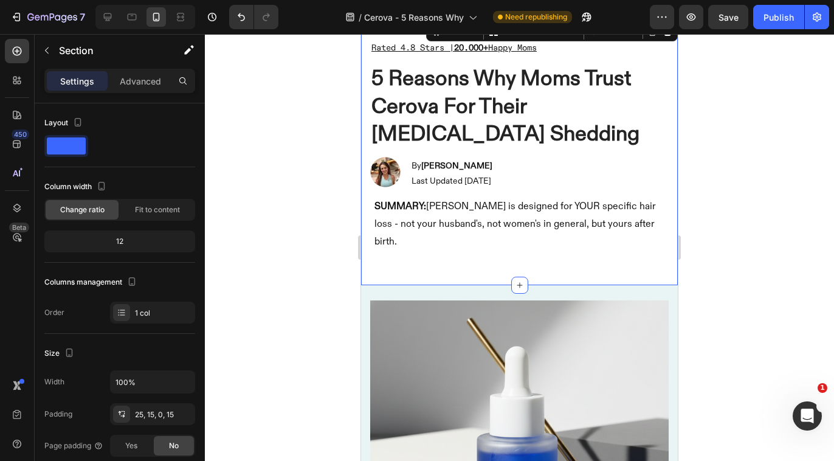
click at [548, 251] on div "Rated 4.8 Stars | 20.000+ Happy Moms Text Block 5 Reasons Why Moms Trust Cerova…" at bounding box center [519, 152] width 317 height 266
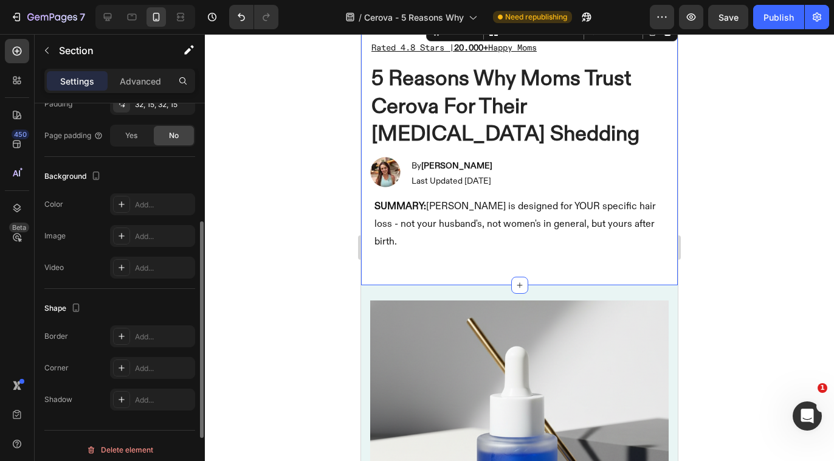
scroll to position [318, 0]
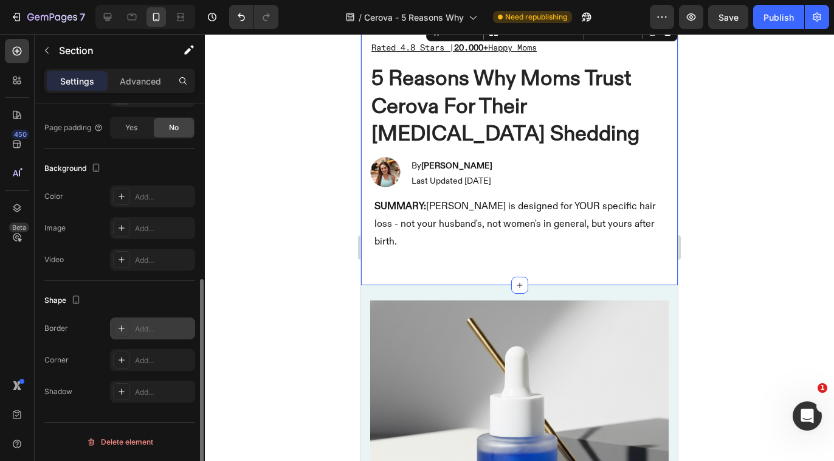
click at [123, 327] on icon at bounding box center [122, 329] width 10 height 10
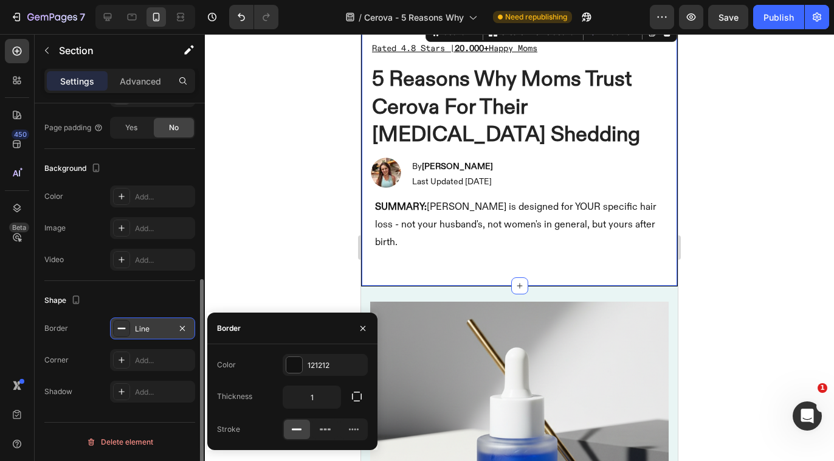
scroll to position [85, 0]
click at [322, 398] on input "1" at bounding box center [311, 397] width 57 height 22
click at [350, 398] on button "button" at bounding box center [357, 397] width 22 height 22
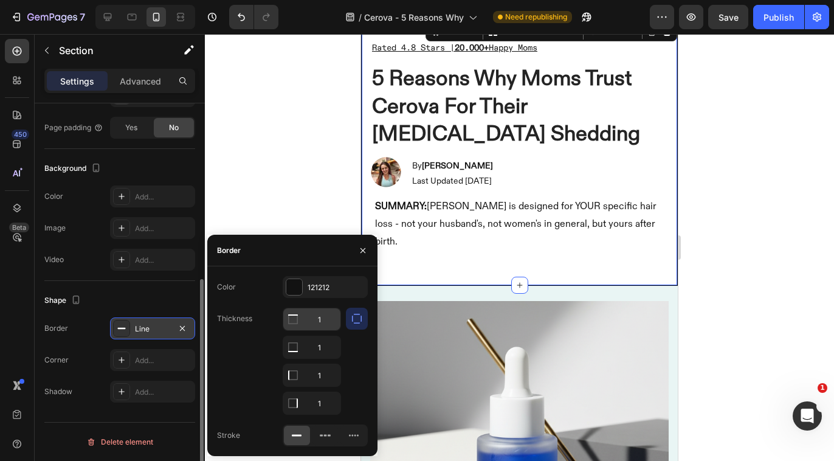
click at [323, 319] on input "1" at bounding box center [311, 319] width 57 height 22
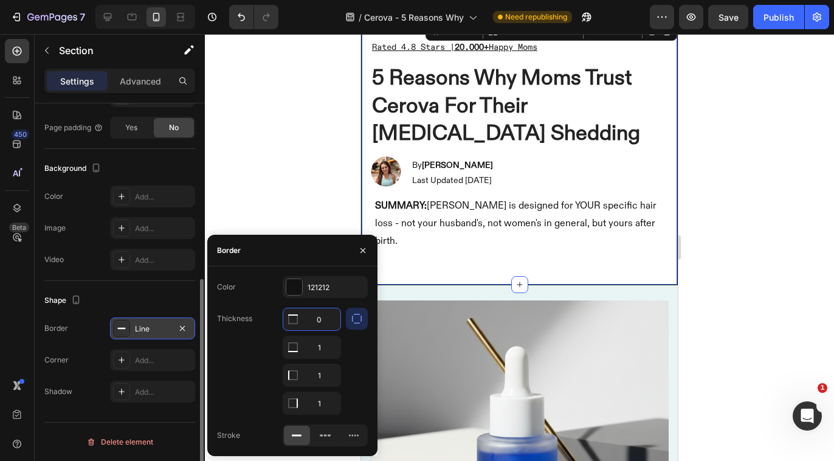
scroll to position [84, 0]
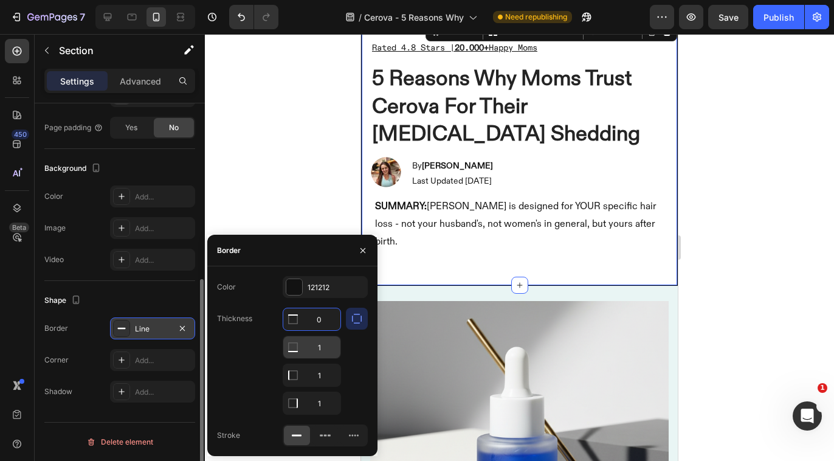
type input "0"
click at [323, 348] on input "1" at bounding box center [311, 347] width 57 height 22
click at [320, 379] on input "1" at bounding box center [311, 375] width 57 height 22
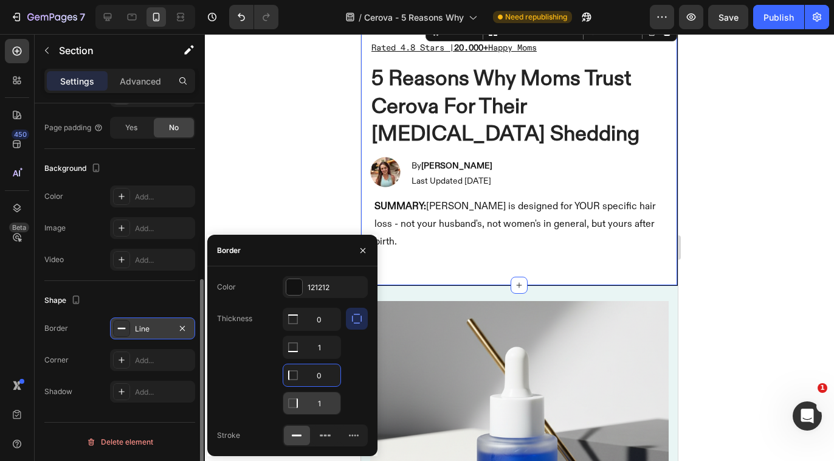
type input "0"
click at [322, 330] on input "1" at bounding box center [311, 319] width 57 height 22
type input "0"
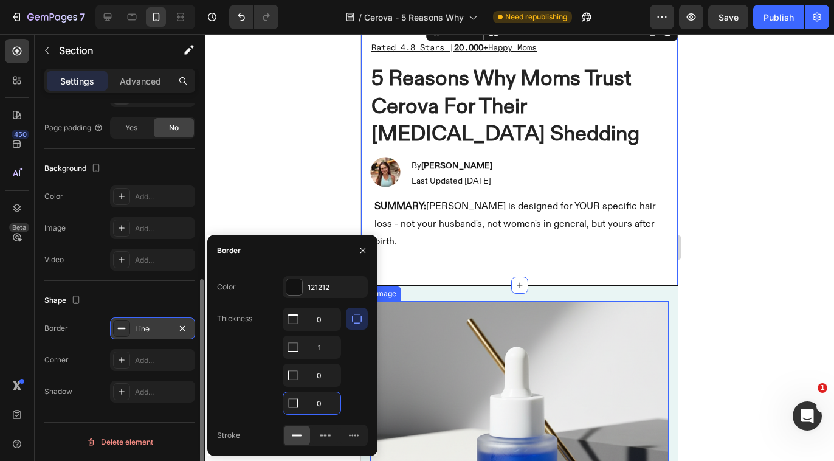
click at [557, 364] on img at bounding box center [519, 456] width 299 height 310
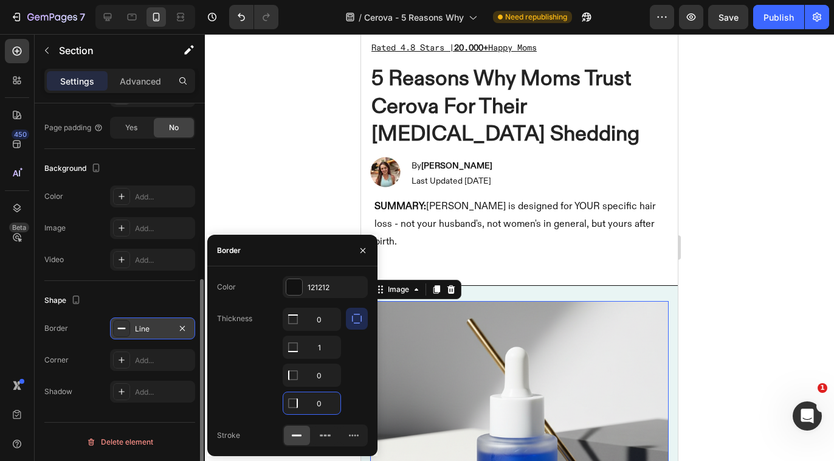
scroll to position [0, 0]
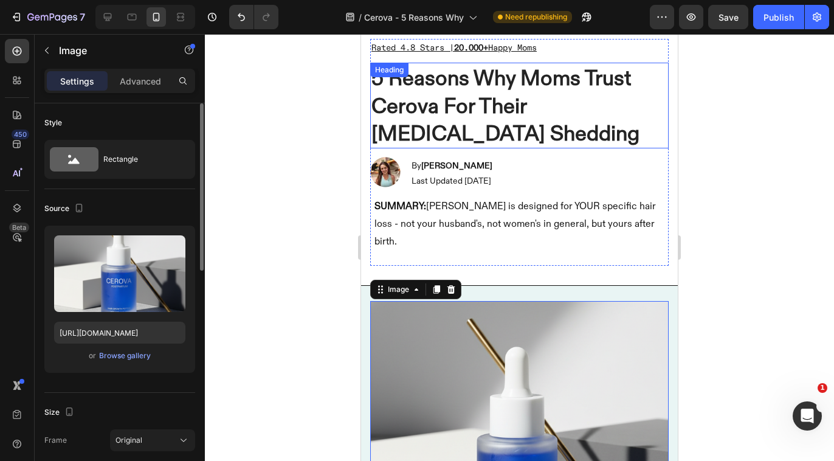
click at [595, 120] on h1 "5 Reasons Why Moms Trust Cerova For Their [MEDICAL_DATA] Shedding" at bounding box center [519, 106] width 299 height 86
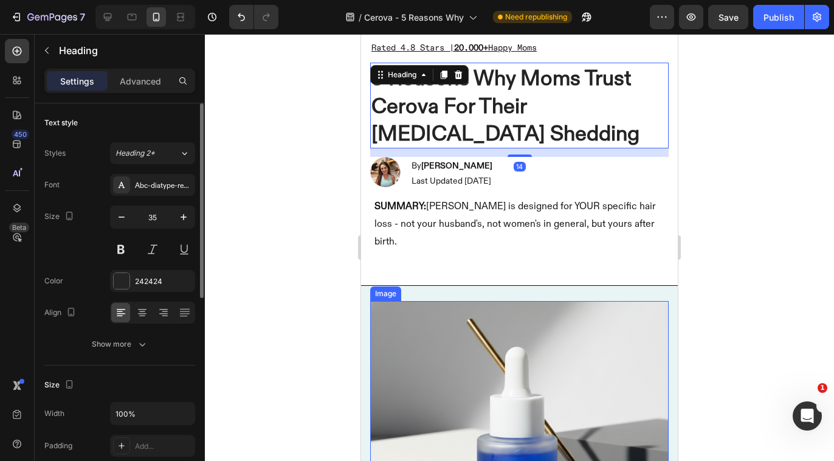
click at [588, 337] on img at bounding box center [519, 456] width 299 height 310
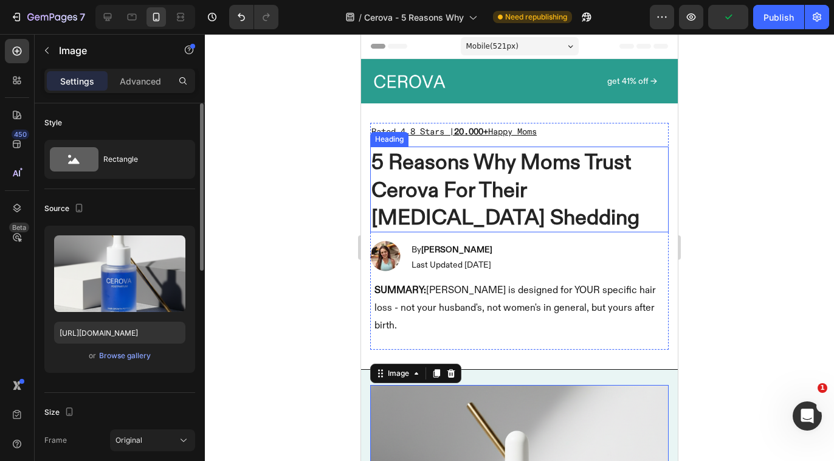
click at [623, 154] on h1 "5 Reasons Why Moms Trust Cerova For Their [MEDICAL_DATA] Shedding" at bounding box center [519, 190] width 299 height 86
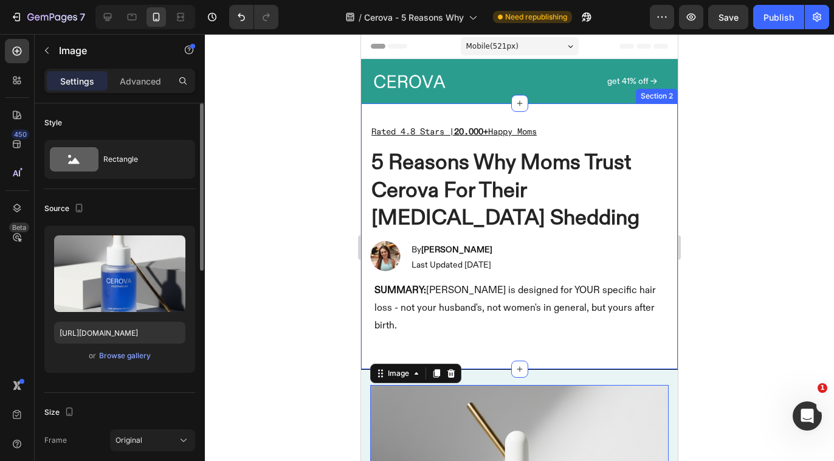
click at [560, 338] on div "Rated 4.8 Stars | 20.000+ Happy Moms Text Block 5 Reasons Why Moms Trust Cerova…" at bounding box center [519, 236] width 317 height 266
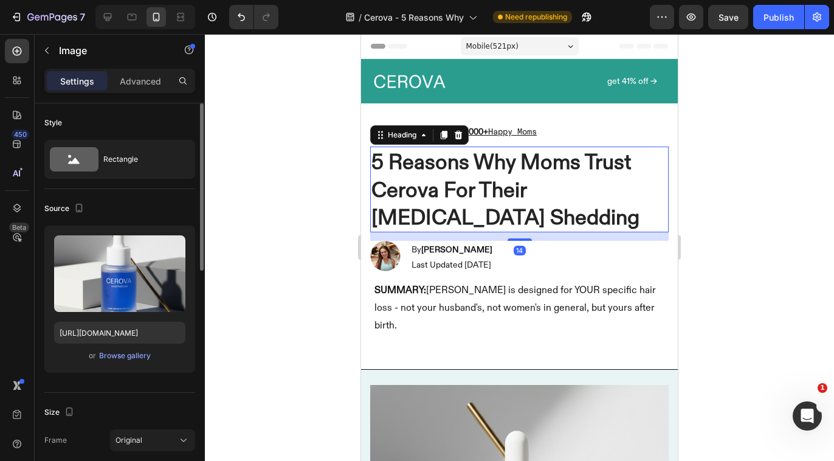
click at [549, 184] on h1 "5 Reasons Why Moms Trust Cerova For Their [MEDICAL_DATA] Shedding" at bounding box center [519, 190] width 299 height 86
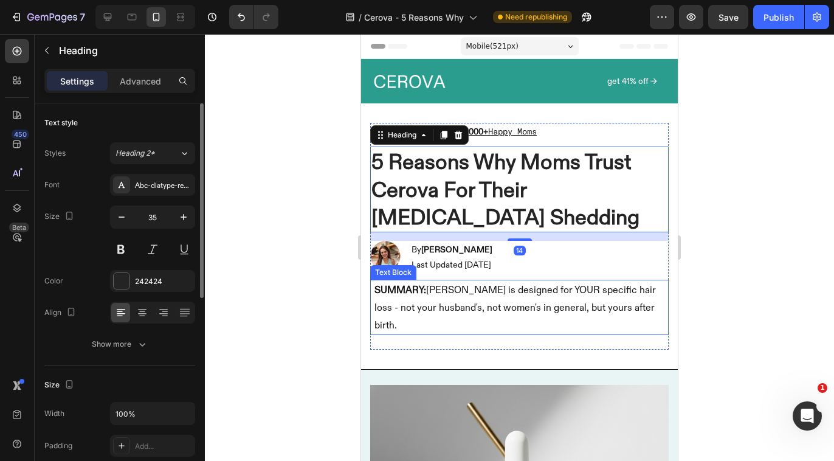
click at [492, 296] on p "SUMMARY: [PERSON_NAME] is designed for YOUR specific hair loss - not your husba…" at bounding box center [520, 307] width 290 height 52
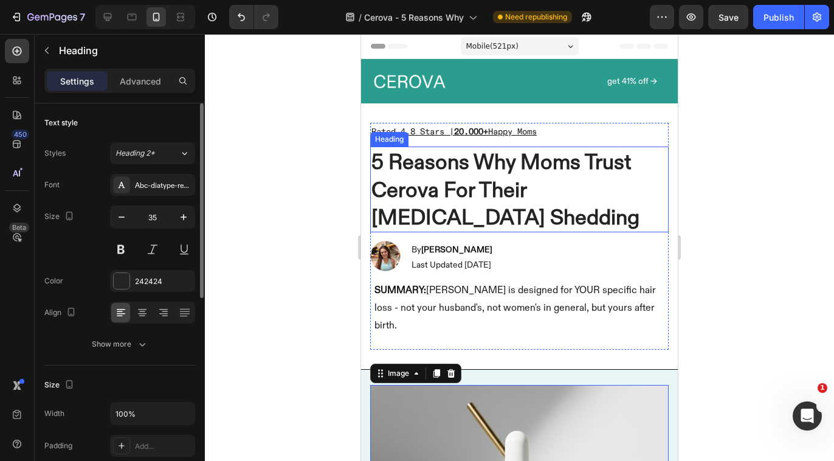
click at [376, 220] on h1 "5 Reasons Why Moms Trust Cerova For Their [MEDICAL_DATA] Shedding" at bounding box center [519, 190] width 299 height 86
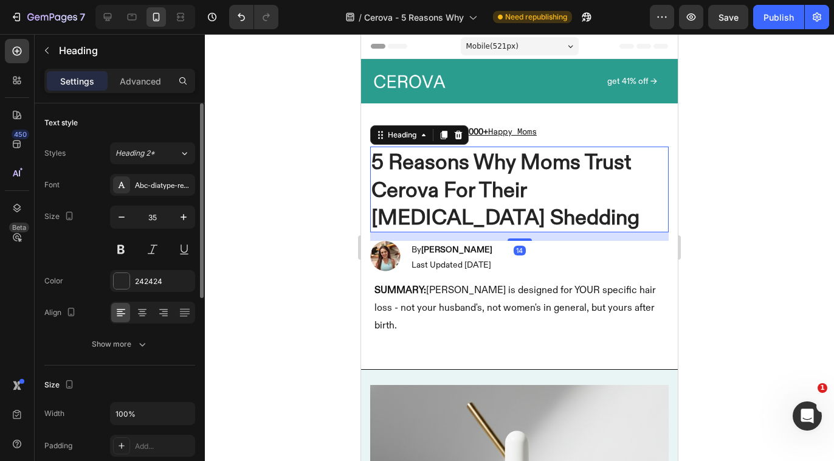
click at [376, 220] on h1 "5 Reasons Why Moms Trust Cerova For Their [MEDICAL_DATA] Shedding" at bounding box center [519, 190] width 299 height 86
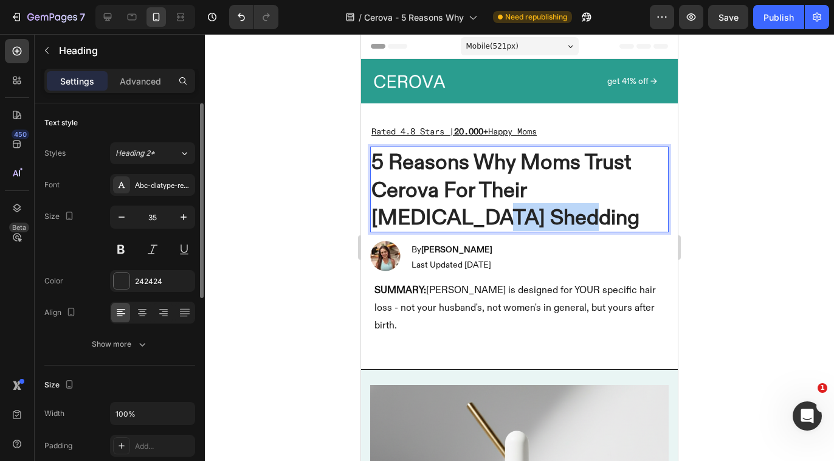
click at [376, 220] on p "5 Reasons Why Moms Trust Cerova For Their [MEDICAL_DATA] Shedding" at bounding box center [520, 189] width 296 height 83
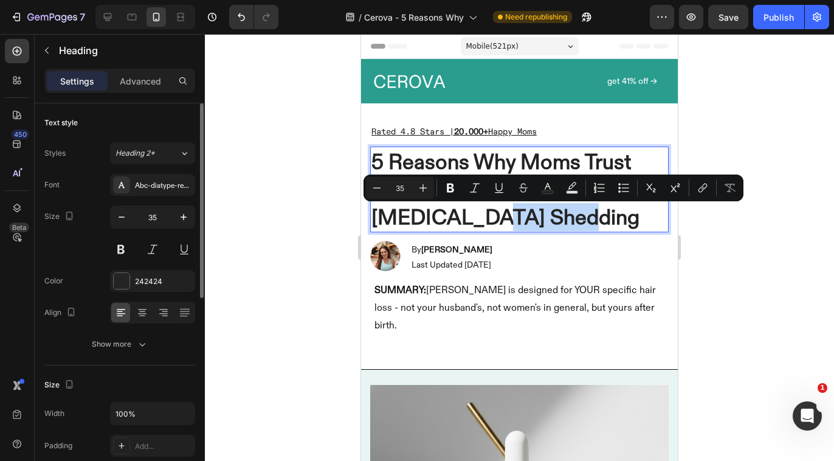
click at [376, 220] on p "5 Reasons Why Moms Trust Cerova For Their [MEDICAL_DATA] Shedding" at bounding box center [520, 189] width 296 height 83
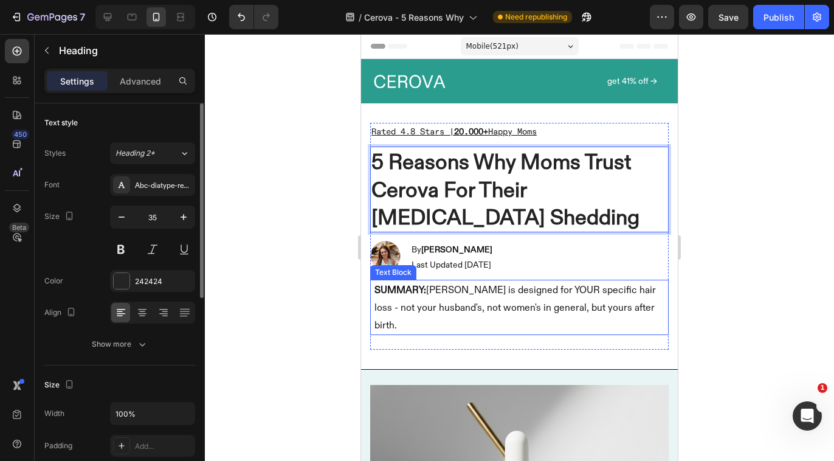
click at [474, 316] on div "SUMMARY: [PERSON_NAME] is designed for YOUR specific hair loss - not your husba…" at bounding box center [519, 307] width 292 height 55
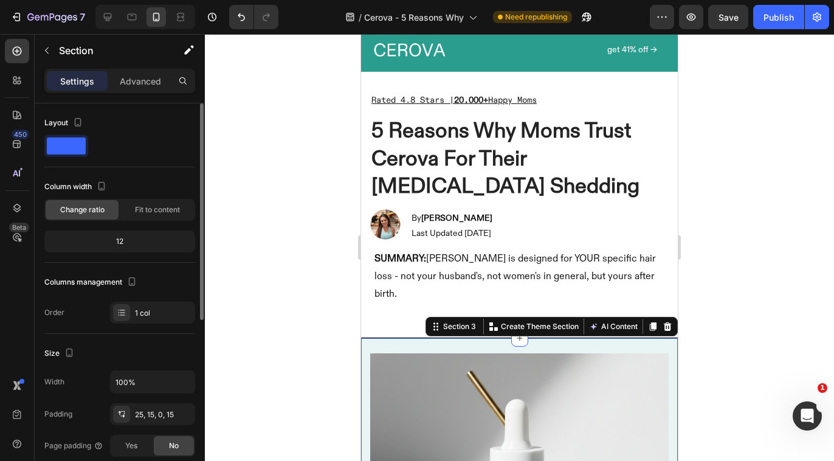
scroll to position [44, 0]
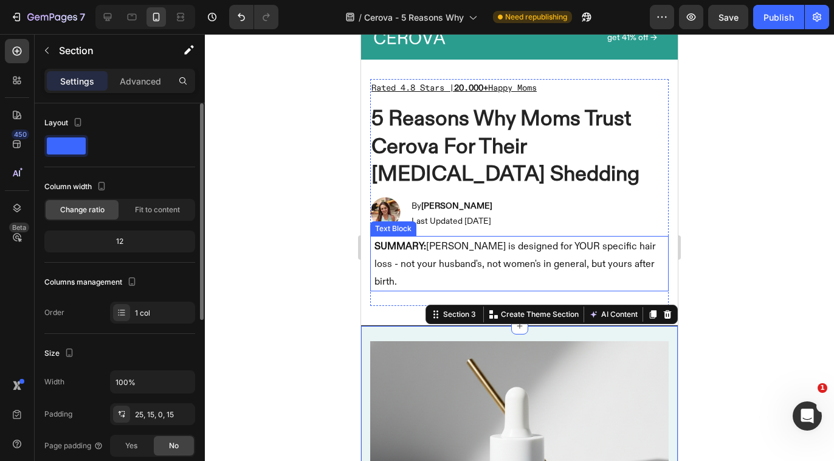
click at [559, 264] on p "SUMMARY: [PERSON_NAME] is designed for YOUR specific hair loss - not your husba…" at bounding box center [520, 263] width 290 height 52
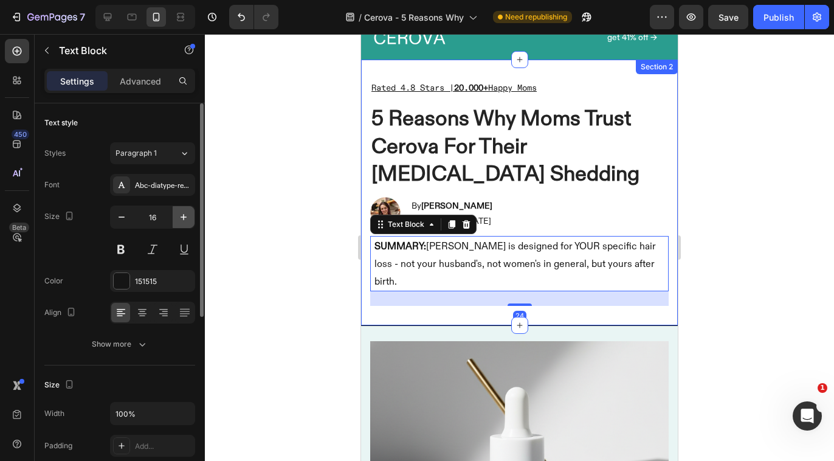
click at [178, 220] on icon "button" at bounding box center [184, 217] width 12 height 12
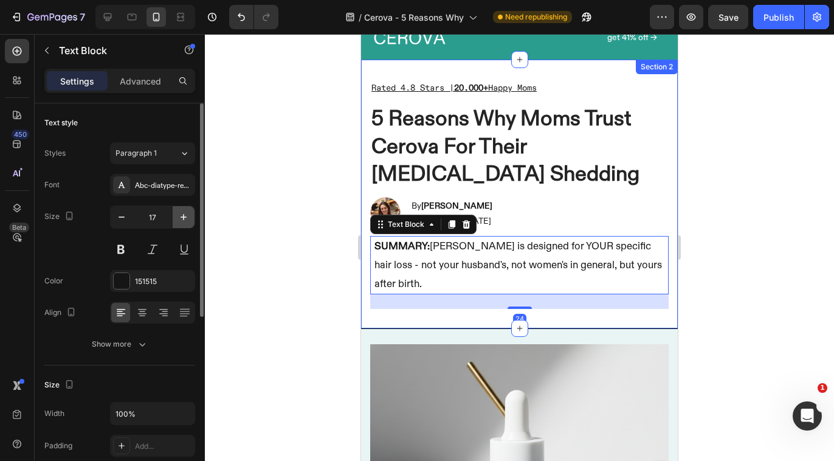
click at [178, 220] on icon "button" at bounding box center [184, 217] width 12 height 12
type input "18"
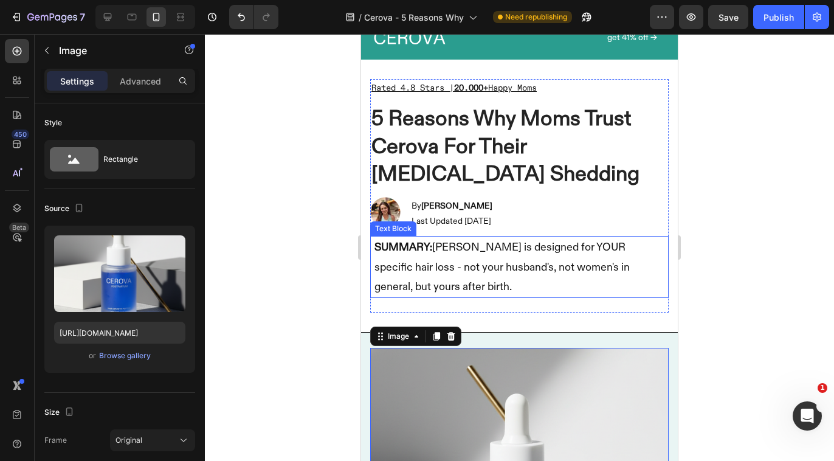
scroll to position [0, 0]
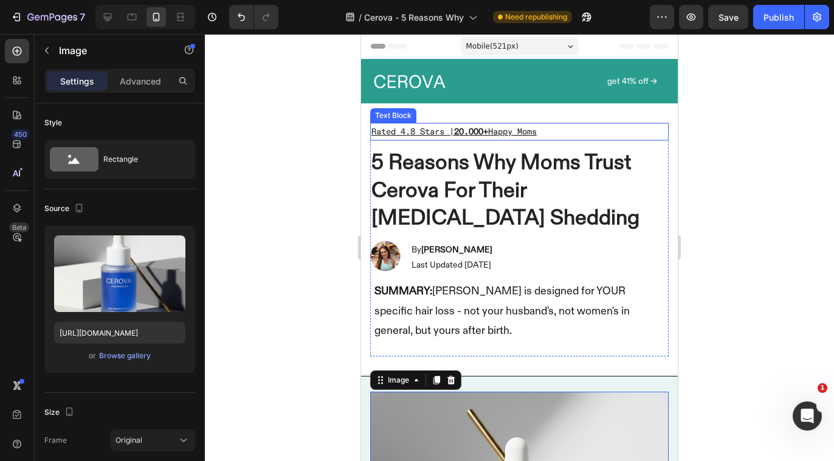
click at [581, 131] on p "Rated 4.8 Stars | 20.000+ Happy Moms" at bounding box center [520, 131] width 296 height 15
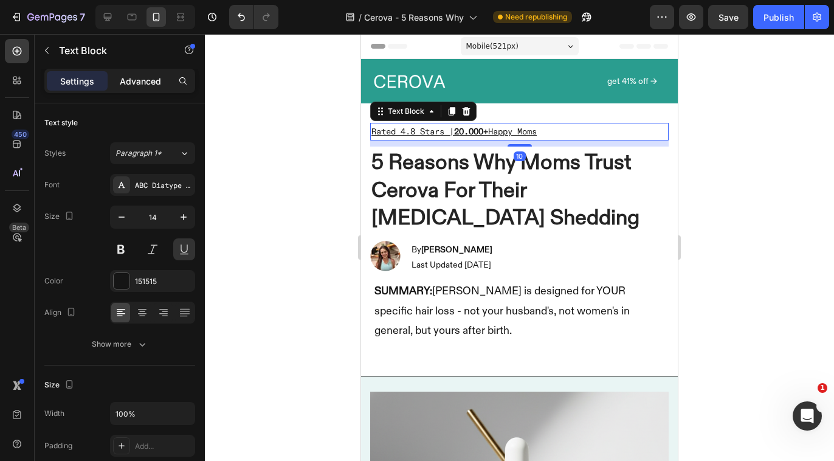
click at [135, 78] on p "Advanced" at bounding box center [140, 81] width 41 height 13
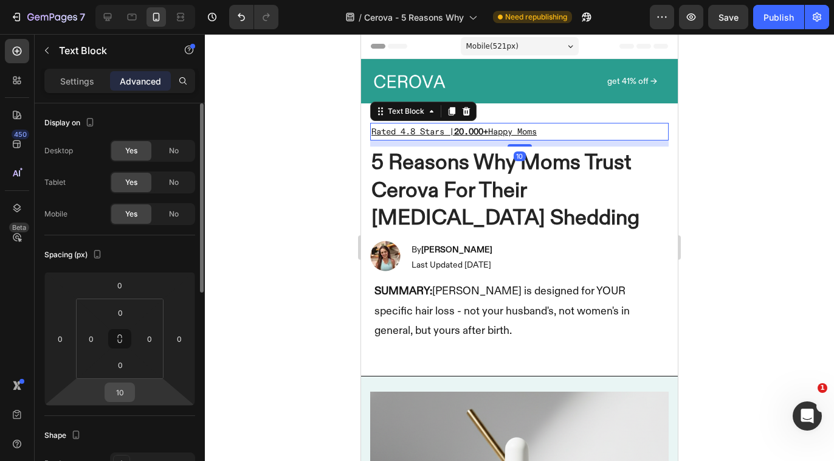
click at [121, 386] on input "10" at bounding box center [120, 392] width 24 height 18
type input "6"
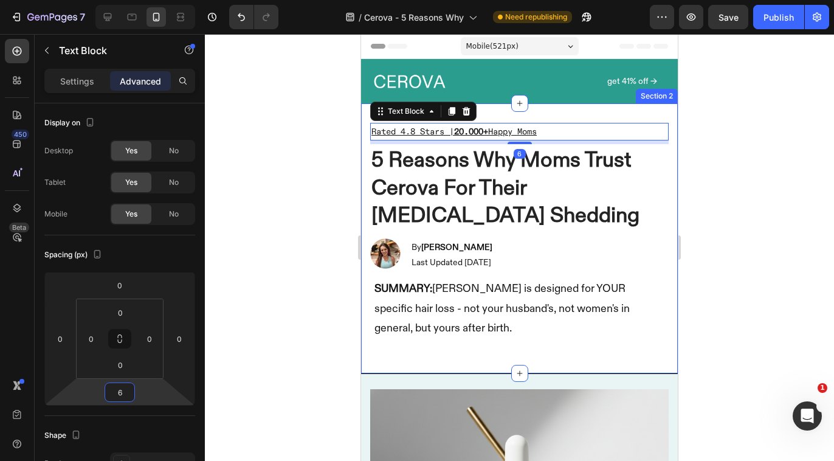
click at [545, 363] on div "Rated 4.8 Stars | 20.000+ Happy Moms Text Block 6 5 Reasons Why Moms Trust Cero…" at bounding box center [519, 238] width 317 height 270
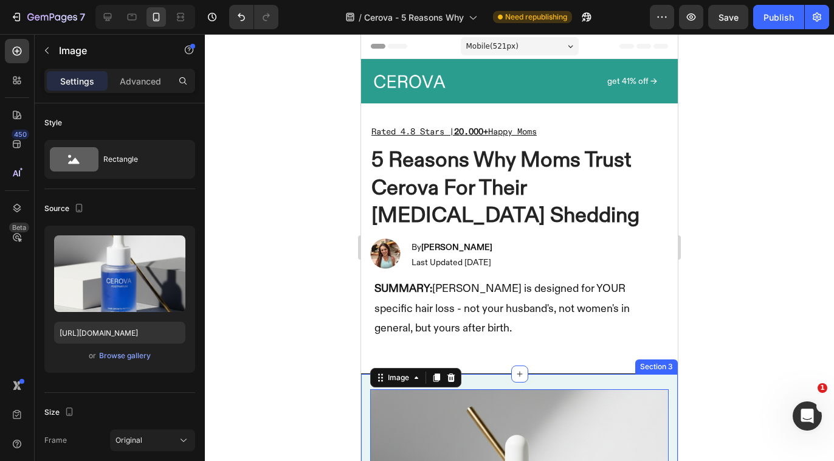
click at [638, 369] on div "Section 3" at bounding box center [657, 366] width 38 height 11
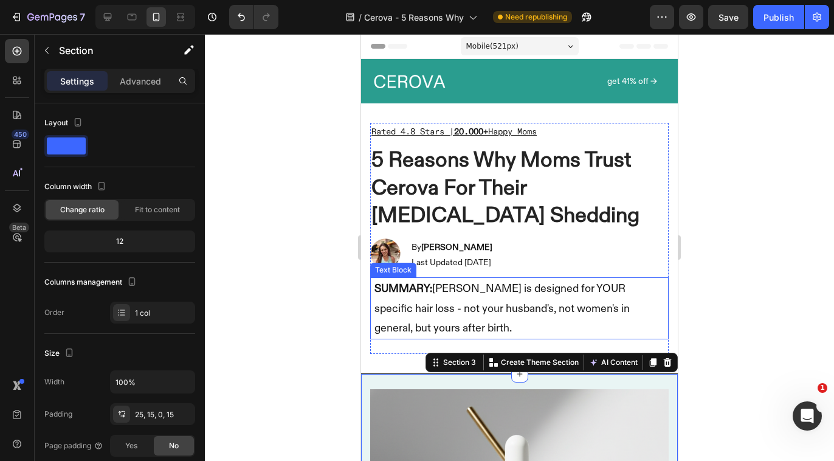
click at [597, 322] on p "SUMMARY: [PERSON_NAME] is designed for YOUR specific hair loss - not your husba…" at bounding box center [520, 308] width 290 height 59
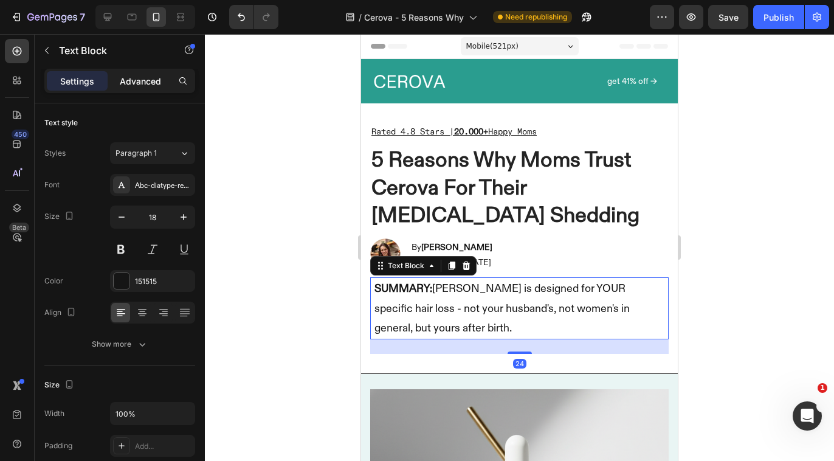
click at [125, 83] on p "Advanced" at bounding box center [140, 81] width 41 height 13
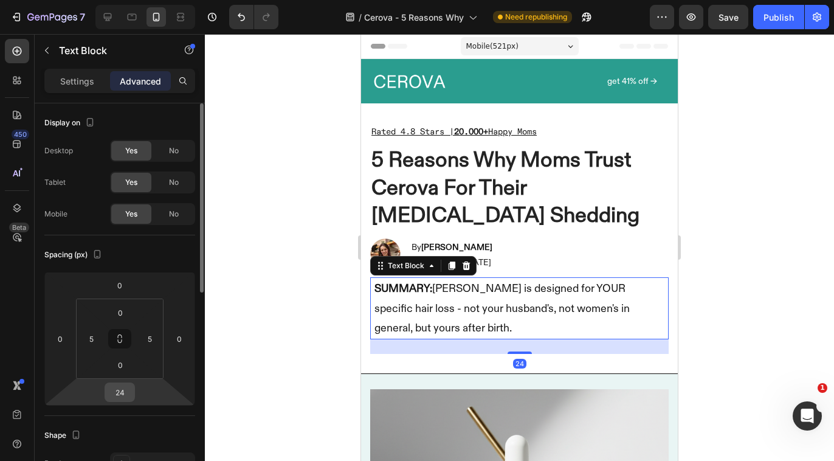
click at [123, 390] on input "24" at bounding box center [120, 392] width 24 height 18
type input "0"
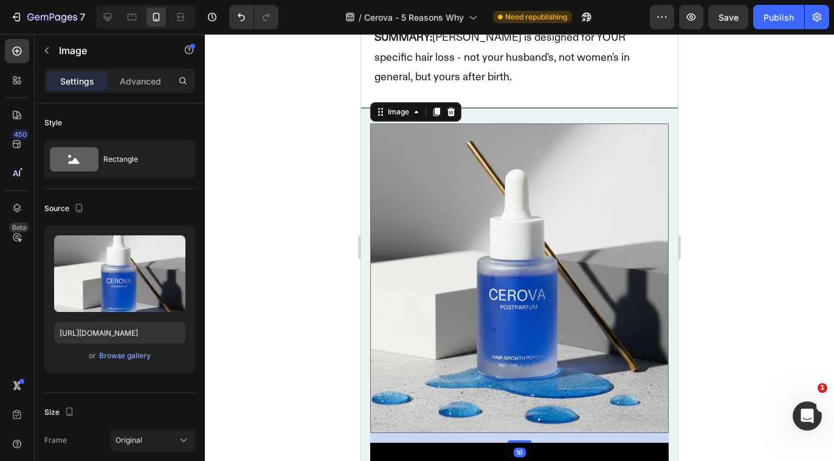
click at [522, 270] on img at bounding box center [519, 278] width 299 height 310
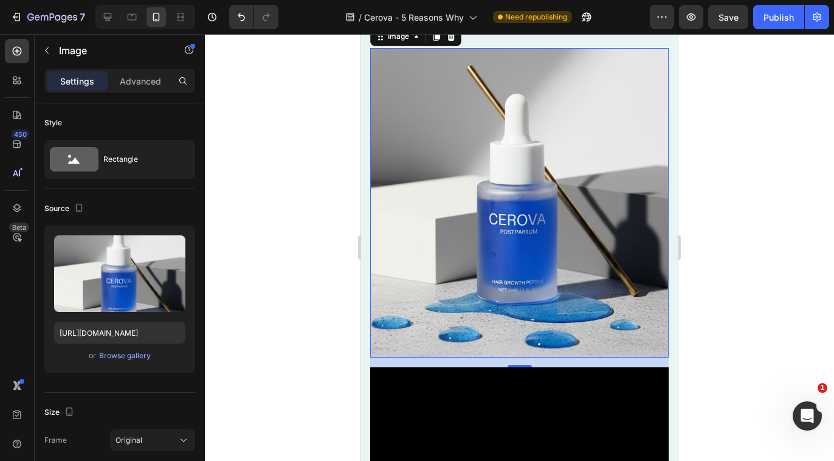
scroll to position [191, 0]
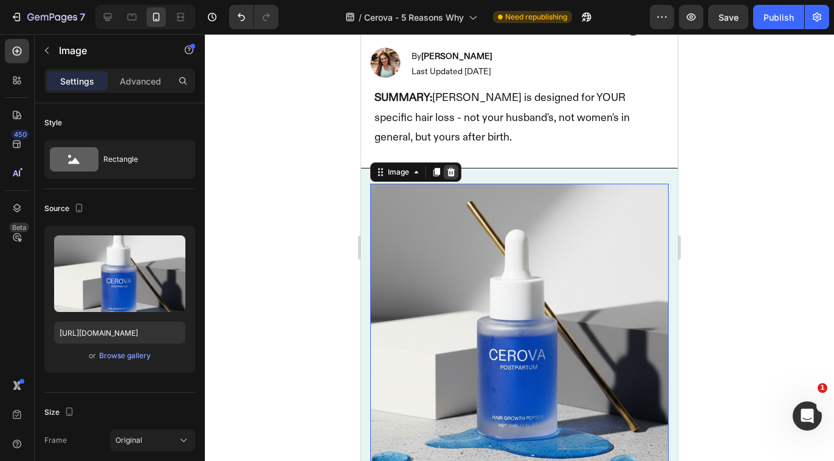
click at [452, 171] on icon at bounding box center [451, 172] width 10 height 10
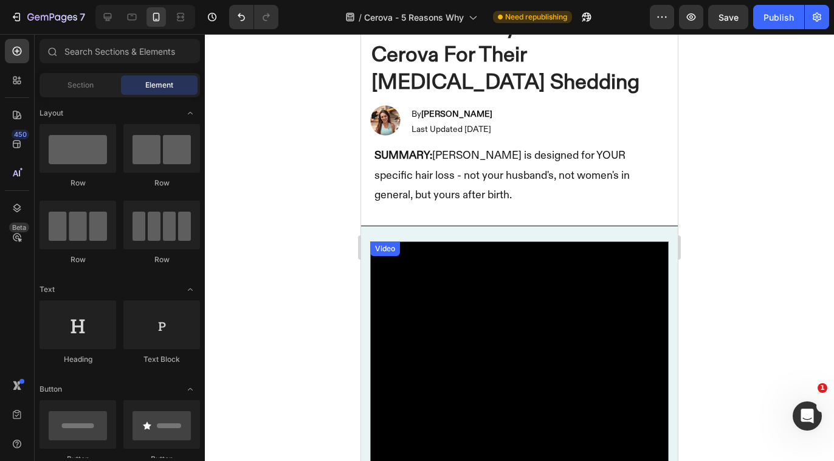
scroll to position [0, 0]
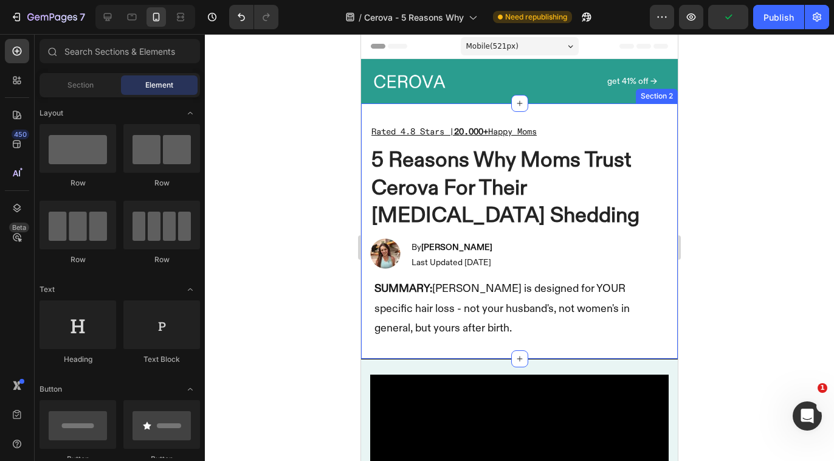
click at [501, 112] on div "Rated 4.8 Stars | 20.000+ Happy Moms Text Block 5 Reasons Why Moms Trust Cerova…" at bounding box center [519, 230] width 317 height 255
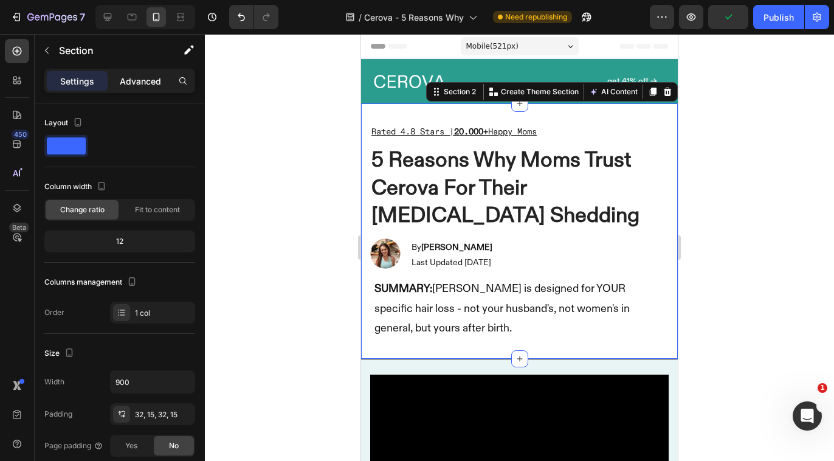
click at [138, 80] on p "Advanced" at bounding box center [140, 81] width 41 height 13
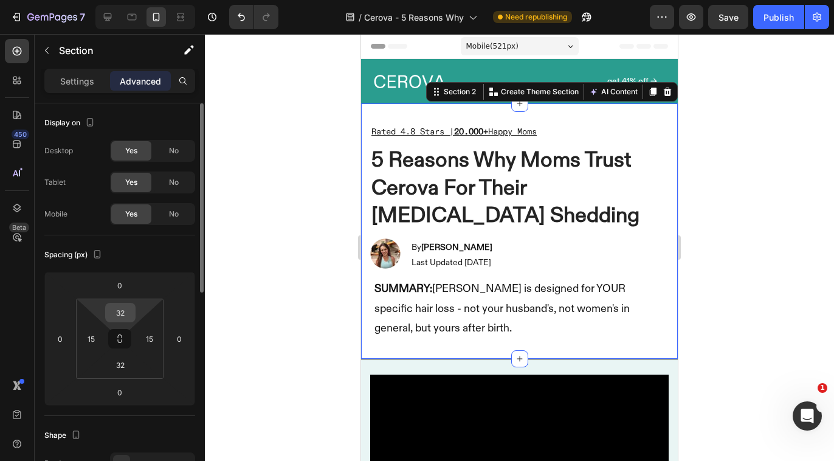
click at [123, 310] on input "32" at bounding box center [120, 312] width 24 height 18
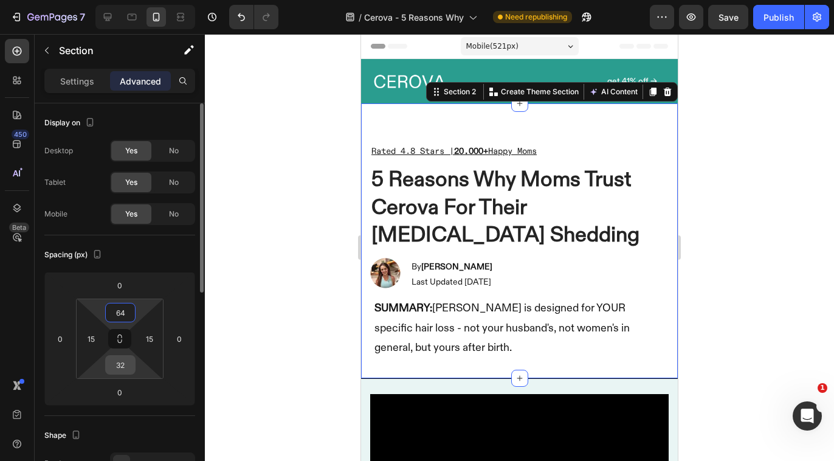
type input "64"
click at [127, 368] on input "32" at bounding box center [120, 365] width 24 height 18
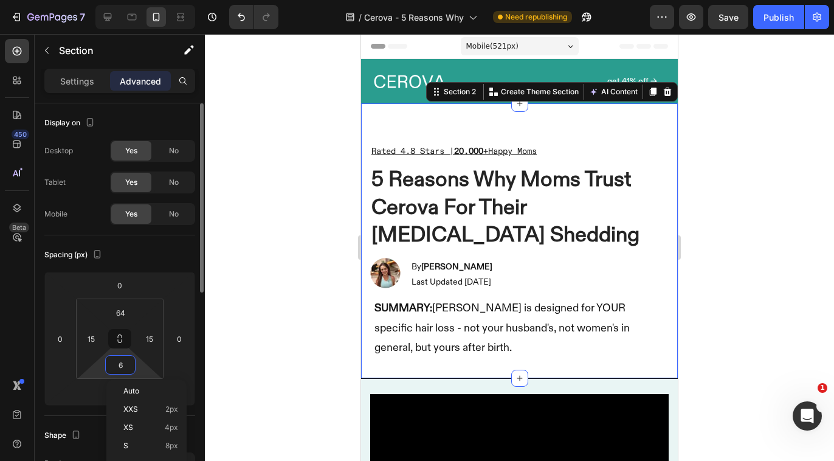
type input "64"
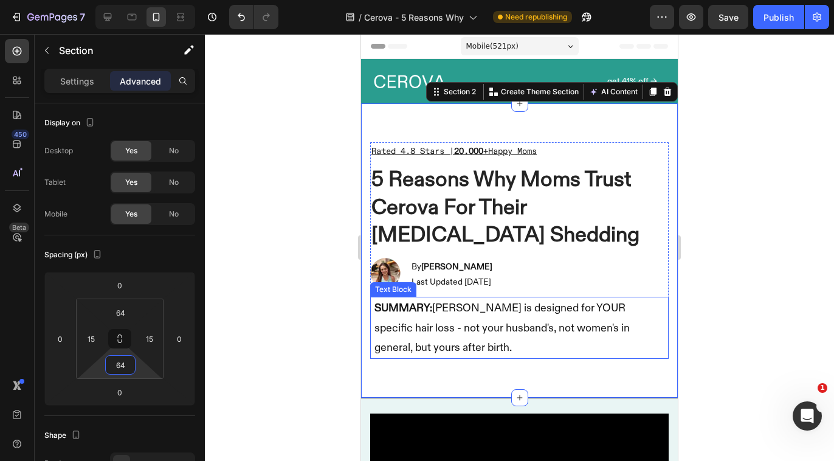
click at [493, 285] on p "Last Updated [DATE]" at bounding box center [452, 281] width 81 height 15
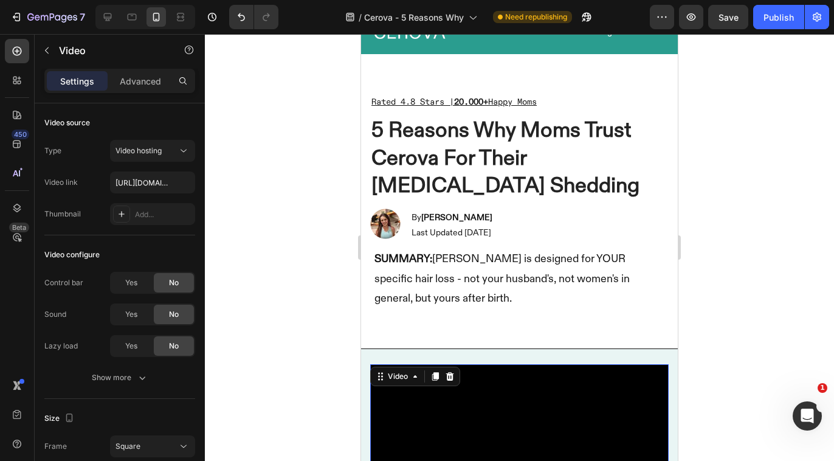
scroll to position [47, 0]
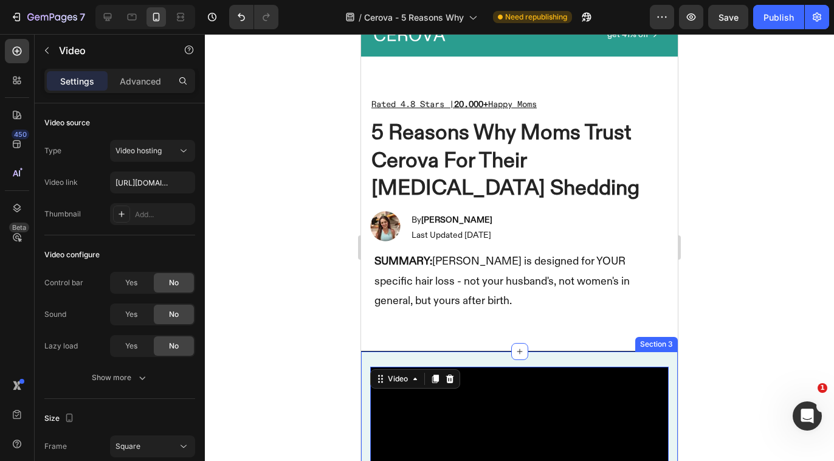
click at [550, 330] on div "Rated 4.8 Stars | 20.000+ Happy Moms Text Block 5 Reasons Why Moms Trust Cerova…" at bounding box center [519, 204] width 317 height 294
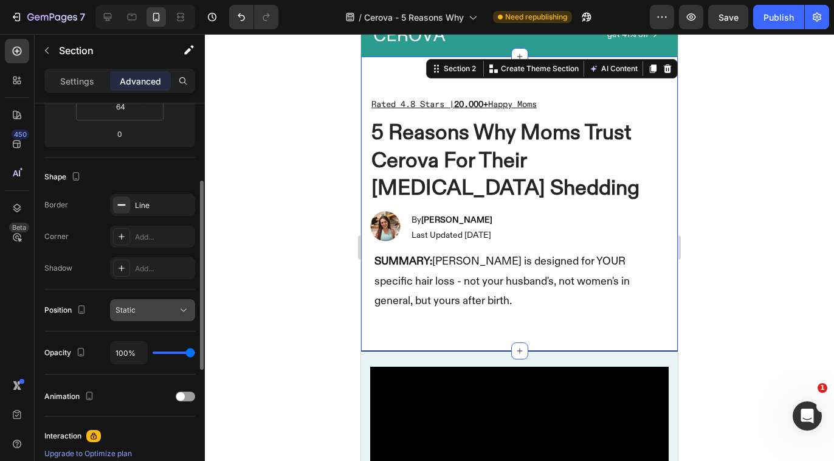
scroll to position [226, 0]
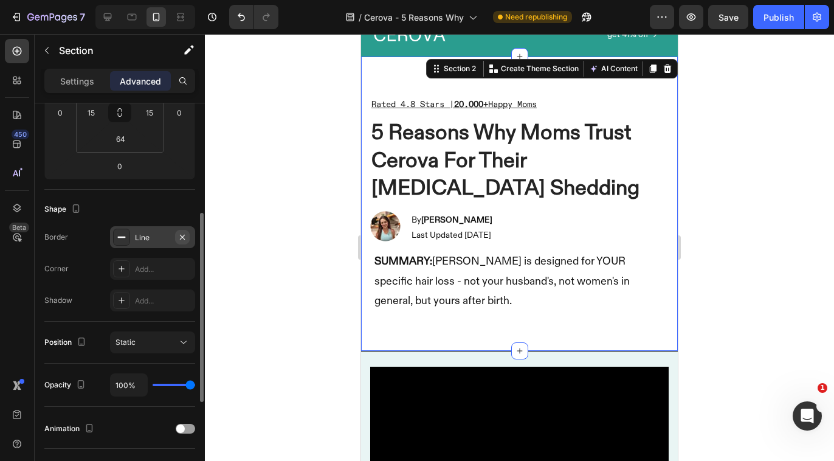
click at [184, 234] on icon "button" at bounding box center [182, 236] width 5 height 5
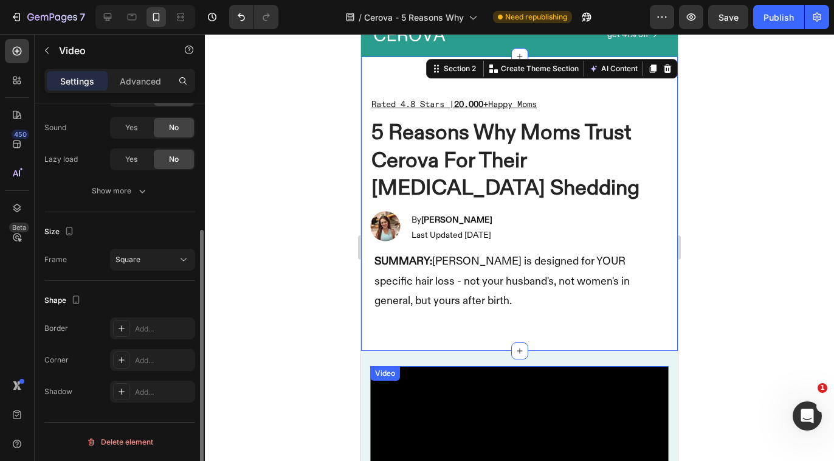
scroll to position [0, 0]
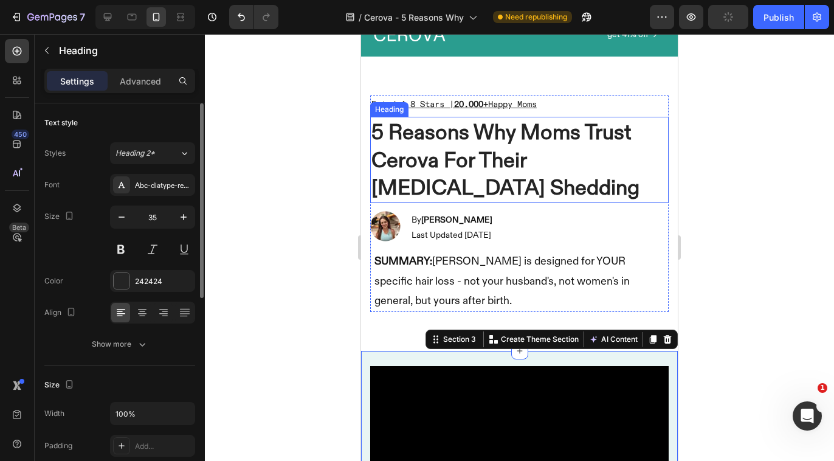
click at [648, 171] on h1 "5 Reasons Why Moms Trust Cerova For Their [MEDICAL_DATA] Shedding" at bounding box center [519, 160] width 299 height 86
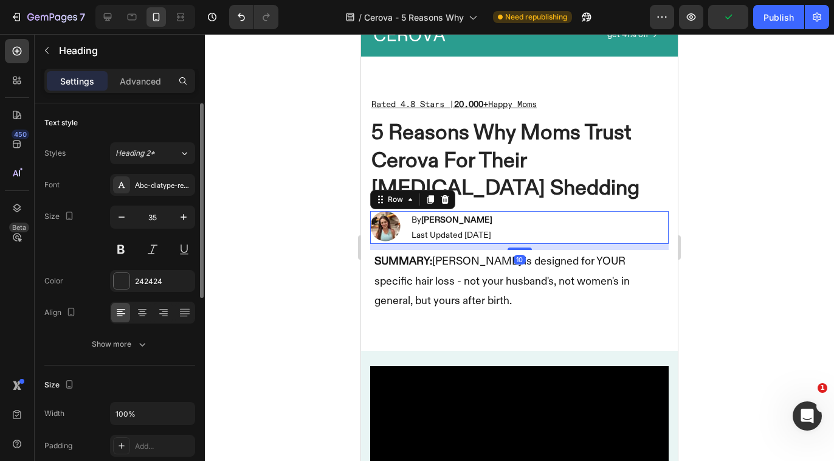
click at [653, 240] on div "Image By [PERSON_NAME] Last Updated [DATE] Text Block Row 10" at bounding box center [519, 227] width 299 height 33
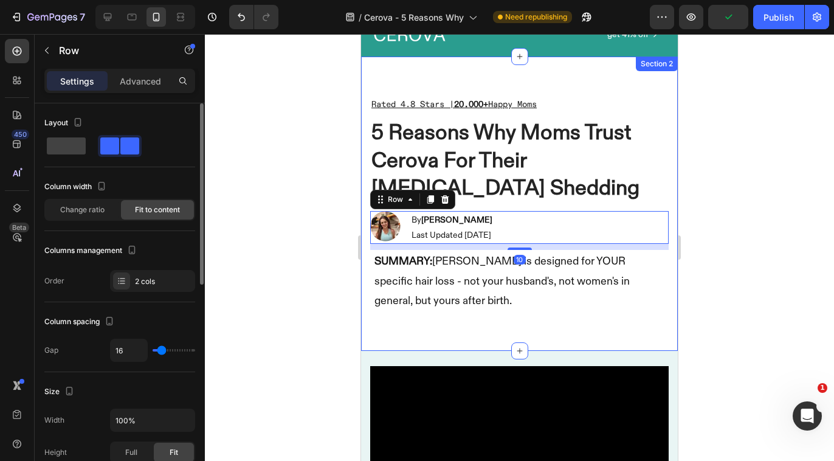
click at [668, 179] on div "Rated 4.8 Stars | 20.000+ Happy Moms Text Block 5 Reasons Why Moms Trust Cerova…" at bounding box center [519, 204] width 317 height 294
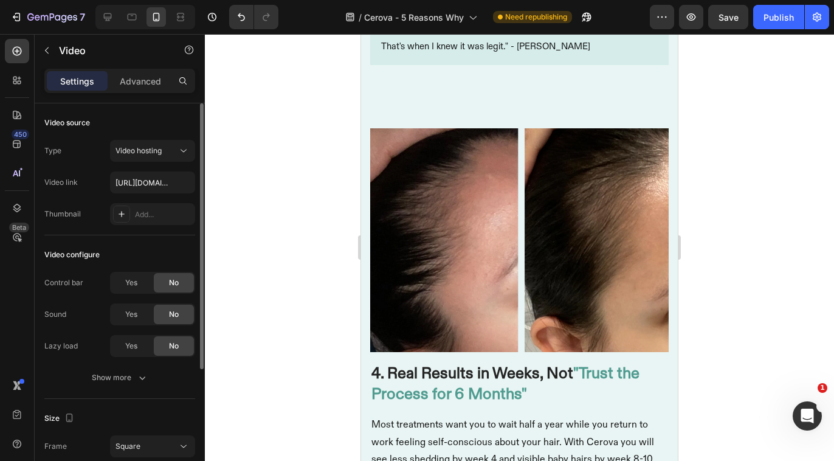
scroll to position [1983, 0]
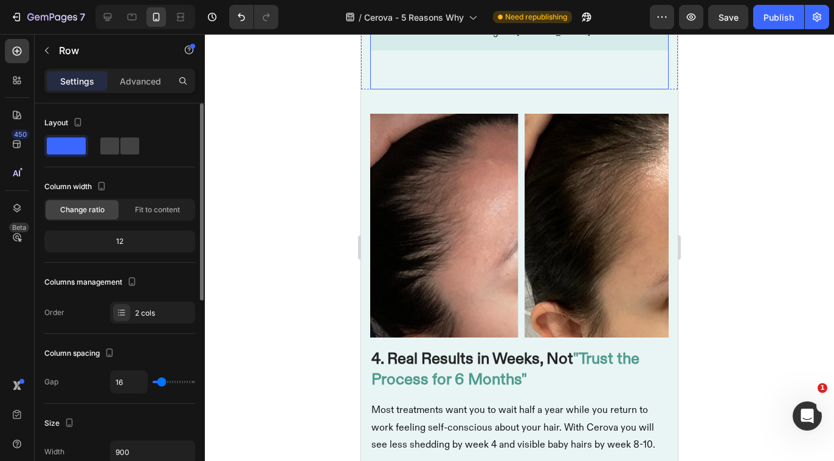
click at [136, 88] on div "Advanced" at bounding box center [140, 80] width 61 height 19
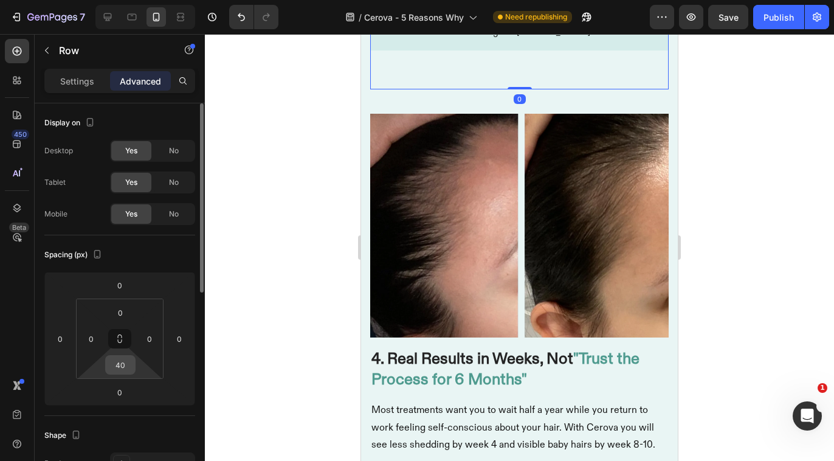
click at [128, 369] on input "40" at bounding box center [120, 365] width 24 height 18
type input "0"
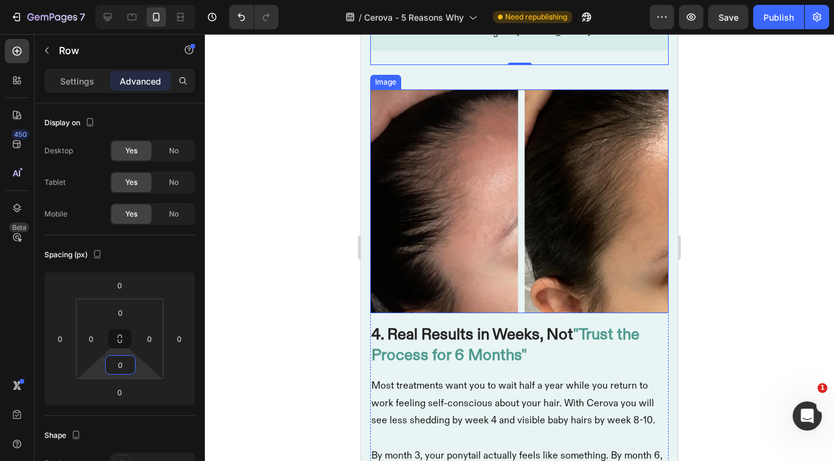
click at [516, 313] on img at bounding box center [519, 201] width 299 height 224
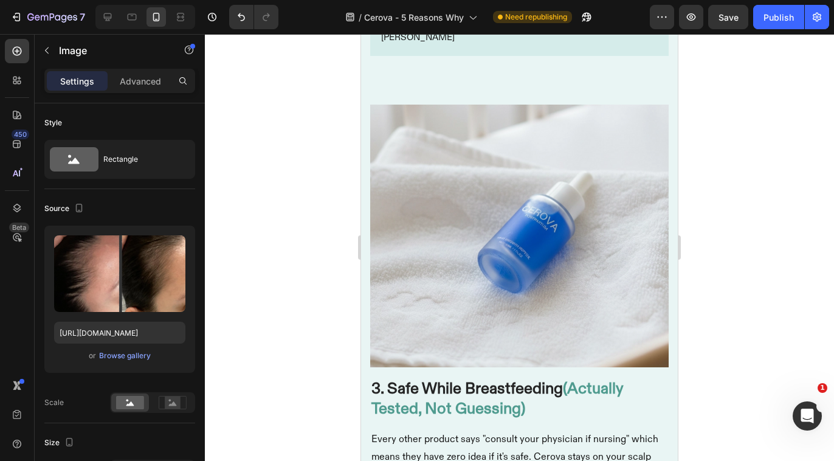
scroll to position [1493, 0]
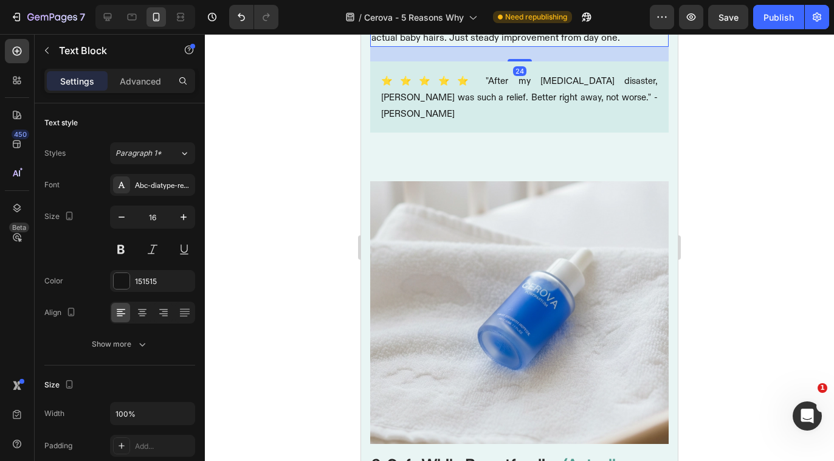
scroll to position [1422, 0]
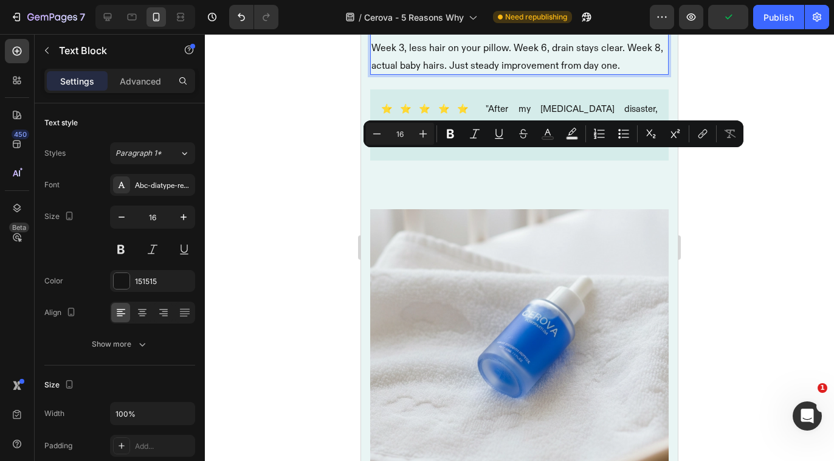
drag, startPoint x: 510, startPoint y: 159, endPoint x: 373, endPoint y: 163, distance: 136.9
click at [451, 136] on icon "Editor contextual toolbar" at bounding box center [451, 134] width 12 height 12
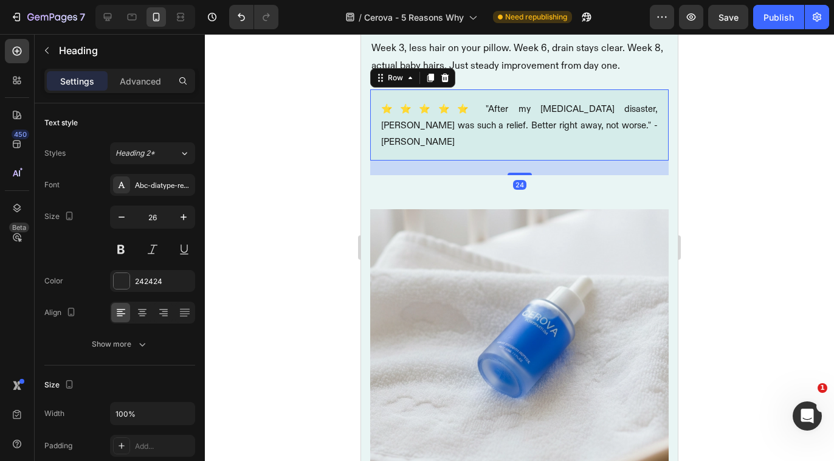
click at [523, 161] on div "⭐⭐⭐⭐⭐ "After my [MEDICAL_DATA] disaster, [PERSON_NAME] was such a relief. Bette…" at bounding box center [519, 124] width 299 height 71
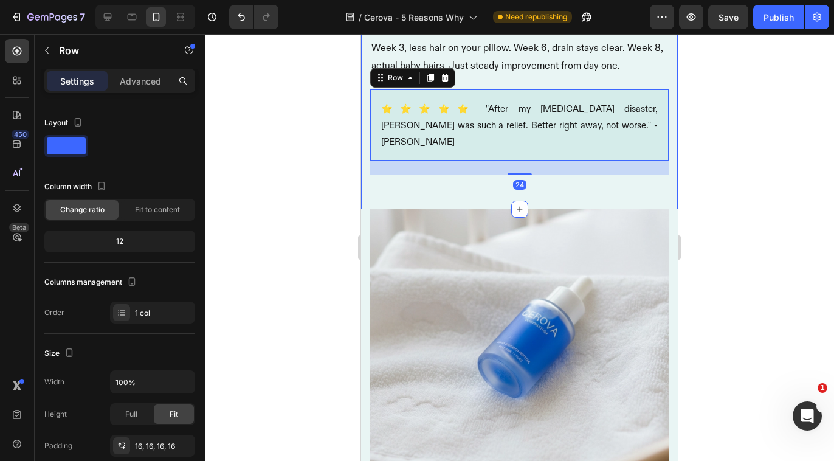
click at [663, 209] on div "Image 2. No "Dread Shed" - You Won't Go Balder First Heading [MEDICAL_DATA] mak…" at bounding box center [519, 1] width 317 height 415
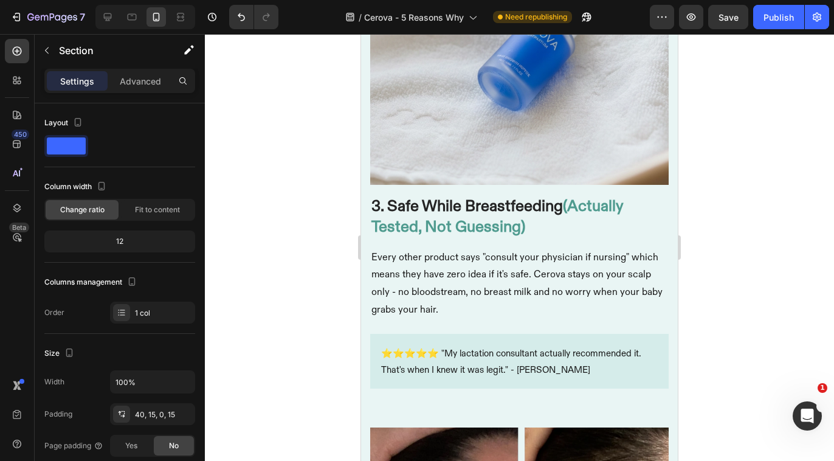
scroll to position [1979, 0]
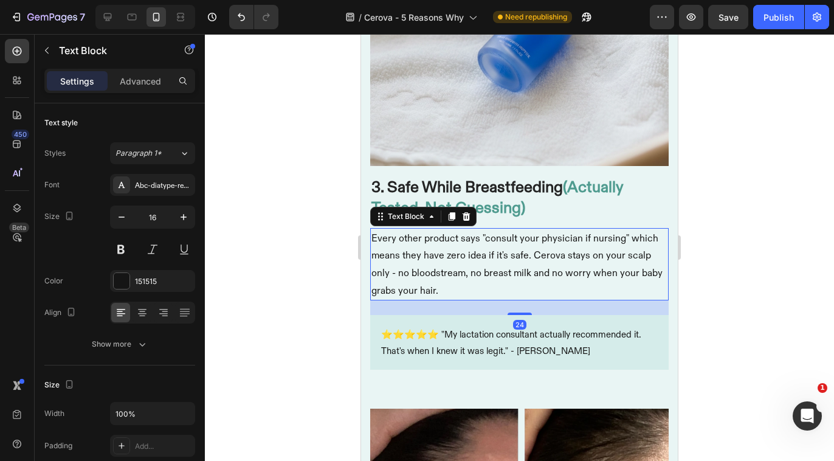
click at [533, 249] on p "Every other product says "consult your physician if nursing" which means they h…" at bounding box center [520, 264] width 296 height 70
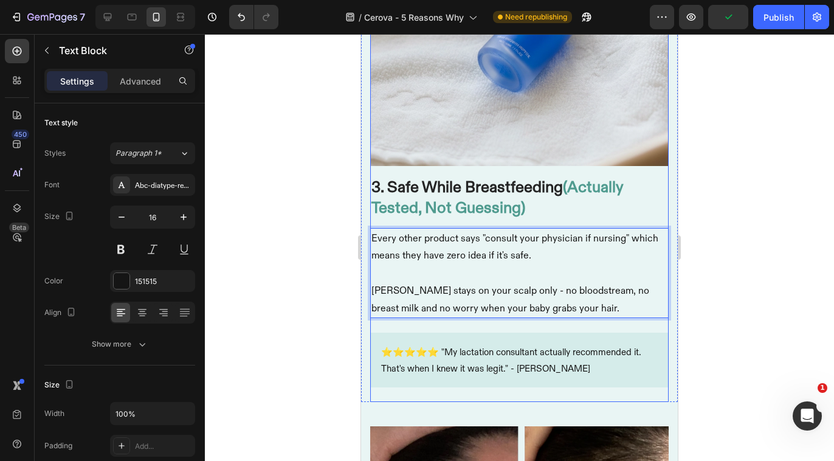
click at [522, 314] on div "3. Safe While Breastfeeding (Actually Tested, Not Guessing) Heading Every other…" at bounding box center [519, 289] width 299 height 226
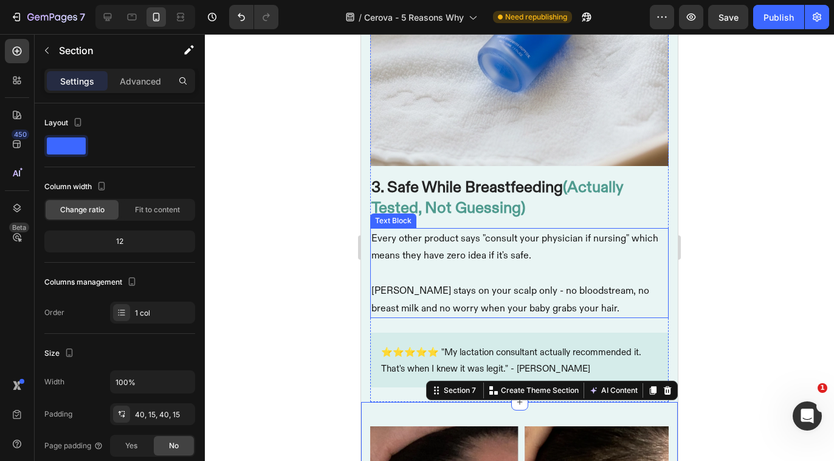
click at [516, 284] on p "[PERSON_NAME] stays on your scalp only - no bloodstream, no breast milk and no …" at bounding box center [520, 299] width 296 height 35
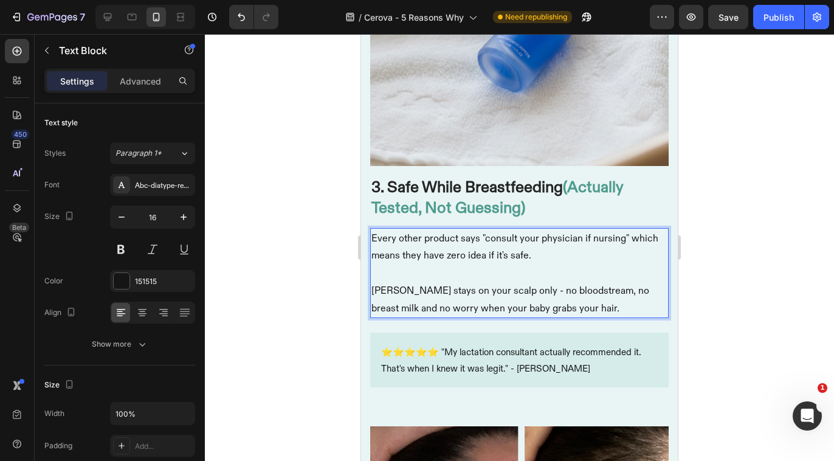
click at [514, 284] on p "[PERSON_NAME] stays on your scalp only - no bloodstream, no breast milk and no …" at bounding box center [520, 299] width 296 height 35
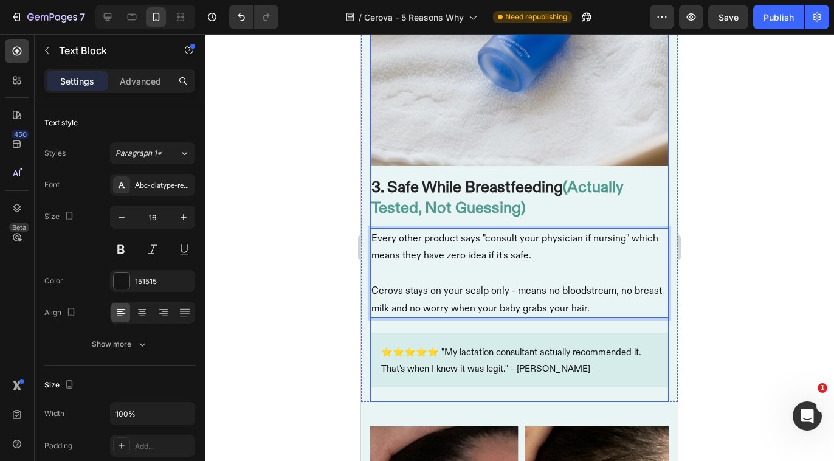
click at [560, 384] on div "3. Safe While Breastfeeding (Actually Tested, Not Guessing) Heading Every other…" at bounding box center [519, 289] width 299 height 226
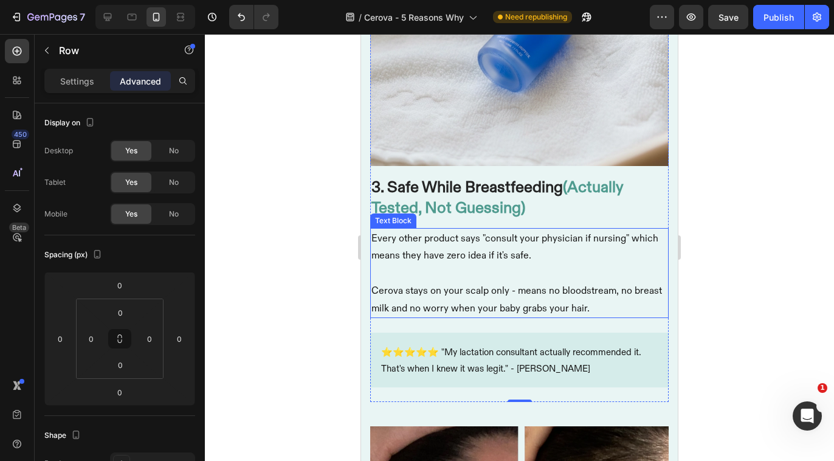
click at [546, 285] on p "Cerova stays on your scalp only - means no bloodstream, no breast milk and no w…" at bounding box center [520, 299] width 296 height 35
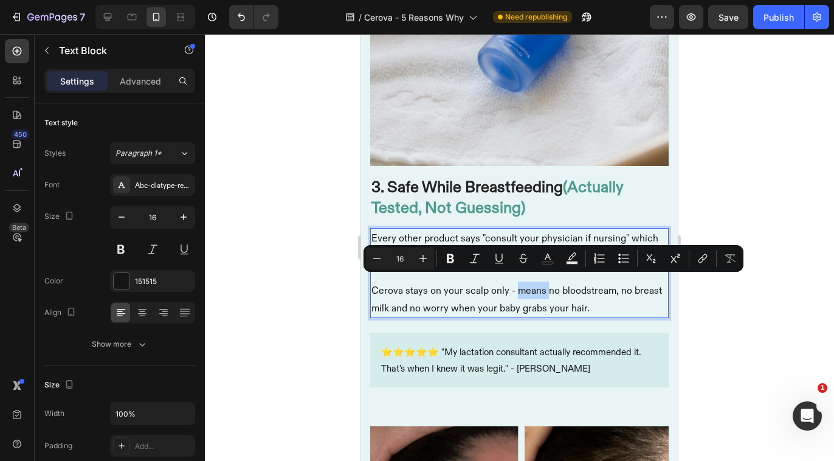
drag, startPoint x: 546, startPoint y: 285, endPoint x: 516, endPoint y: 283, distance: 30.5
click at [516, 283] on p "Cerova stays on your scalp only - means no bloodstream, no breast milk and no w…" at bounding box center [520, 299] width 296 height 35
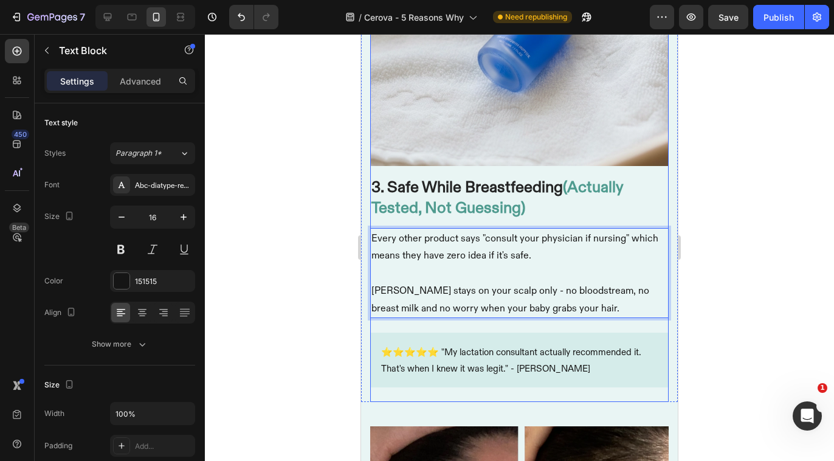
click at [521, 387] on div "3. Safe While Breastfeeding (Actually Tested, Not Guessing) Heading Every other…" at bounding box center [519, 289] width 299 height 226
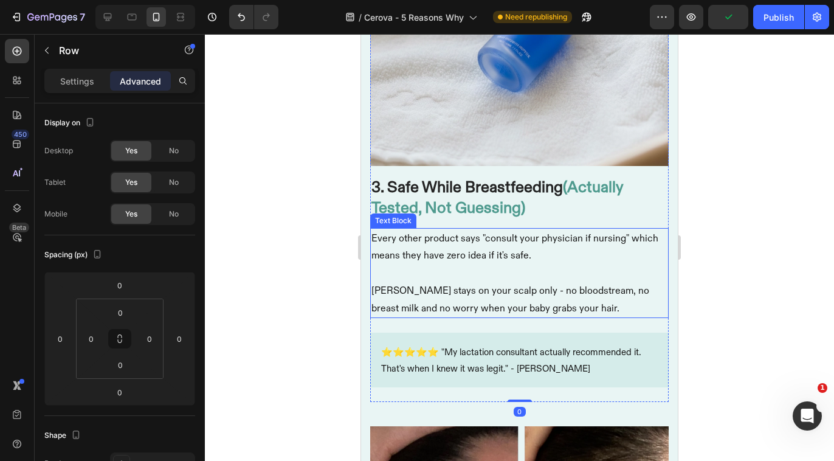
click at [500, 282] on p "[PERSON_NAME] stays on your scalp only - no bloodstream, no breast milk and no …" at bounding box center [520, 299] width 296 height 35
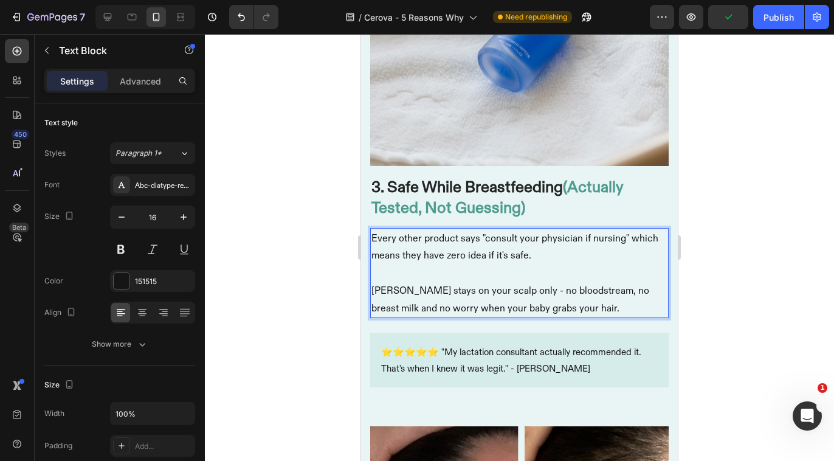
click at [505, 284] on p "[PERSON_NAME] stays on your scalp only - no bloodstream, no breast milk and no …" at bounding box center [520, 299] width 296 height 35
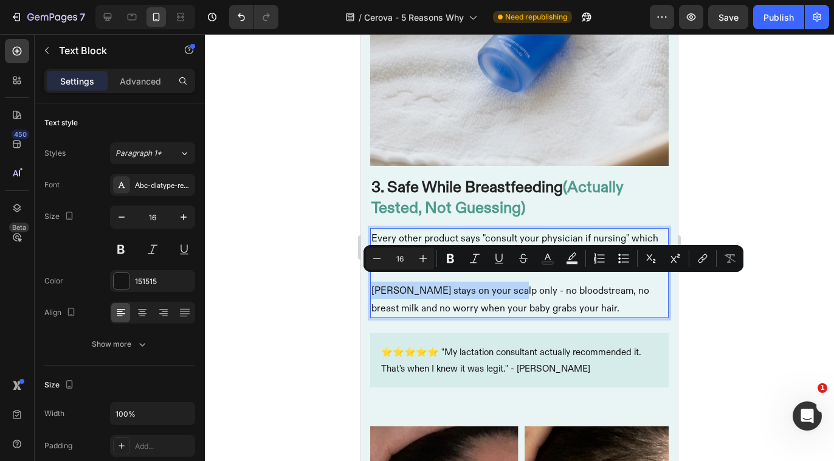
drag, startPoint x: 505, startPoint y: 284, endPoint x: 370, endPoint y: 283, distance: 135.0
click at [370, 283] on div "Every other product says "consult your physician if nursing" which means they h…" at bounding box center [519, 273] width 299 height 90
click at [450, 261] on icon "Editor contextual toolbar" at bounding box center [451, 258] width 12 height 12
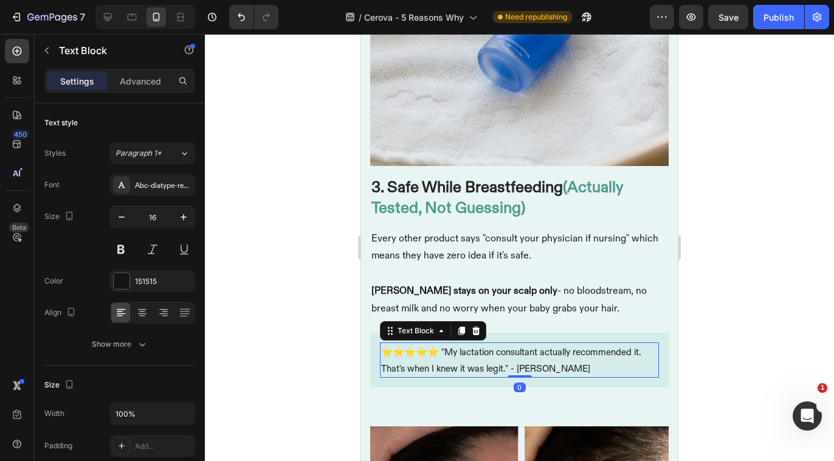
click at [520, 344] on p "⭐⭐⭐⭐⭐ "My lactation consultant actually recommended it. That's when I knew it w…" at bounding box center [519, 360] width 277 height 33
click at [587, 378] on div "⭐⭐⭐⭐⭐ "My lactation consultant actually recommended it. That's when I knew it w…" at bounding box center [519, 360] width 299 height 55
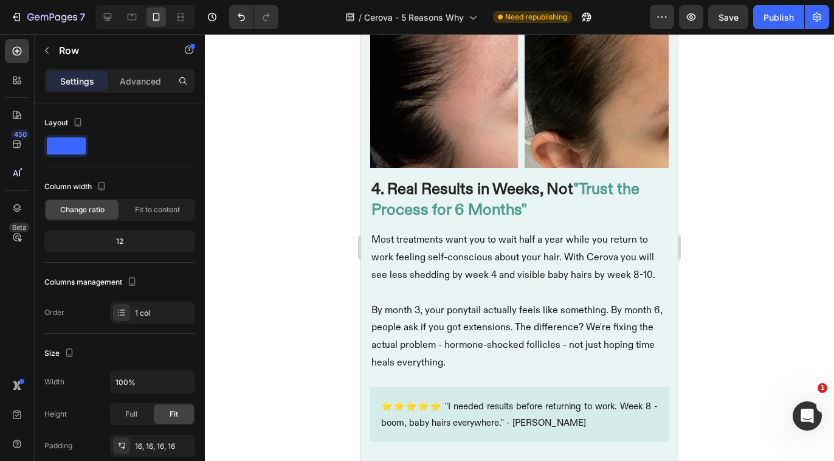
scroll to position [2454, 0]
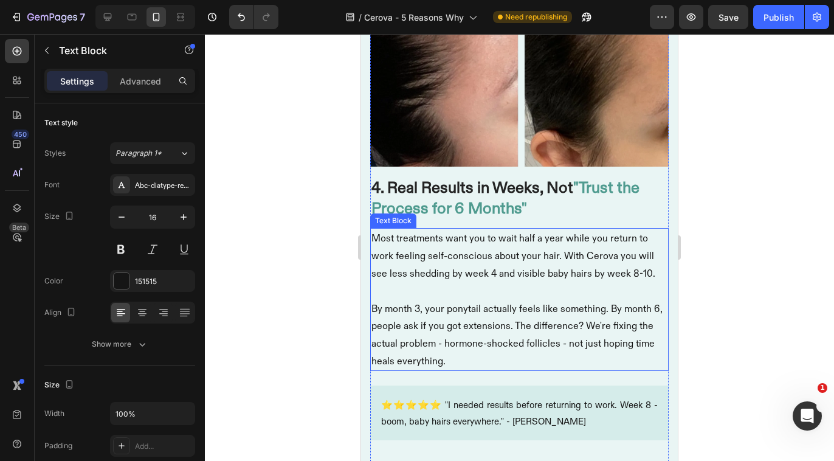
click at [525, 268] on p "Most treatments want you to wait half a year while you return to work feeling s…" at bounding box center [520, 255] width 296 height 52
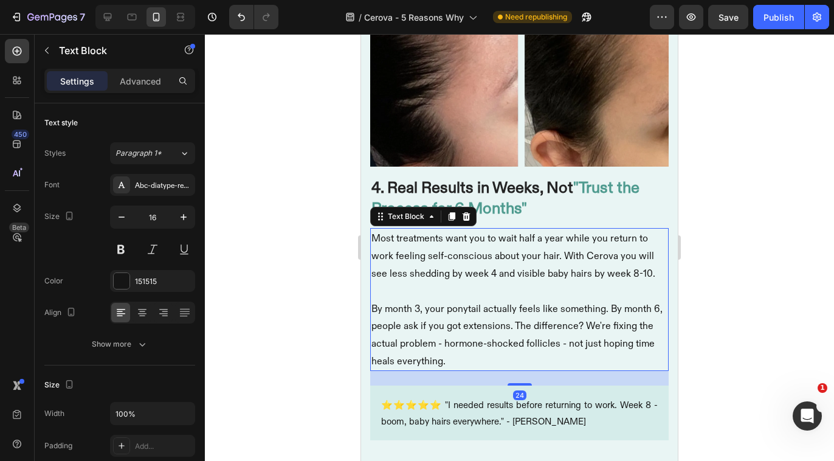
click at [396, 266] on p "Most treatments want you to wait half a year while you return to work feeling s…" at bounding box center [520, 255] width 296 height 52
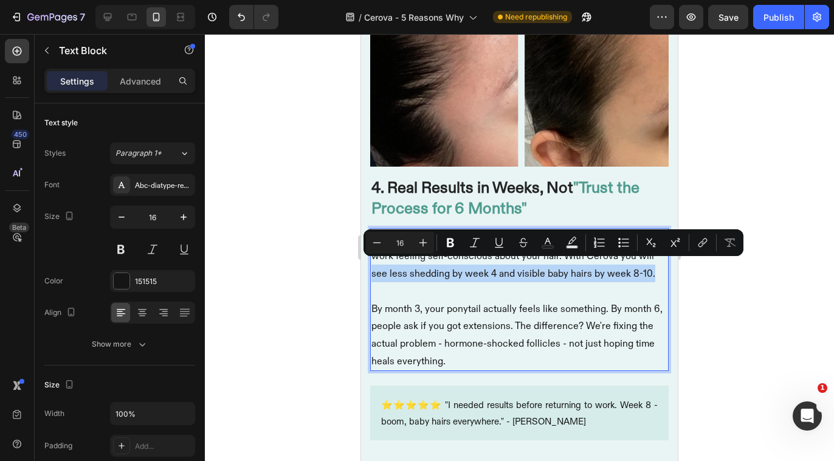
drag, startPoint x: 372, startPoint y: 267, endPoint x: 646, endPoint y: 269, distance: 274.3
click at [646, 269] on p "Most treatments want you to wait half a year while you return to work feeling s…" at bounding box center [520, 255] width 296 height 52
click at [452, 241] on icon "Editor contextual toolbar" at bounding box center [450, 242] width 7 height 9
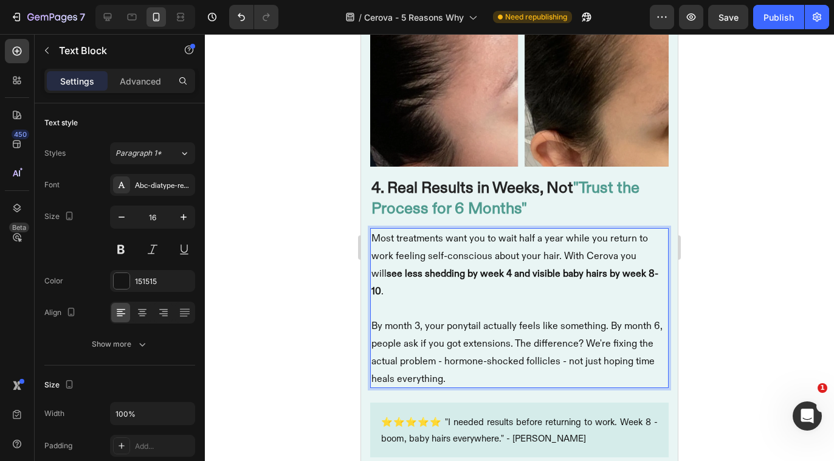
click at [470, 317] on p "By month 3, your ponytail actually feels like something. By month 6, people ask…" at bounding box center [520, 352] width 296 height 70
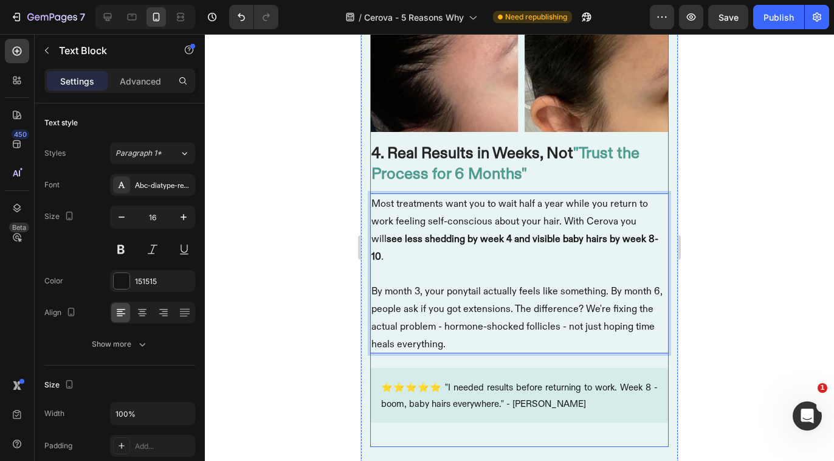
scroll to position [2510, 0]
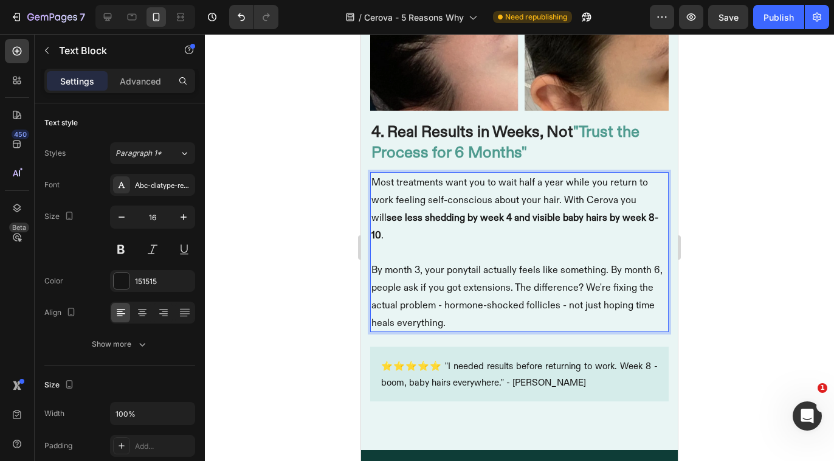
click at [514, 263] on p "By month 3, your ponytail actually feels like something. By month 6, people ask…" at bounding box center [520, 296] width 296 height 70
click at [510, 263] on p "By month 3, your ponytail actually feels like something. By month 6, people ask…" at bounding box center [520, 296] width 296 height 70
click at [528, 299] on p "By month 3, your ponytail actually feels like something. By month 6, people ask…" at bounding box center [520, 296] width 296 height 70
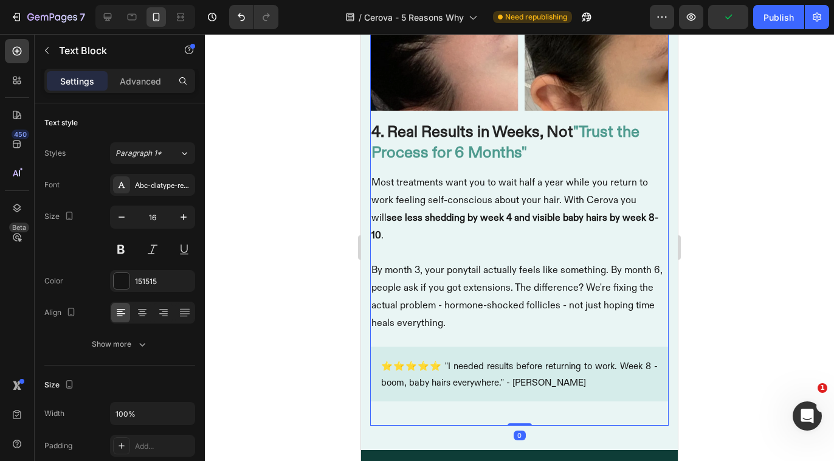
click at [595, 393] on div "Image 4. Real Results in Weeks, Not "Trust the Process for 6 Months" Heading Mo…" at bounding box center [519, 155] width 299 height 539
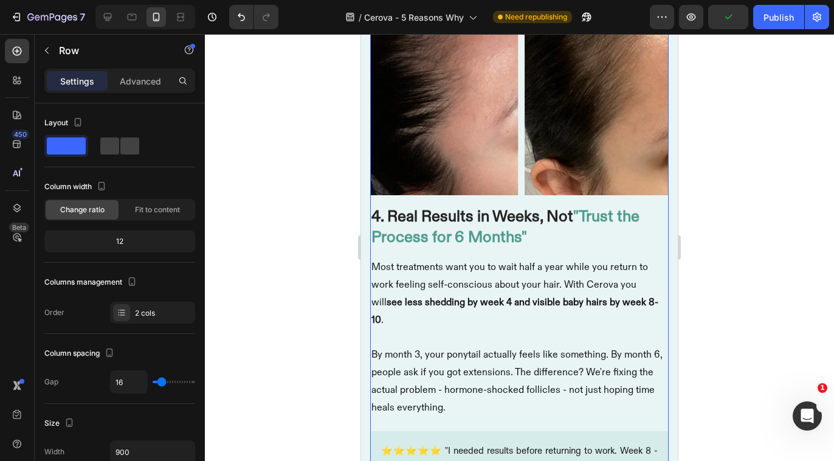
scroll to position [2422, 0]
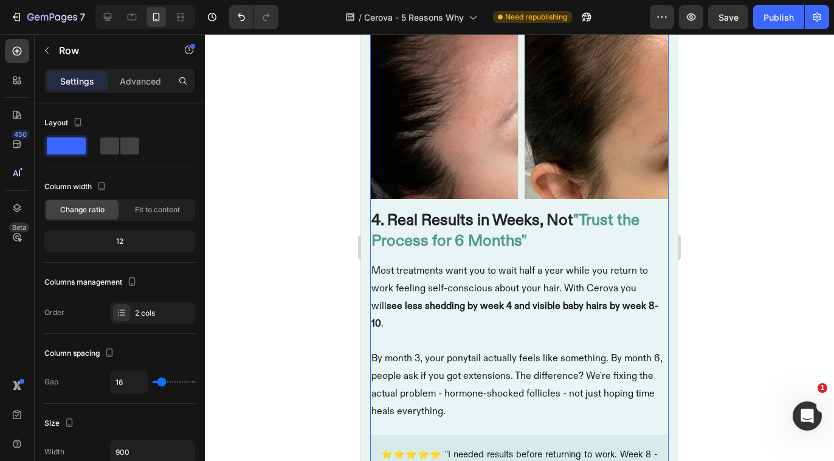
click at [620, 249] on div "Image 4. Real Results in Weeks, Not "Trust the Process for 6 Months" Heading Mo…" at bounding box center [519, 239] width 299 height 530
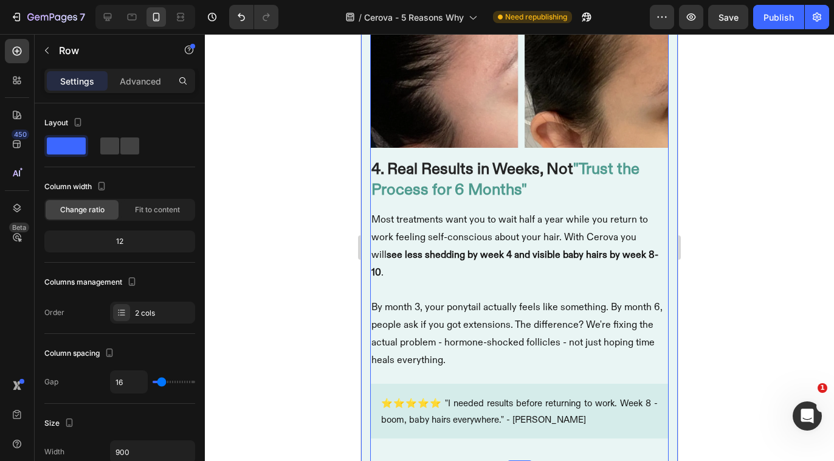
scroll to position [2373, 0]
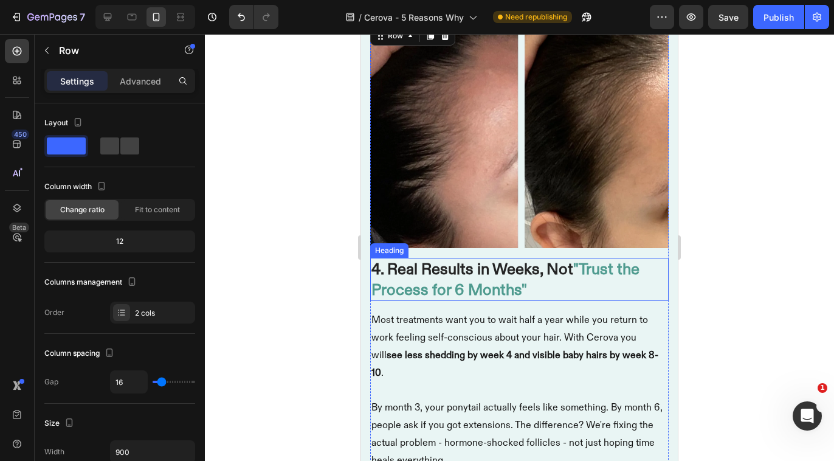
click at [575, 260] on h1 "4. Real Results in Weeks, Not "Trust the Process for 6 Months"" at bounding box center [519, 280] width 299 height 44
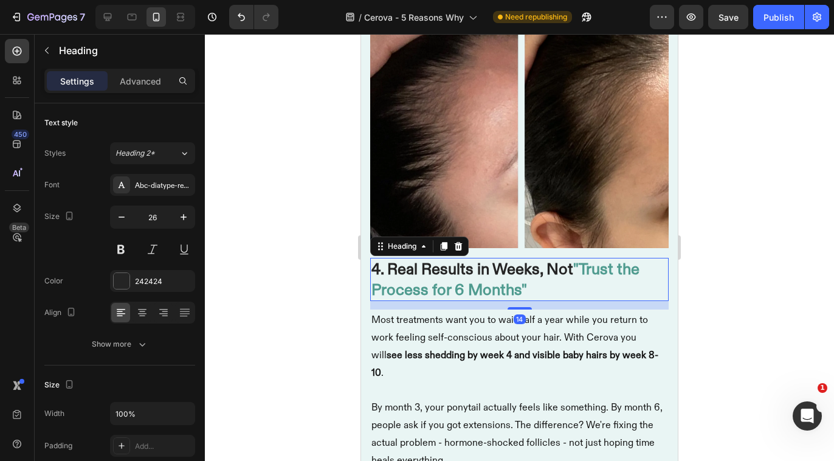
click at [575, 260] on h1 "4. Real Results in Weeks, Not "Trust the Process for 6 Months"" at bounding box center [519, 280] width 299 height 44
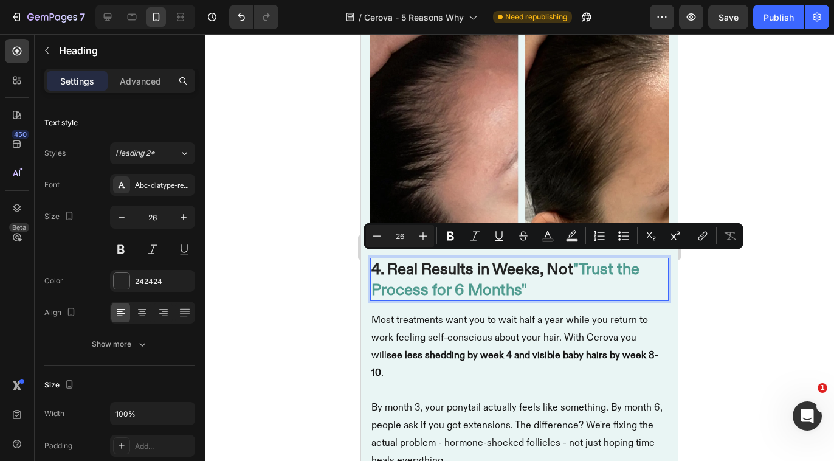
click at [575, 260] on p "4. Real Results in Weeks, Not "Trust the Process for 6 Months"" at bounding box center [520, 279] width 296 height 41
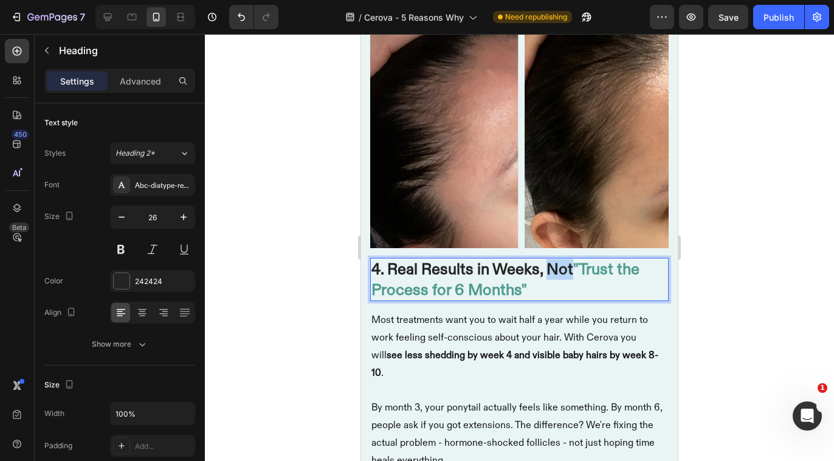
drag, startPoint x: 573, startPoint y: 268, endPoint x: 549, endPoint y: 268, distance: 24.3
click at [549, 268] on p "4. Real Results in Weeks, Not "Trust the Process for 6 Months"" at bounding box center [520, 279] width 296 height 41
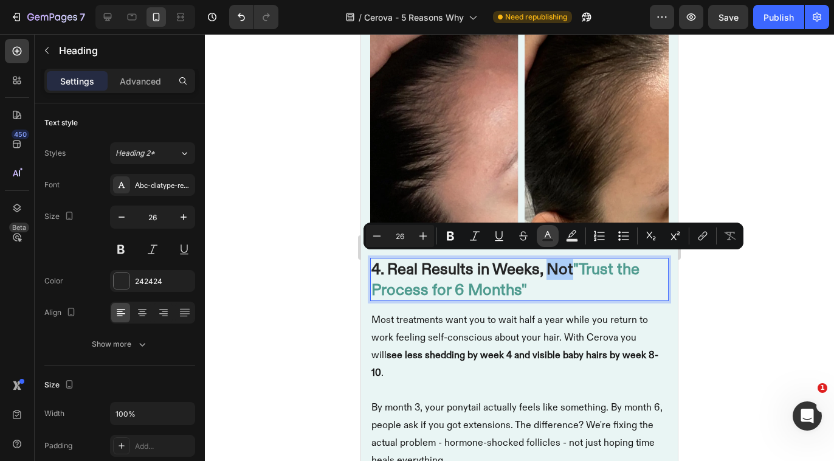
click at [554, 234] on button "Text Color" at bounding box center [548, 236] width 22 height 22
type input "242424"
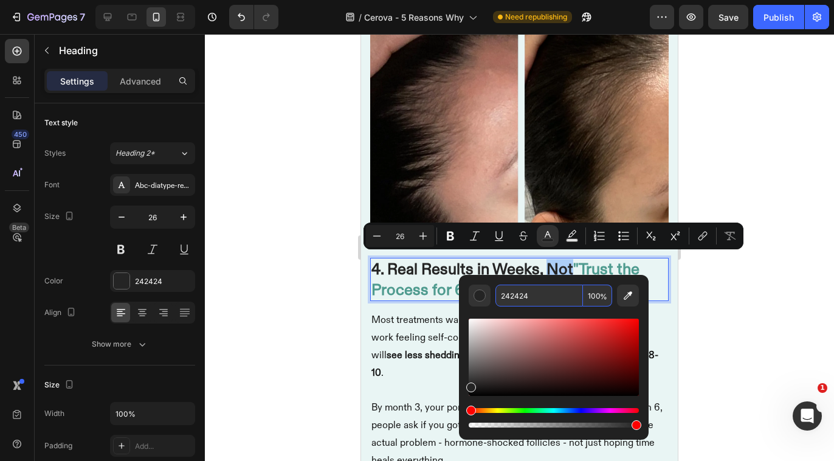
click at [553, 296] on input "242424" at bounding box center [540, 296] width 88 height 22
paste input "5 Reasons Why Moms Trust Only Cerova For Their [MEDICAL_DATA] Shedding"
type input "5 Reasons Why Moms Trust Only Cerova For Their [MEDICAL_DATA] Shedding"
type input "242424"
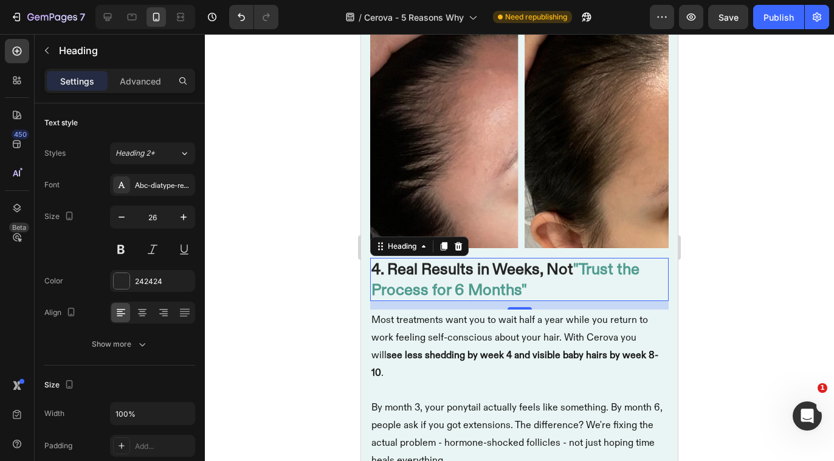
click at [578, 261] on span ""Trust the Process for 6 Months"" at bounding box center [506, 279] width 268 height 36
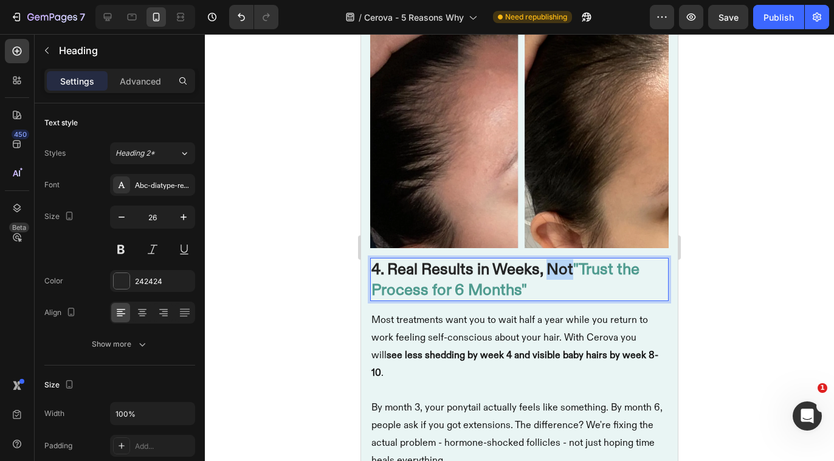
drag, startPoint x: 575, startPoint y: 263, endPoint x: 548, endPoint y: 265, distance: 26.9
click at [548, 265] on p "4. Real Results in Weeks, Not "Trust the Process for 6 Months"" at bounding box center [520, 279] width 296 height 41
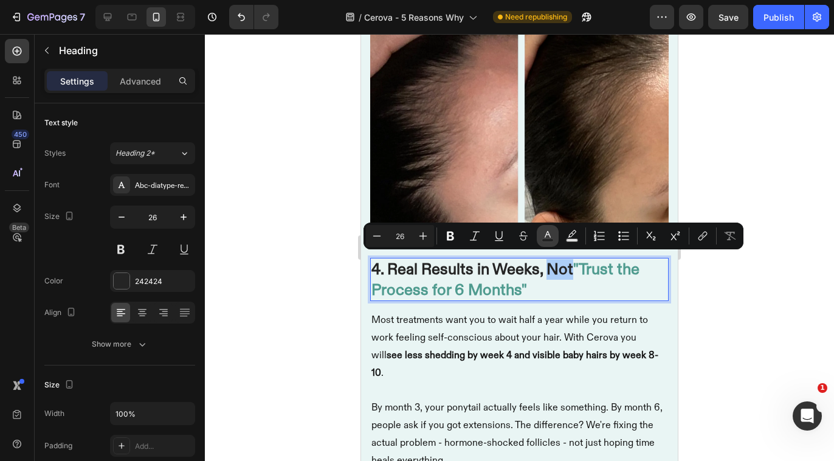
click at [549, 235] on icon "Editor contextual toolbar" at bounding box center [548, 234] width 6 height 7
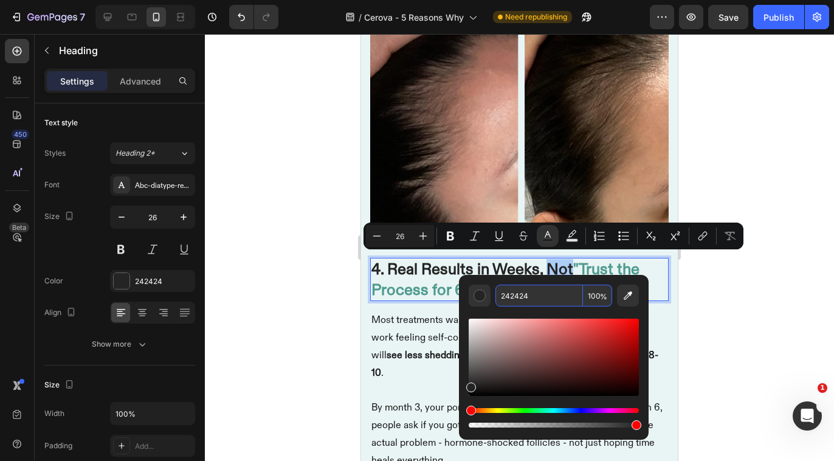
click at [543, 298] on input "242424" at bounding box center [540, 296] width 88 height 22
paste input "#4f9b8f"
type input "4F9B8F"
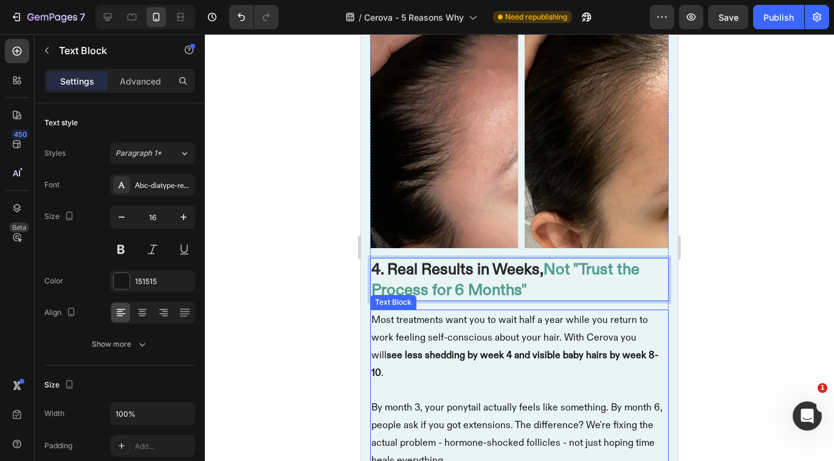
click at [431, 381] on p "Rich Text Editor. Editing area: main" at bounding box center [520, 390] width 296 height 18
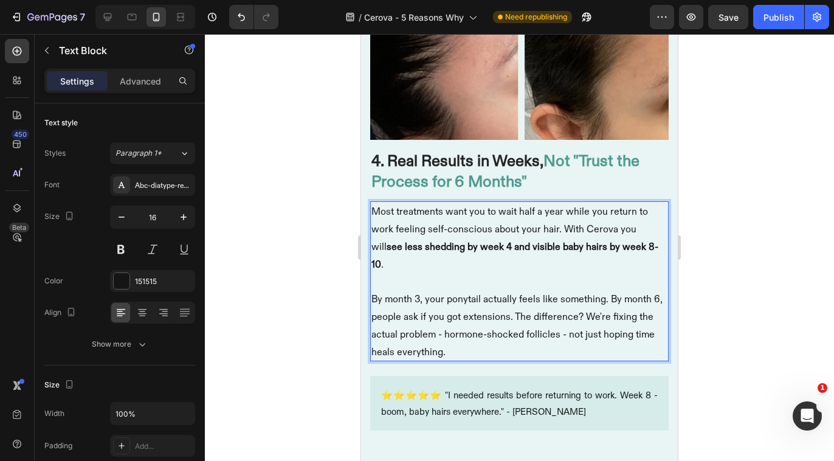
scroll to position [2485, 0]
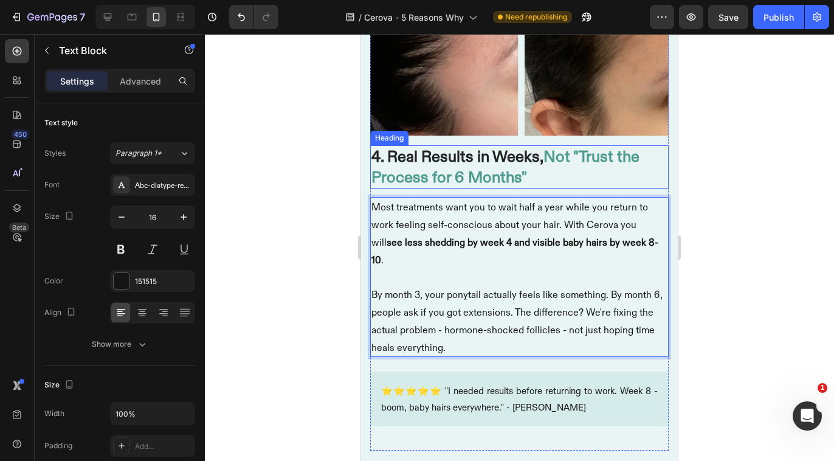
click at [545, 153] on p "4. Real Results in Weeks, Not "Trust the Process for 6 Months"" at bounding box center [520, 167] width 296 height 41
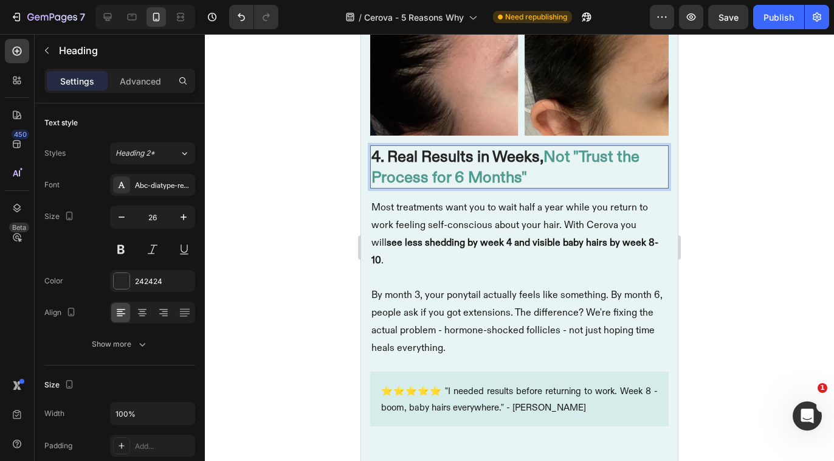
click at [545, 153] on p "4. Real Results in Weeks, Not "Trust the Process for 6 Months"" at bounding box center [520, 167] width 296 height 41
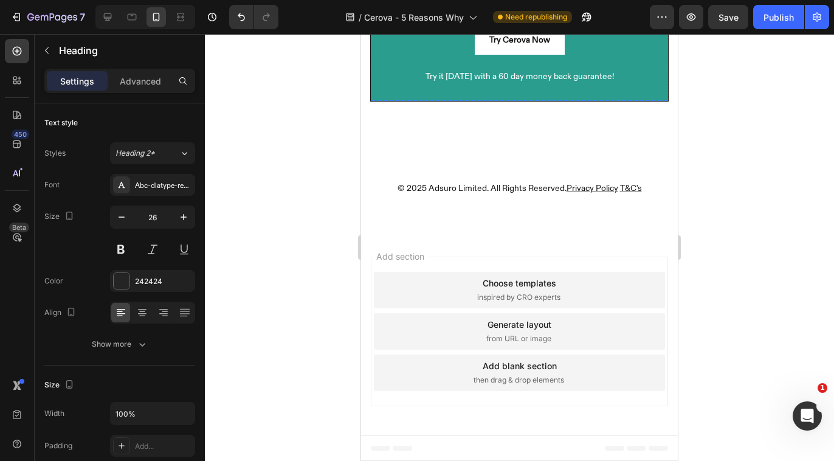
scroll to position [4072, 0]
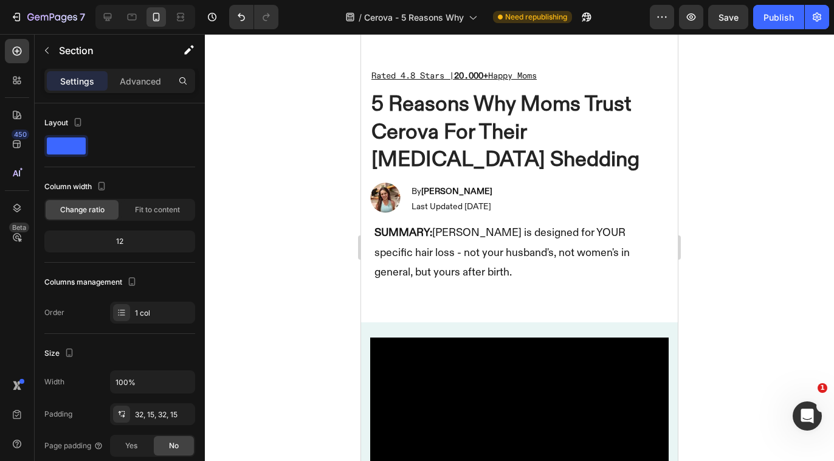
scroll to position [0, 0]
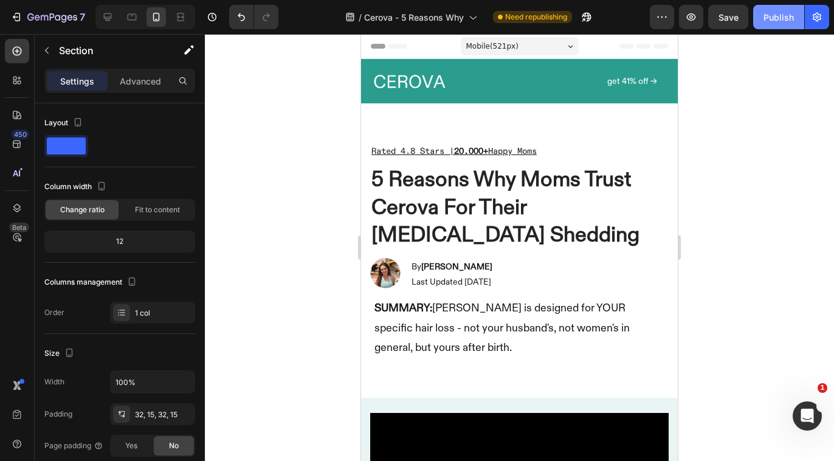
click at [777, 16] on div "Publish" at bounding box center [779, 17] width 30 height 13
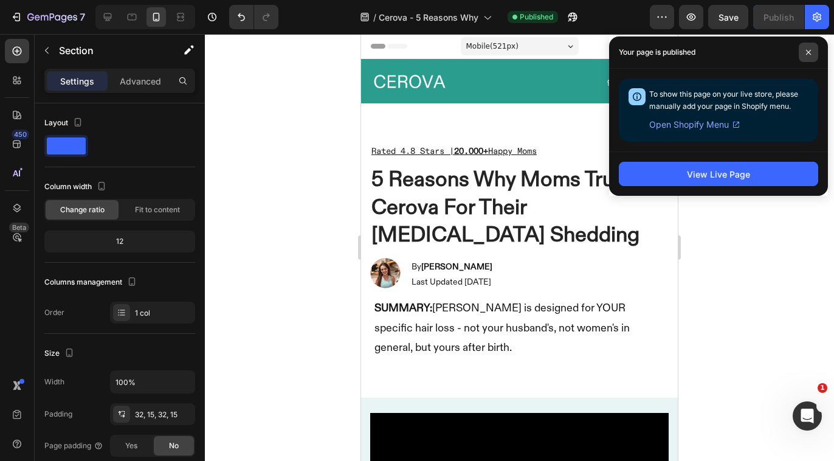
click at [814, 52] on span at bounding box center [808, 52] width 19 height 19
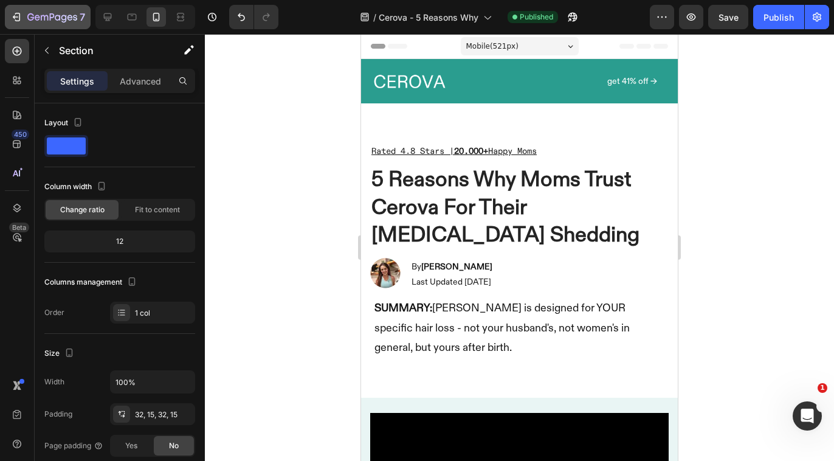
click at [43, 22] on icon "button" at bounding box center [52, 18] width 50 height 10
